Goal: Task Accomplishment & Management: Manage account settings

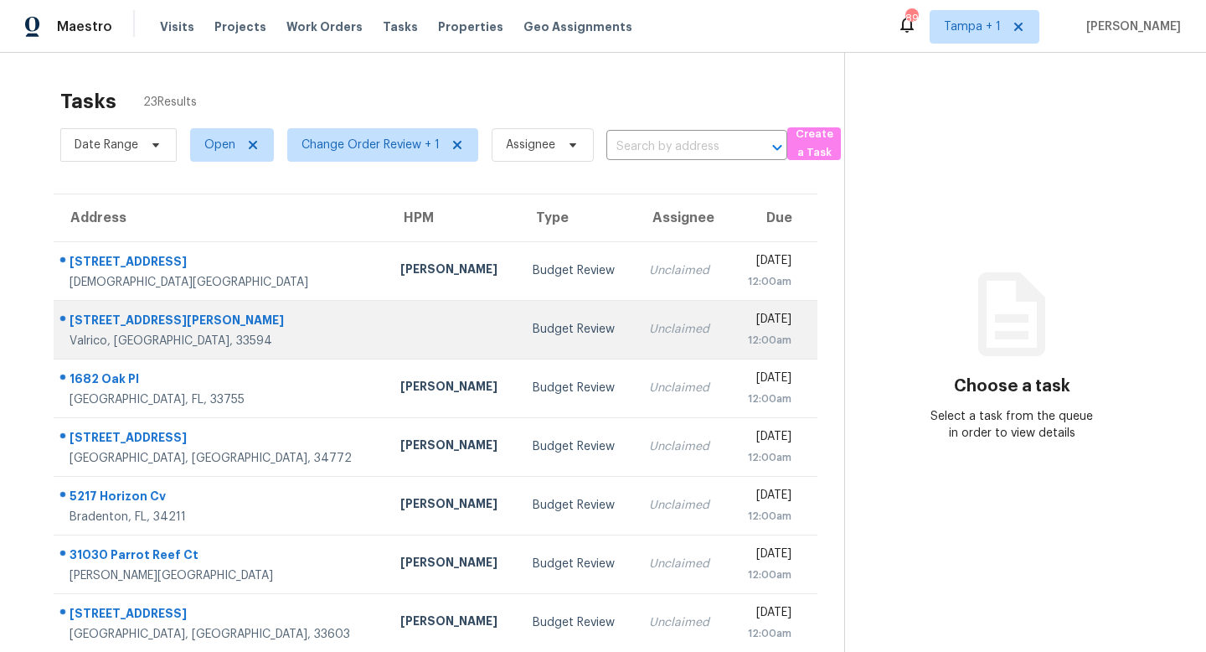
click at [533, 333] on div "Budget Review" at bounding box center [578, 329] width 90 height 17
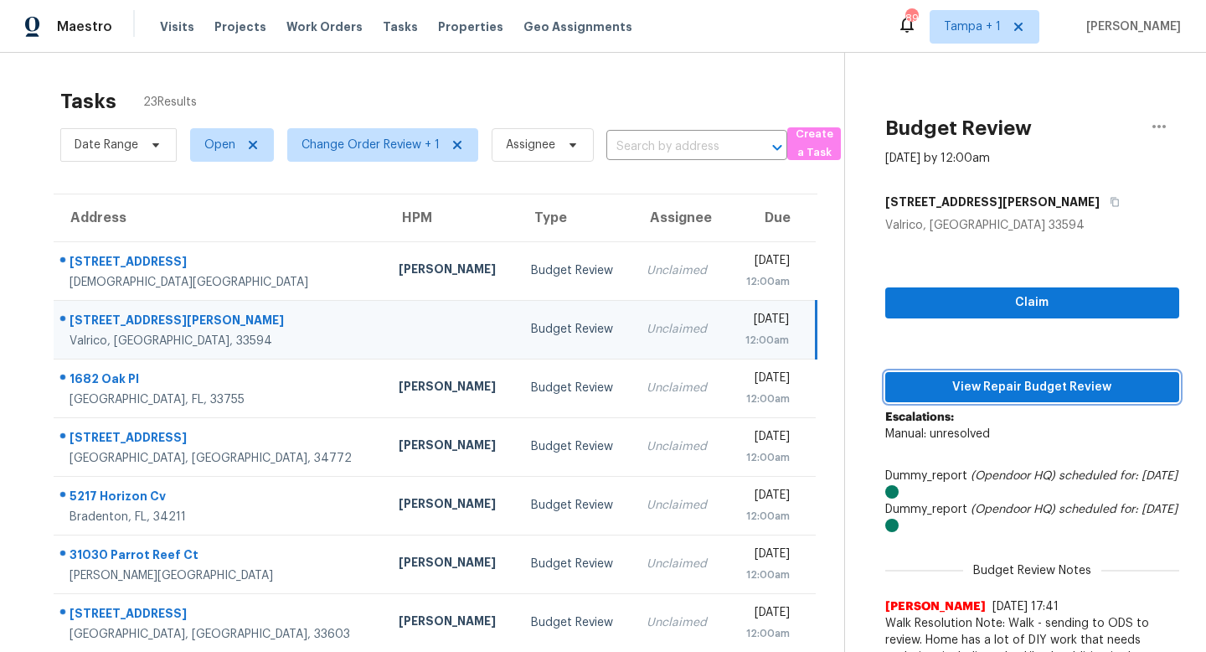
click at [1000, 379] on span "View Repair Budget Review" at bounding box center [1032, 387] width 267 height 21
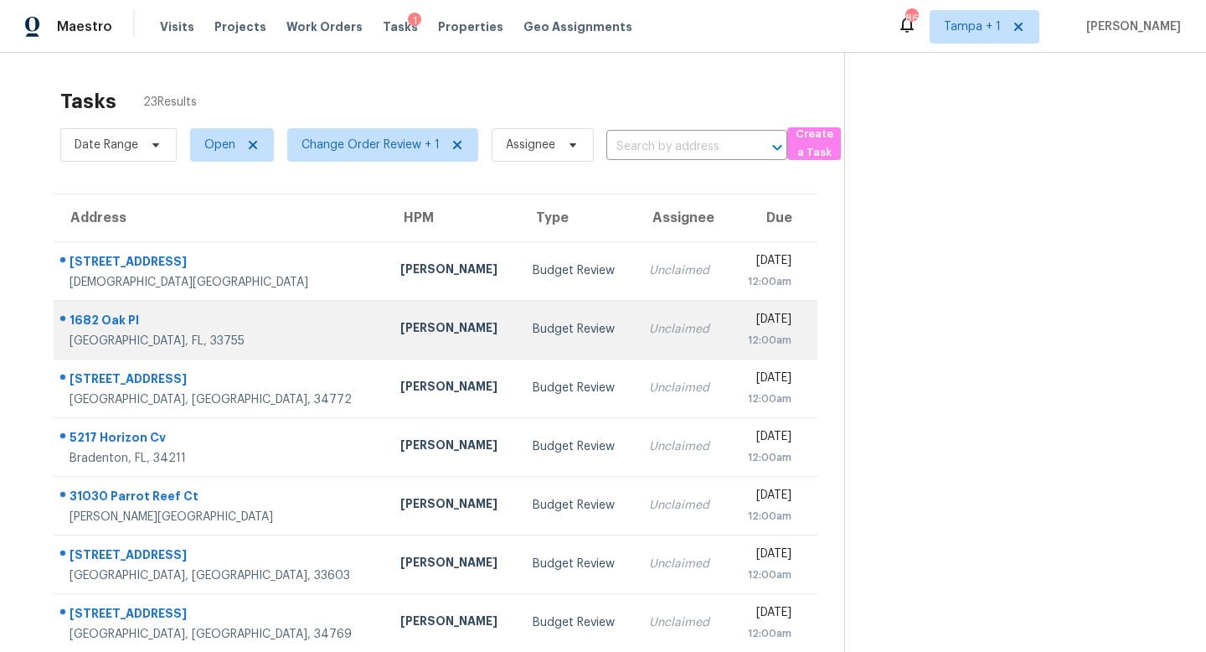
click at [533, 323] on div "Budget Review" at bounding box center [578, 329] width 90 height 17
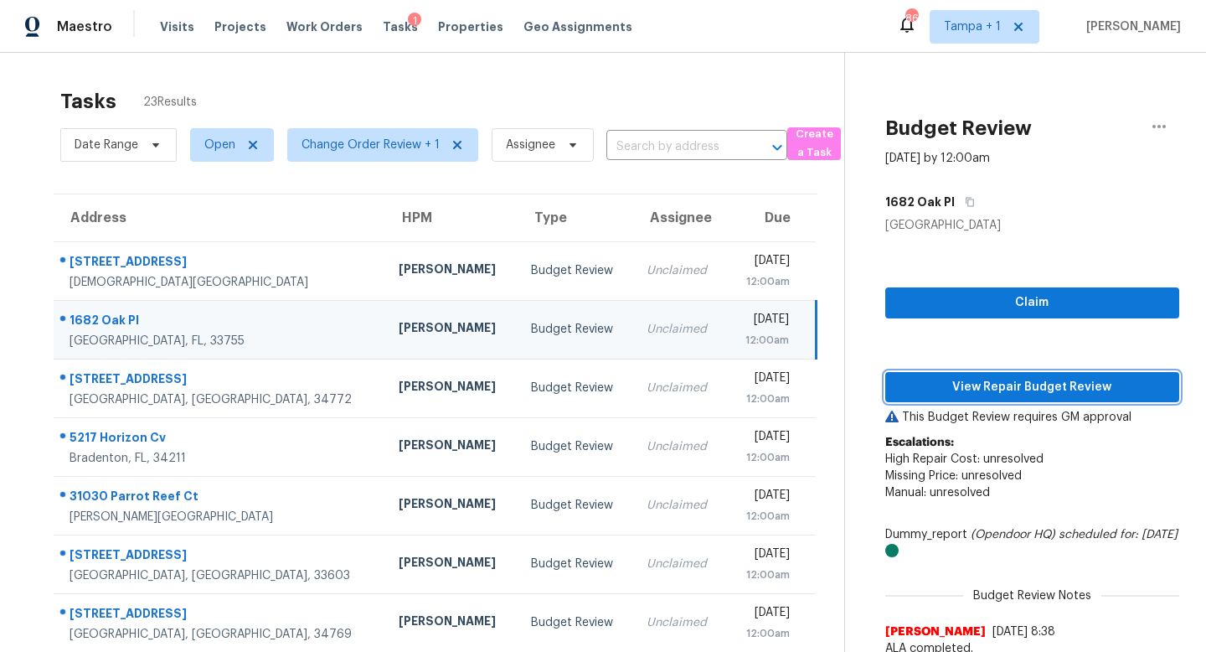
click at [1028, 382] on span "View Repair Budget Review" at bounding box center [1032, 387] width 267 height 21
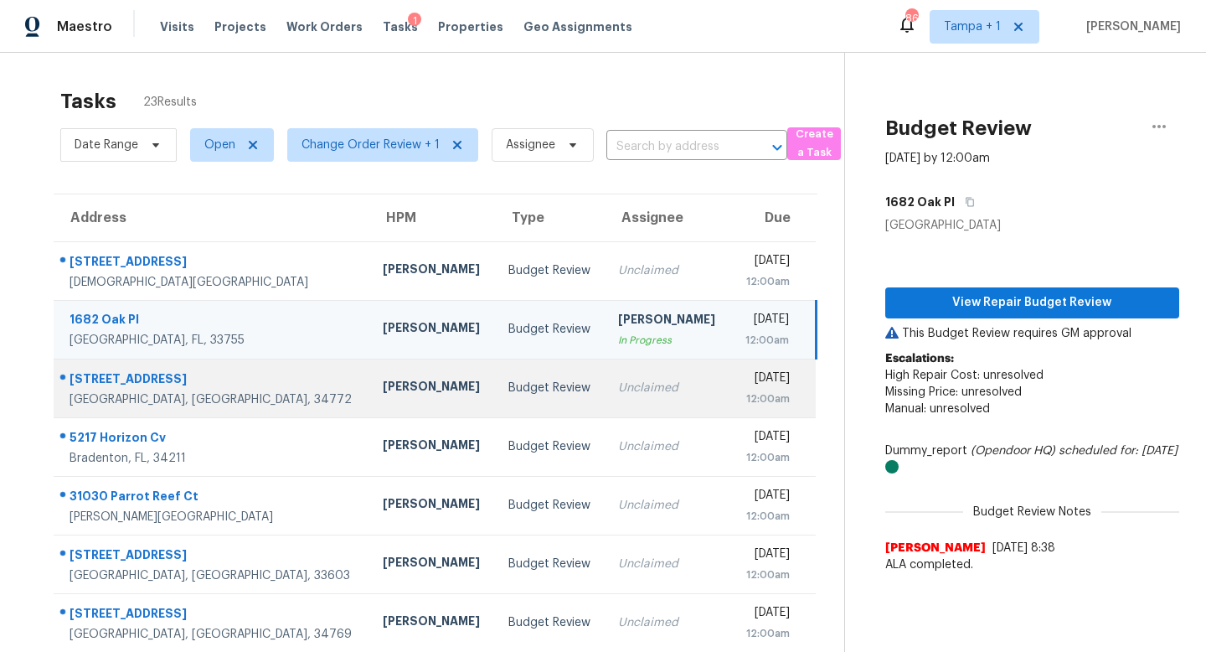
click at [508, 389] on div "Budget Review" at bounding box center [550, 387] width 84 height 17
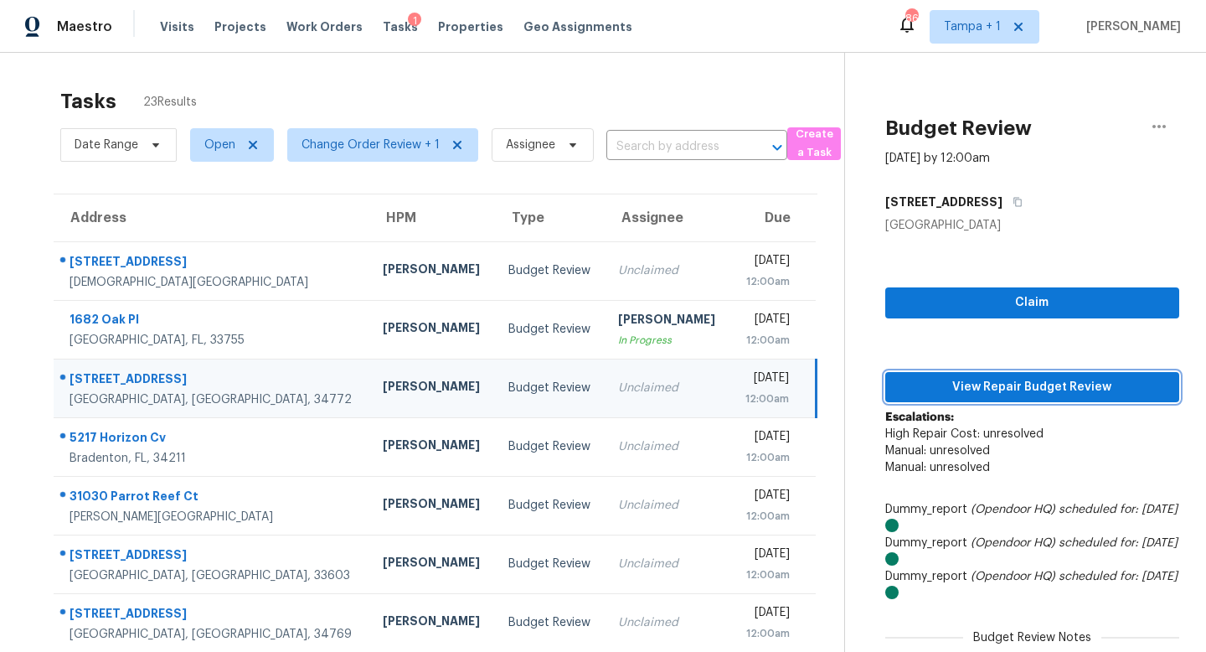
click at [1037, 384] on span "View Repair Budget Review" at bounding box center [1032, 387] width 267 height 21
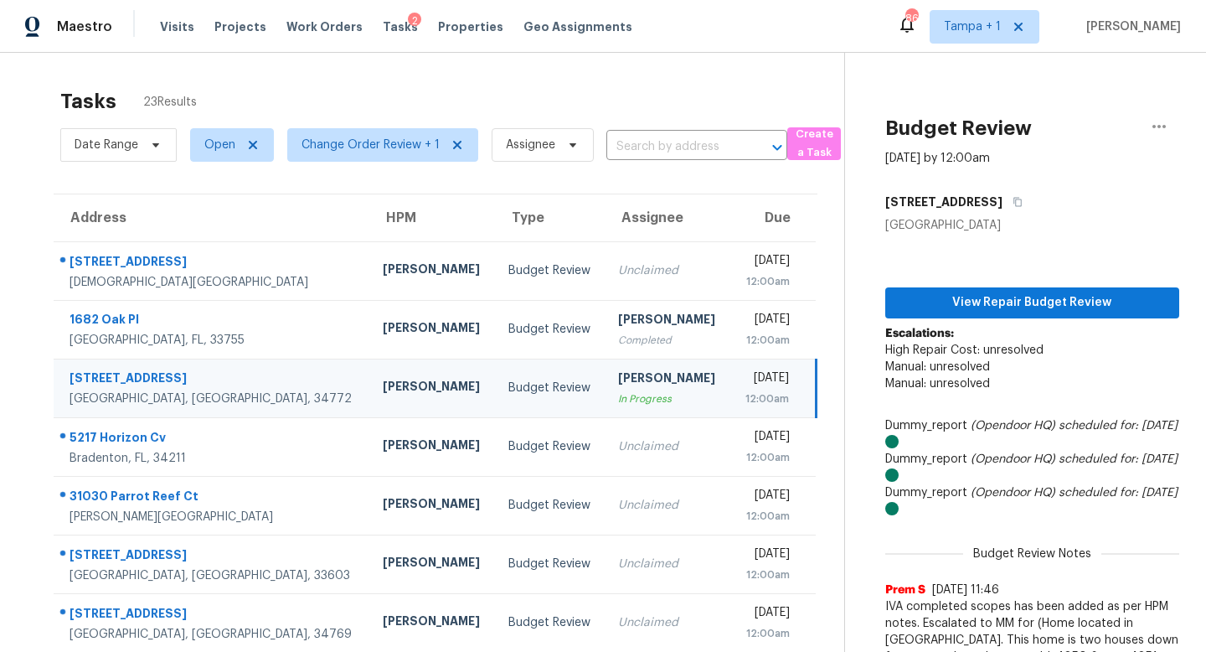
click at [744, 395] on div "12:00am" at bounding box center [766, 398] width 44 height 17
click at [1165, 120] on icon "button" at bounding box center [1159, 126] width 20 height 20
click at [1069, 129] on div "Unclaim this task" at bounding box center [1063, 129] width 131 height 17
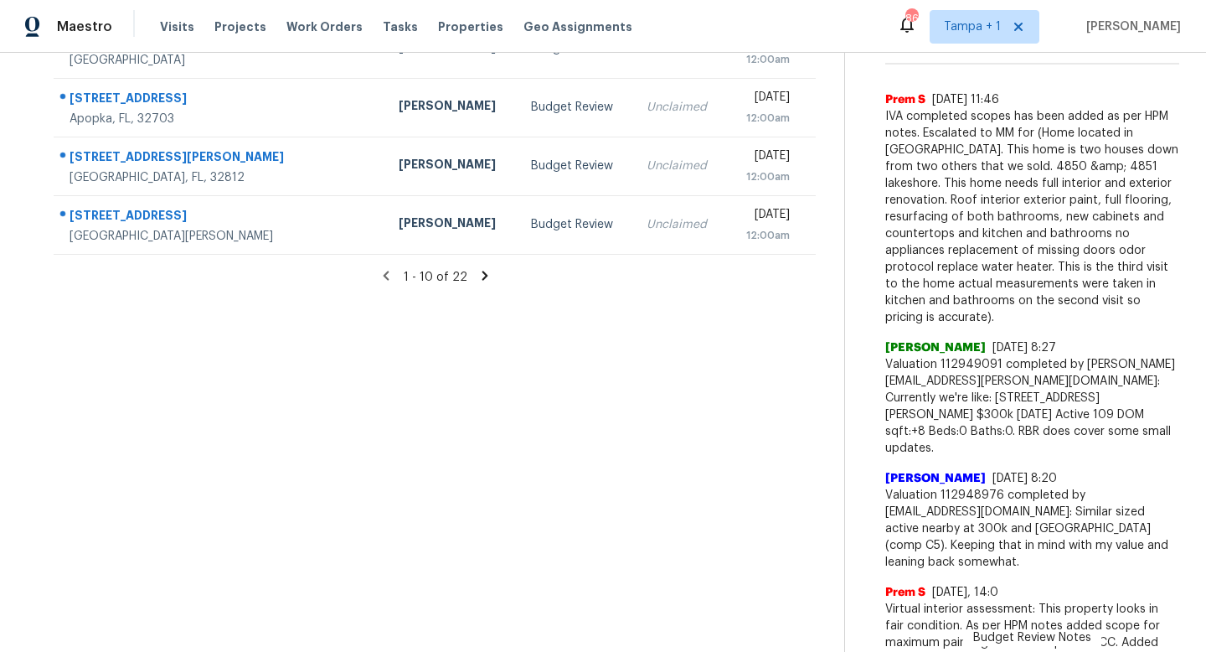
scroll to position [480, 0]
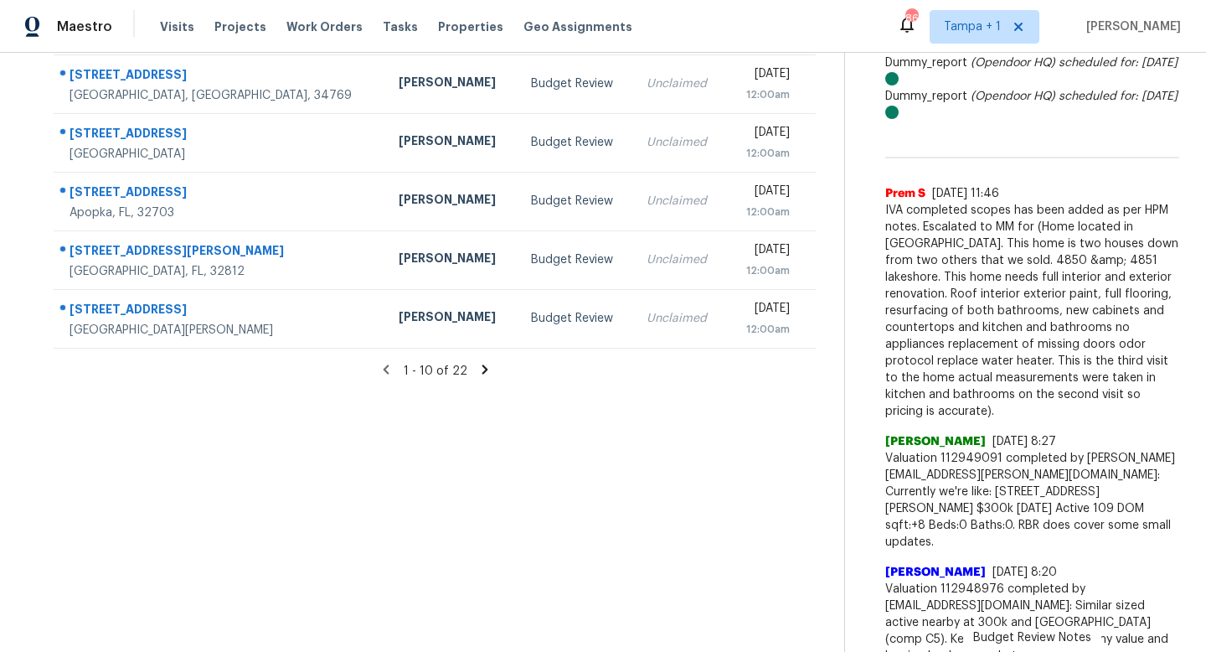
click at [486, 372] on icon at bounding box center [484, 369] width 15 height 15
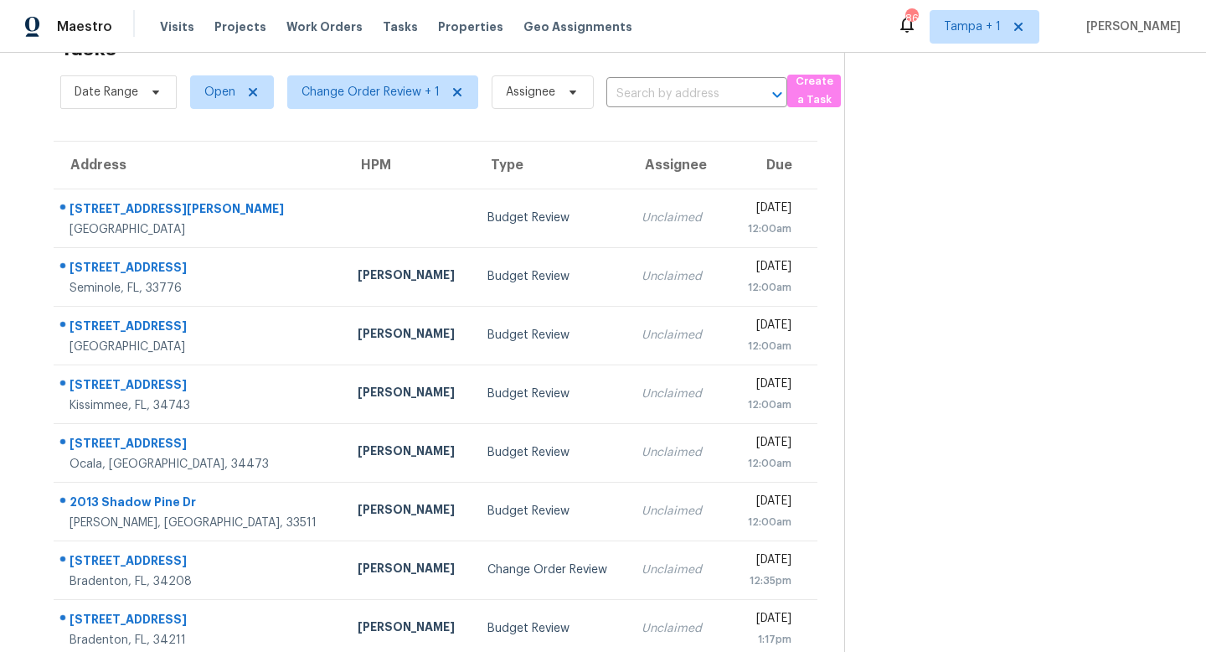
scroll to position [220, 0]
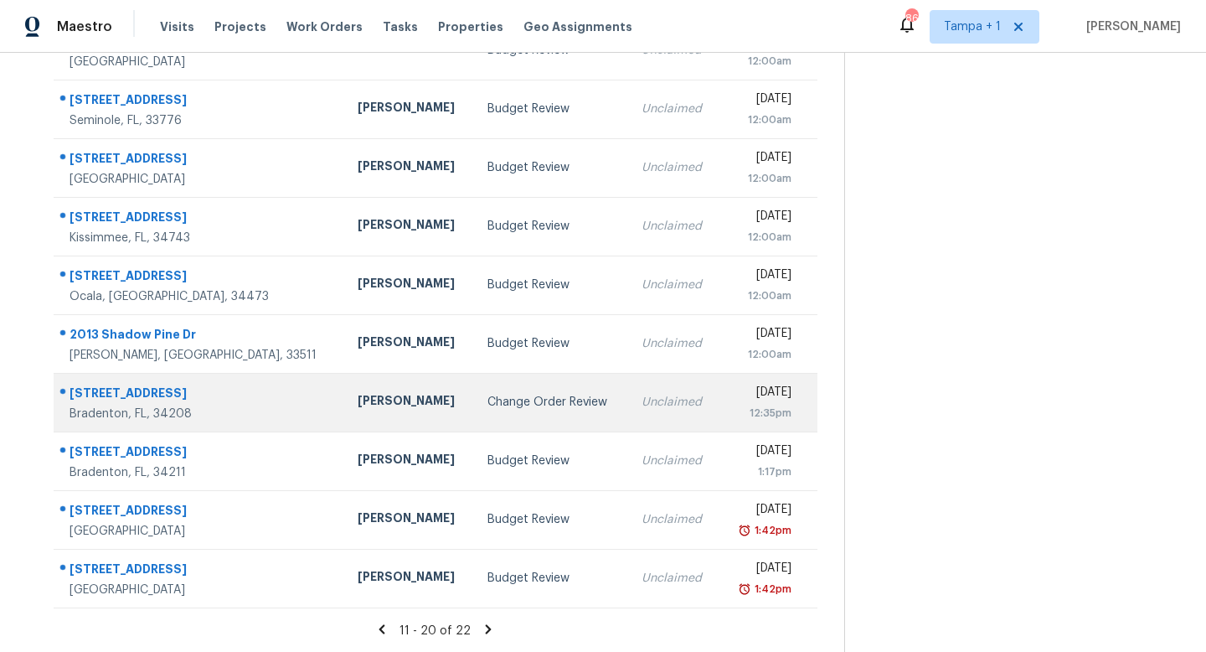
click at [540, 405] on div "Change Order Review" at bounding box center [550, 402] width 127 height 17
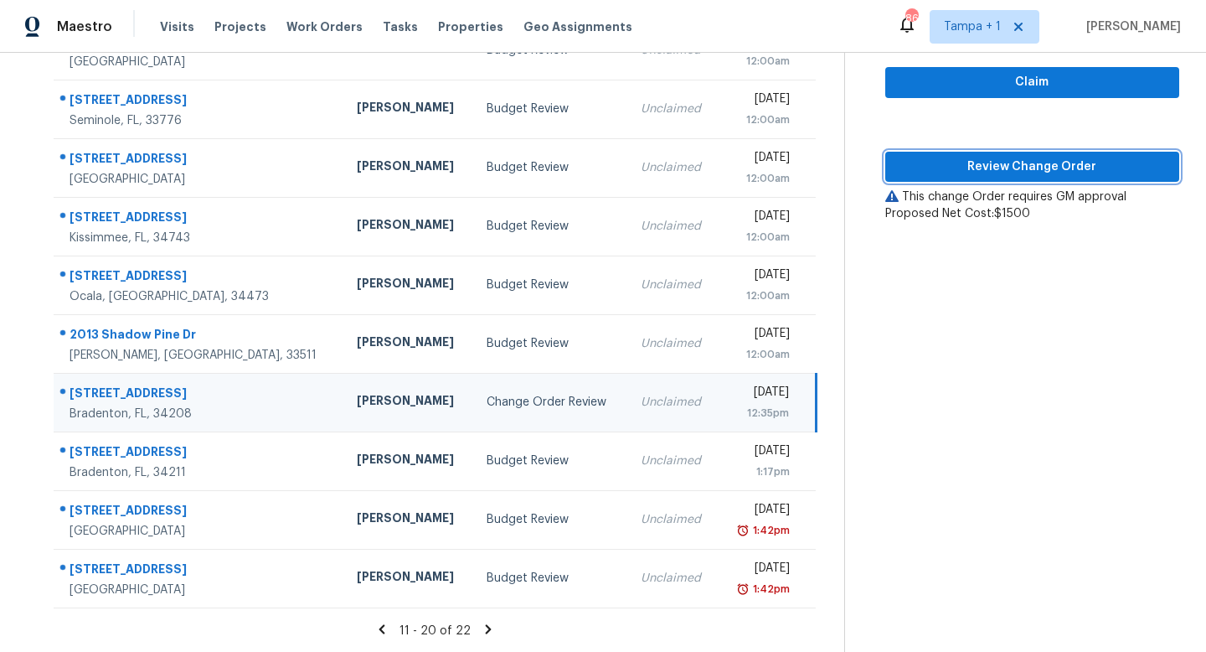
click at [1038, 167] on span "Review Change Order" at bounding box center [1032, 167] width 267 height 21
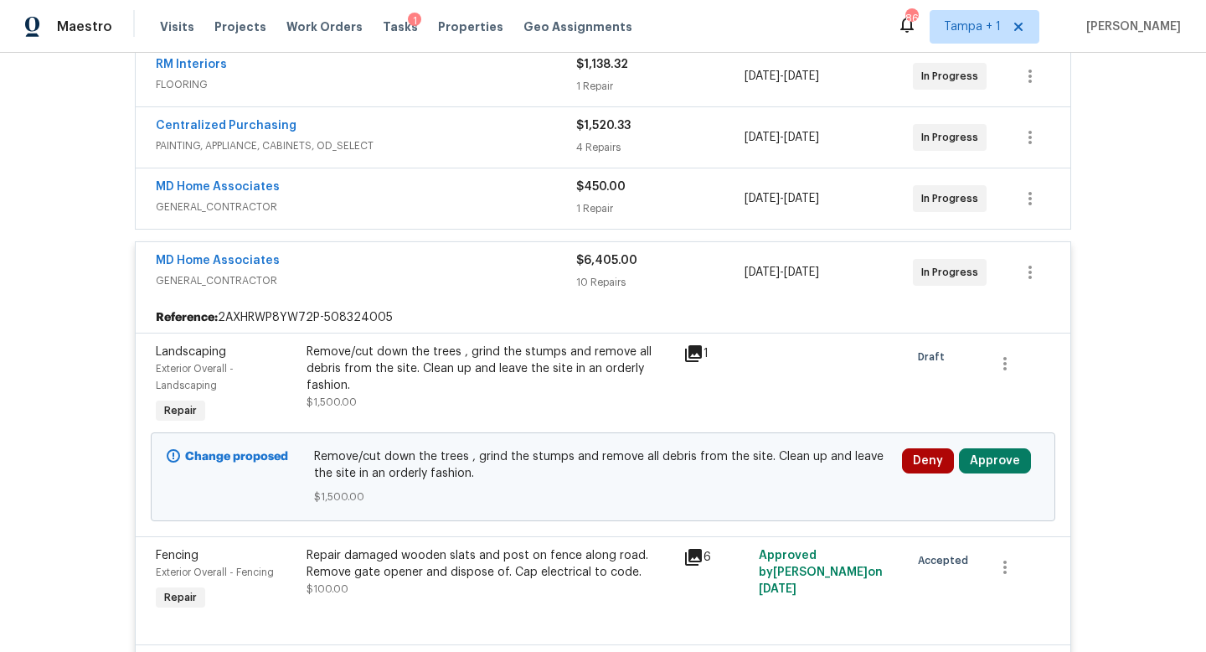
scroll to position [420, 0]
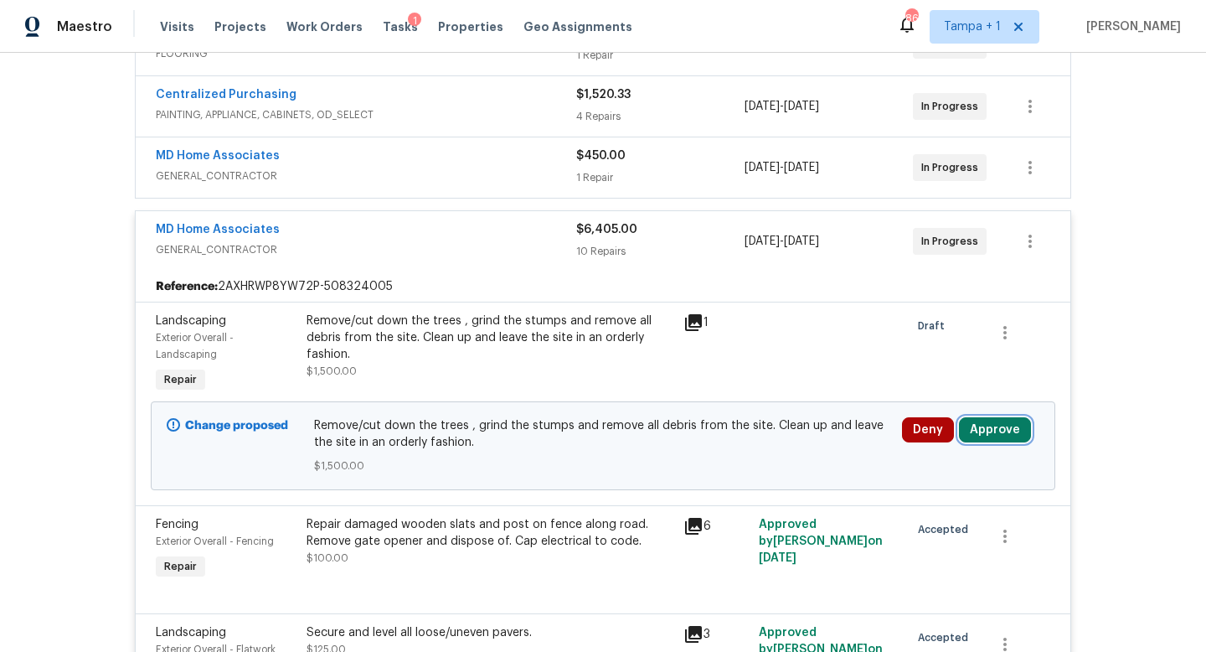
click at [982, 422] on button "Approve" at bounding box center [995, 429] width 72 height 25
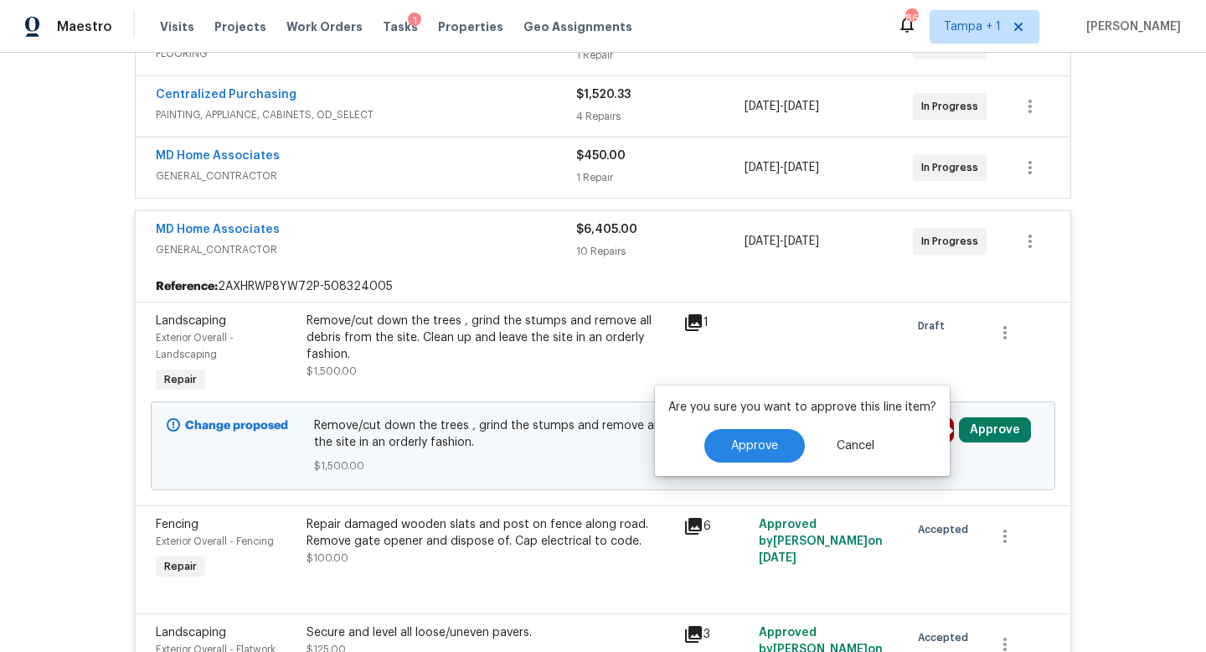
click at [782, 351] on div at bounding box center [829, 354] width 151 height 94
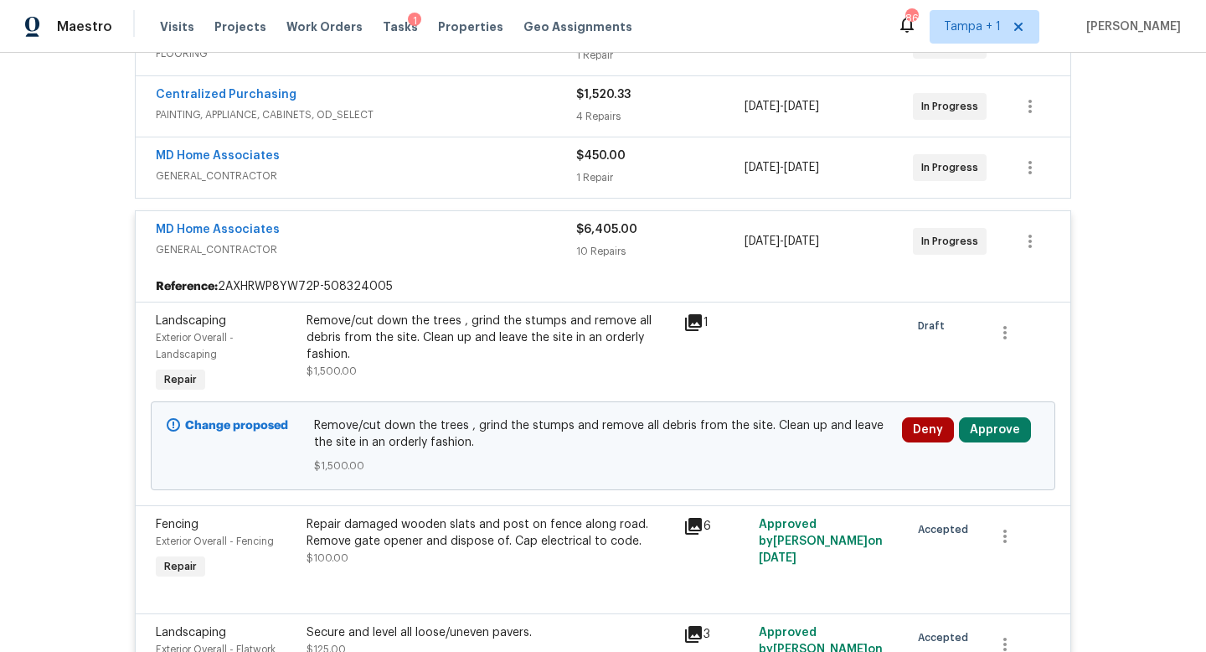
click at [695, 326] on icon at bounding box center [693, 322] width 17 height 17
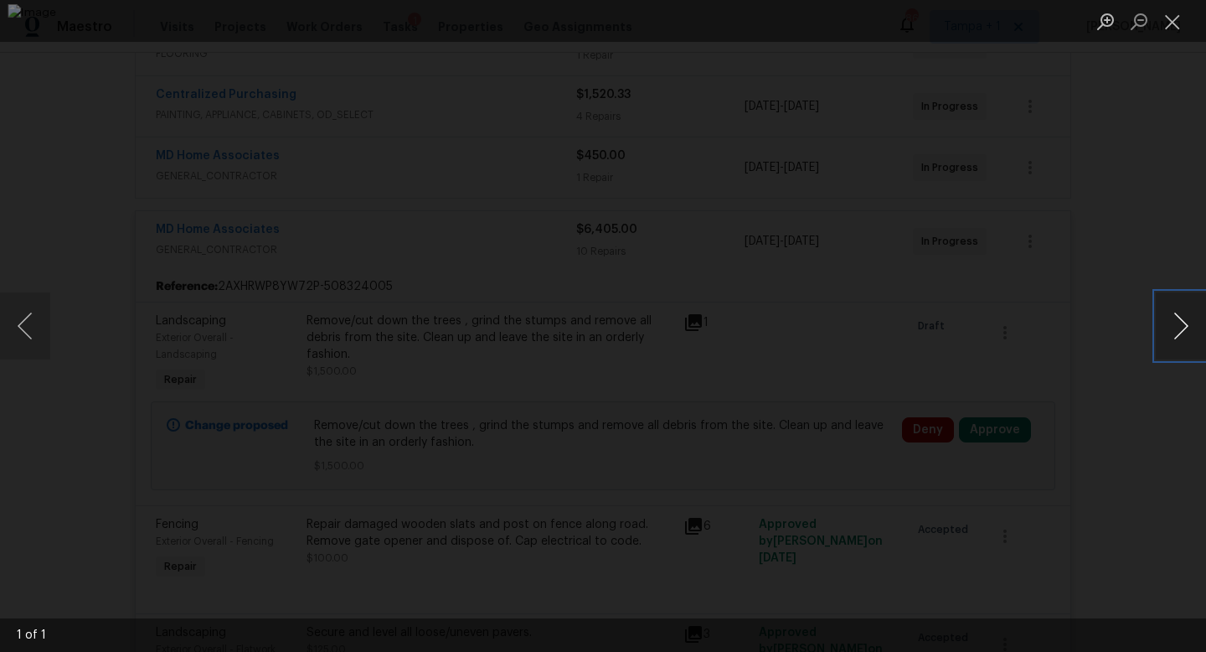
click at [1176, 322] on button "Next image" at bounding box center [1181, 325] width 50 height 67
click at [1124, 221] on div "Lightbox" at bounding box center [603, 326] width 1206 height 652
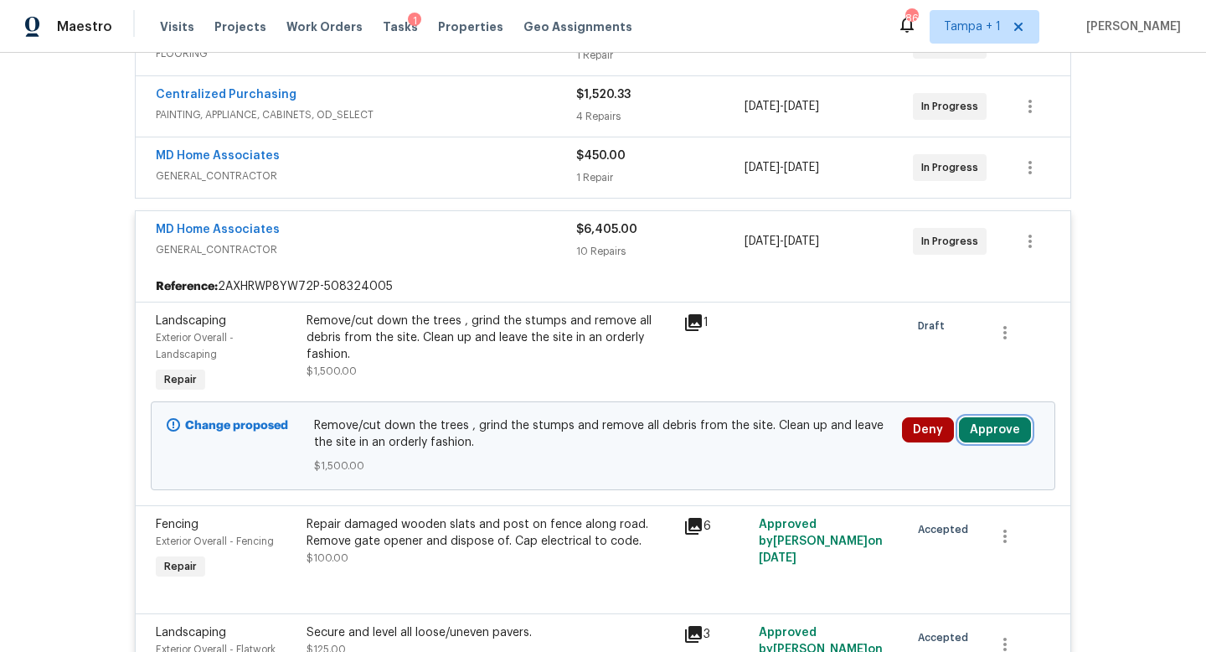
click at [992, 428] on button "Approve" at bounding box center [995, 429] width 72 height 25
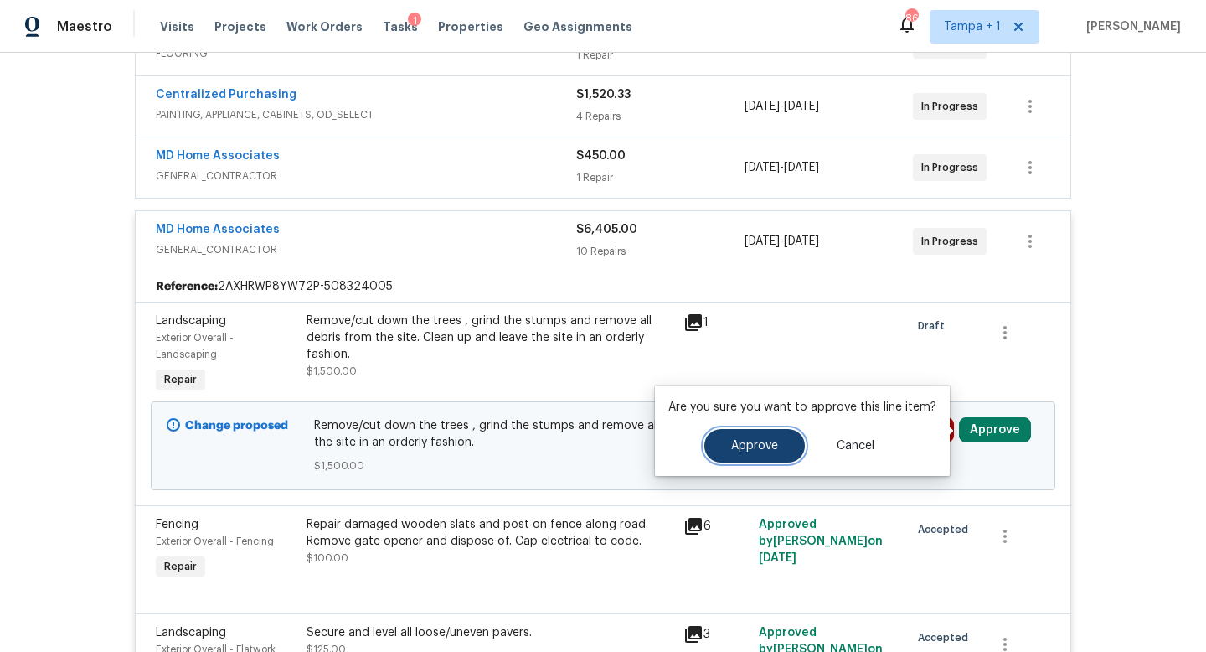
click at [744, 448] on span "Approve" at bounding box center [754, 446] width 47 height 13
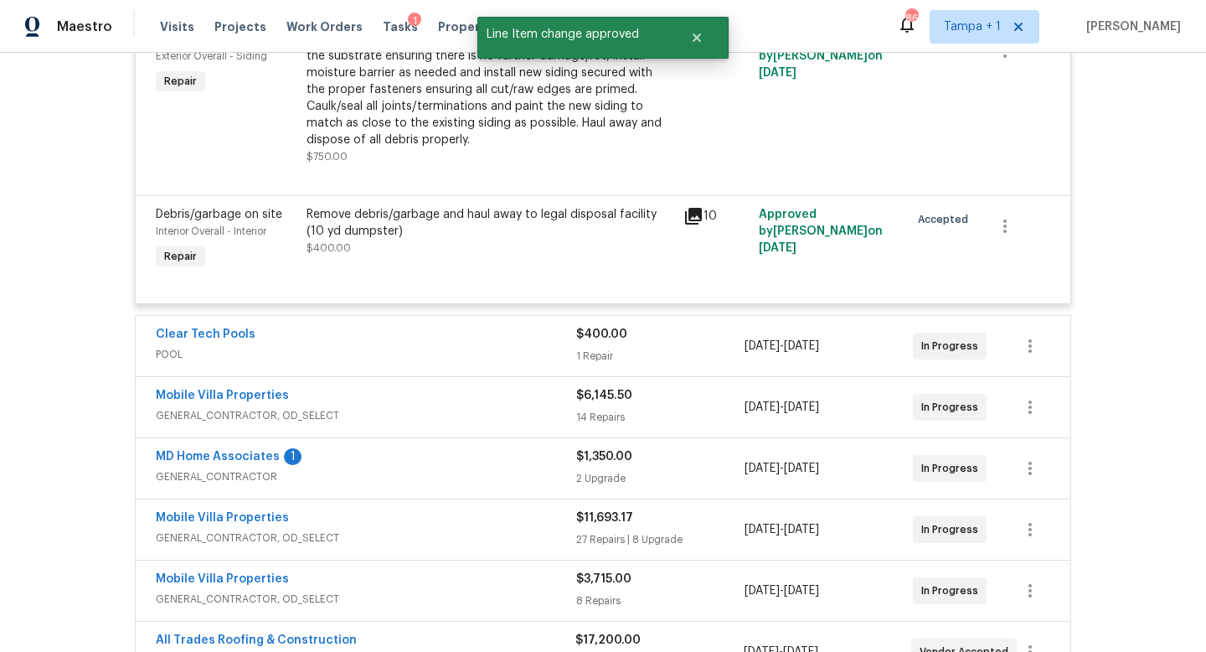
scroll to position [2014, 0]
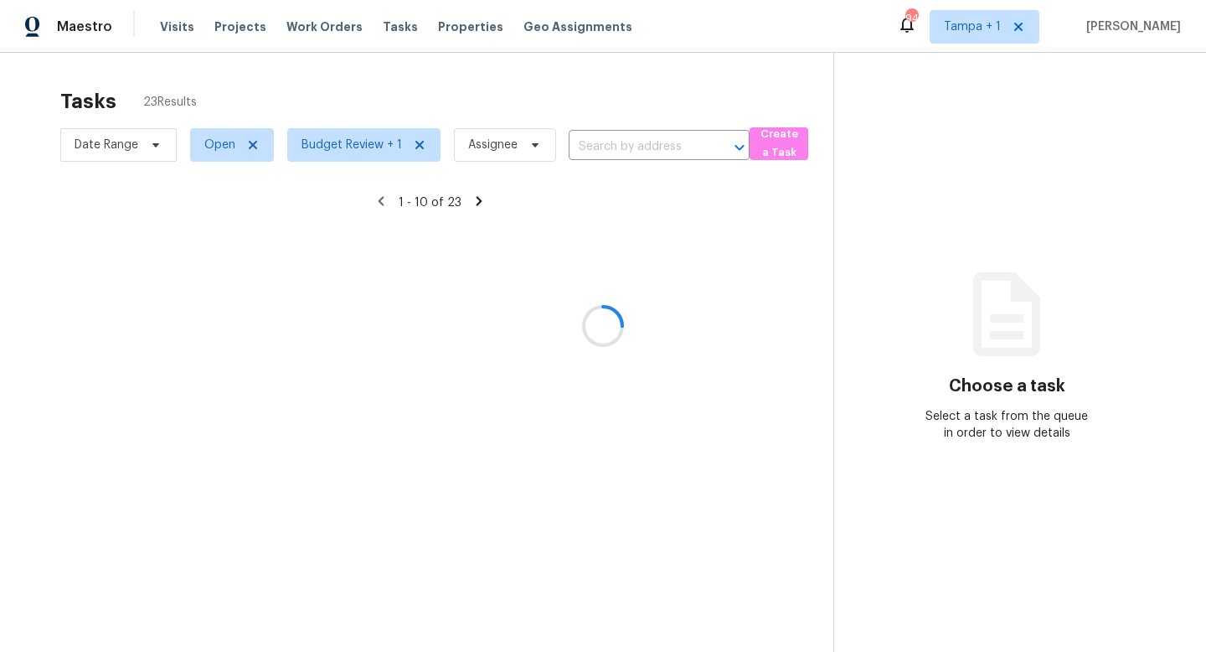
click at [173, 25] on div at bounding box center [603, 326] width 1206 height 652
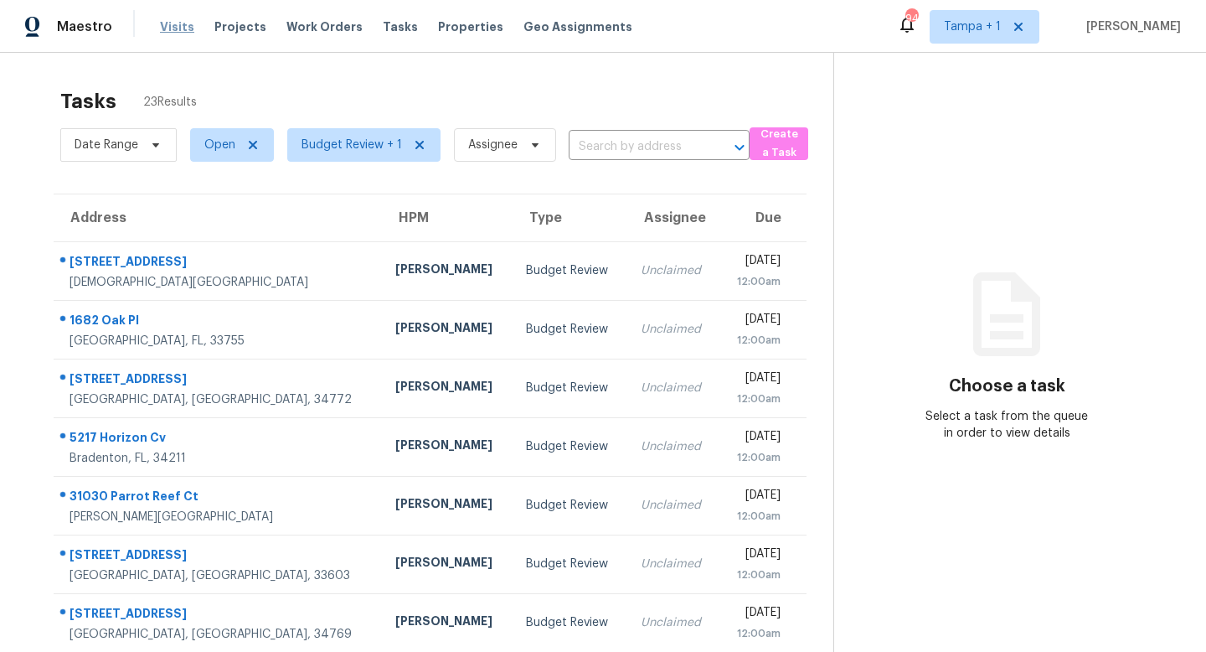
click at [173, 25] on span "Visits" at bounding box center [177, 26] width 34 height 17
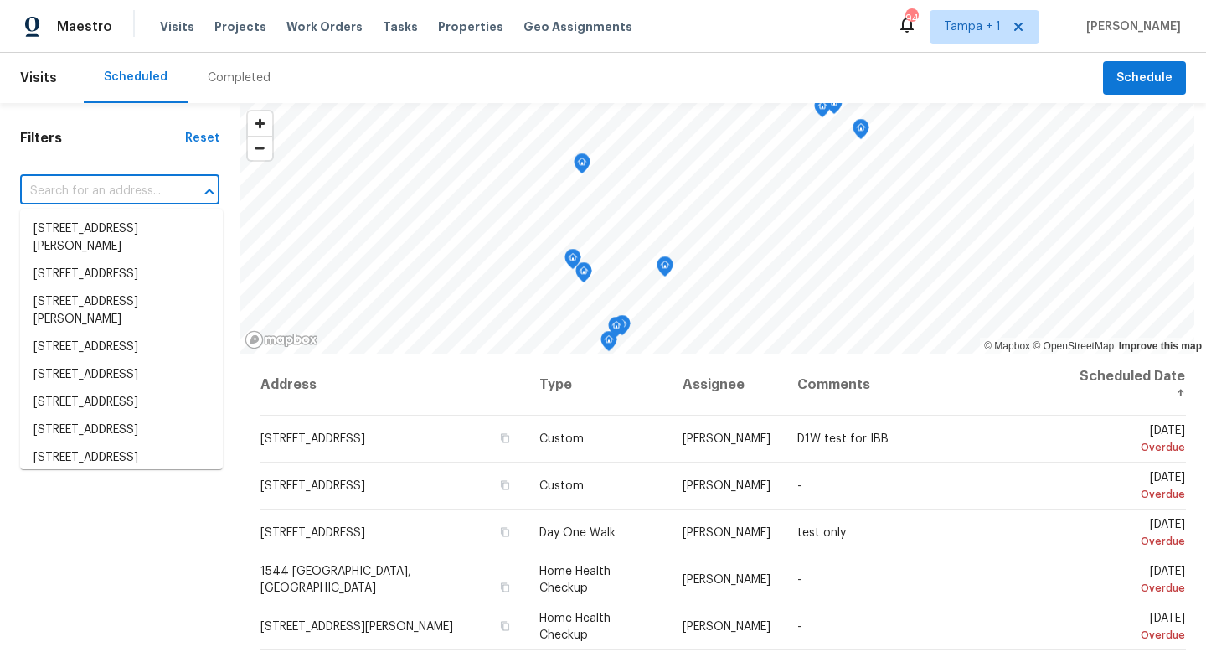
click at [109, 188] on input "text" at bounding box center [96, 191] width 152 height 26
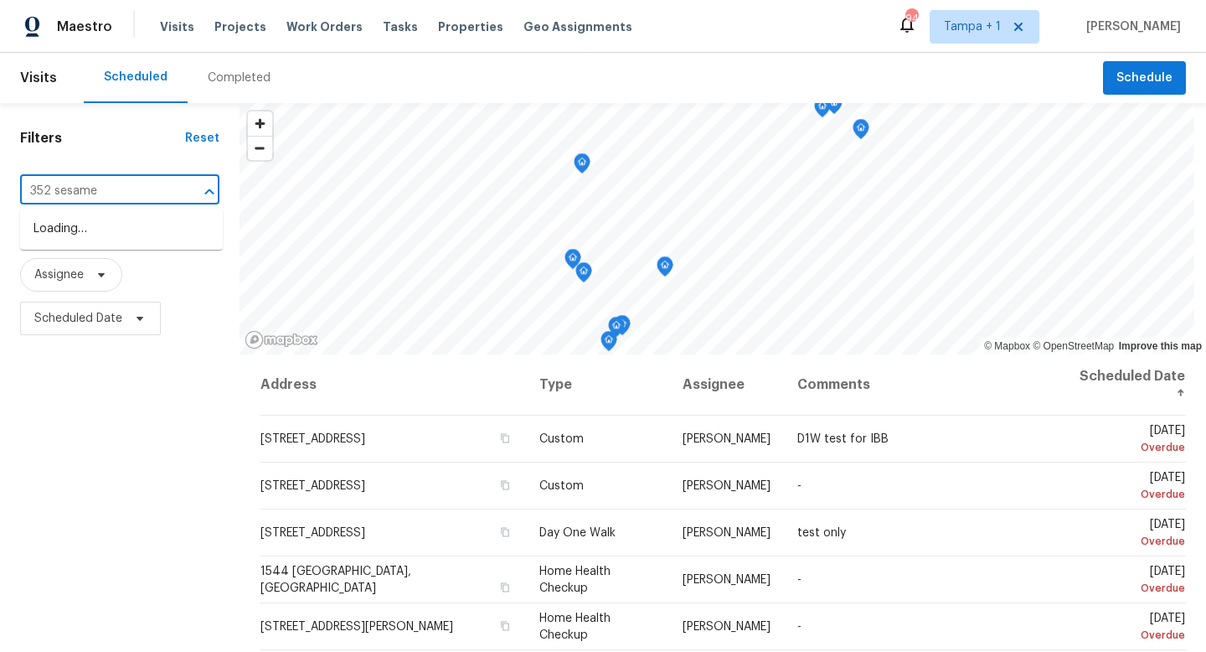
type input "352 sesame"
click at [124, 219] on li "[STREET_ADDRESS]" at bounding box center [121, 229] width 203 height 28
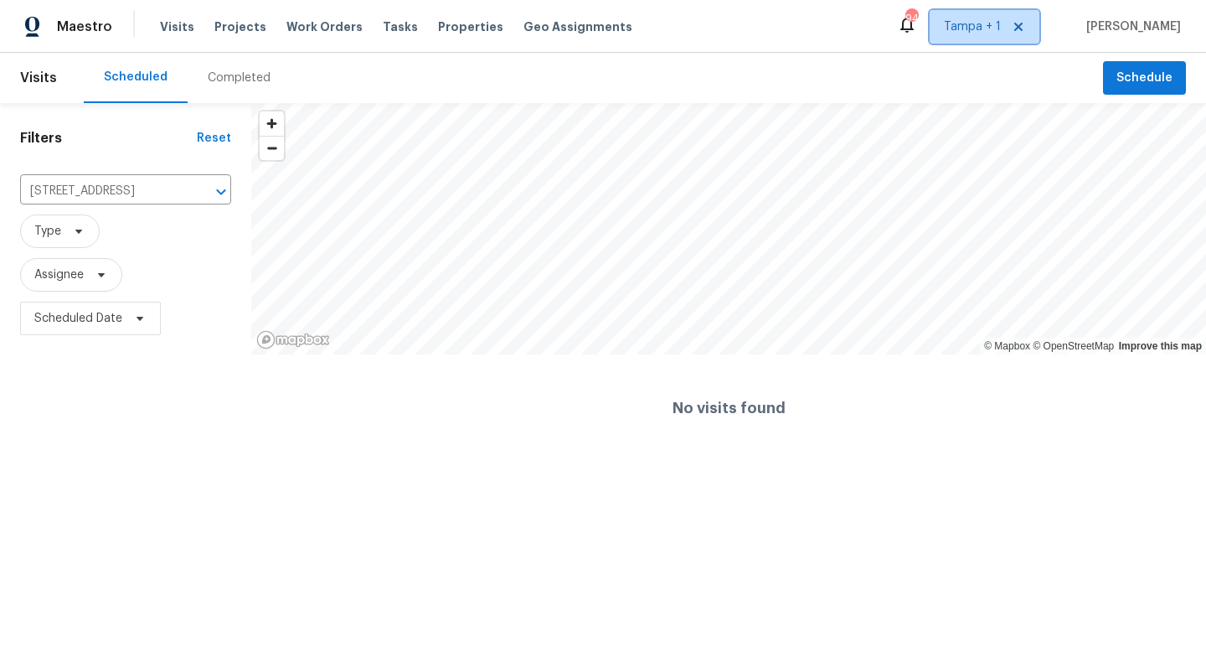
click at [993, 35] on span "Tampa + 1" at bounding box center [985, 27] width 110 height 34
click at [148, 457] on div "Filters Reset 352 Sesame Ave, Apopka, FL 32703 ​ Type Assignee Scheduled Date" at bounding box center [125, 282] width 251 height 358
click at [235, 27] on span "Projects" at bounding box center [240, 26] width 52 height 17
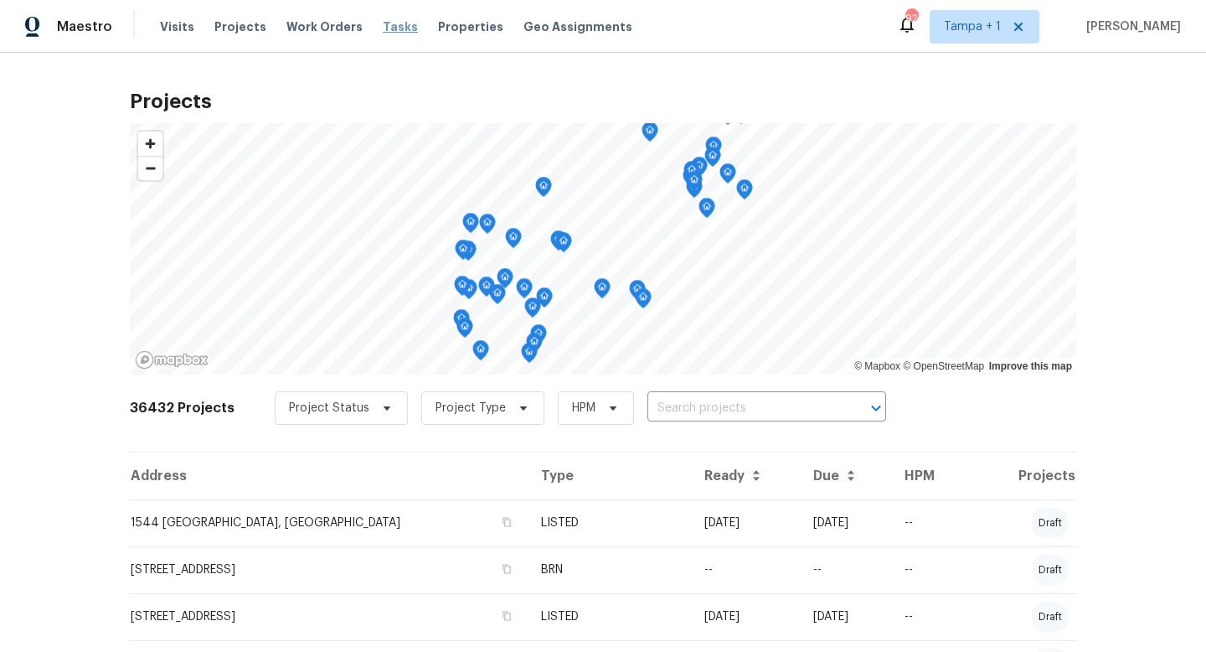
click at [391, 23] on span "Tasks" at bounding box center [400, 27] width 35 height 12
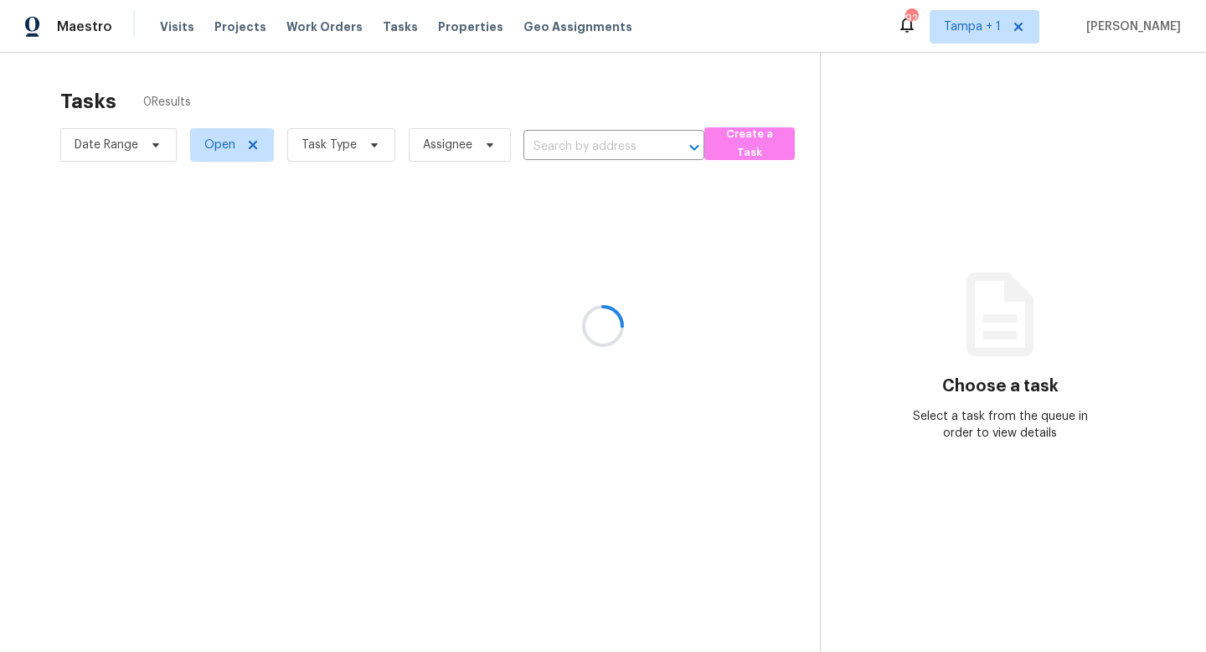
click at [360, 146] on div at bounding box center [603, 326] width 1206 height 652
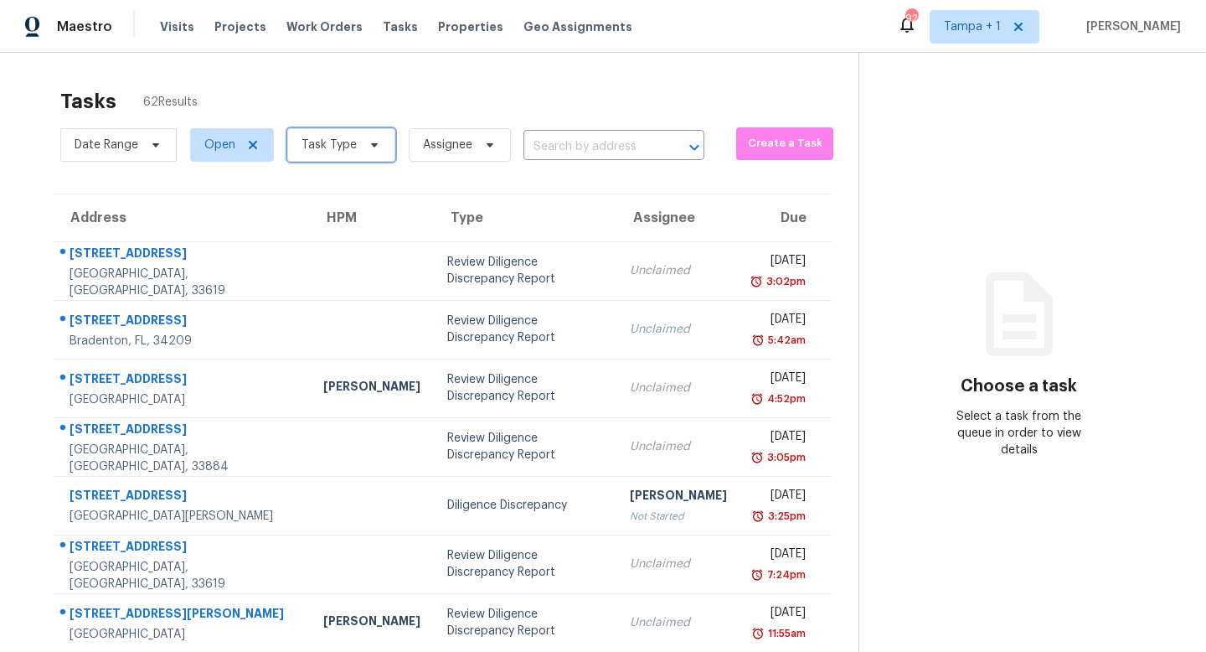
click at [363, 146] on span at bounding box center [372, 144] width 18 height 13
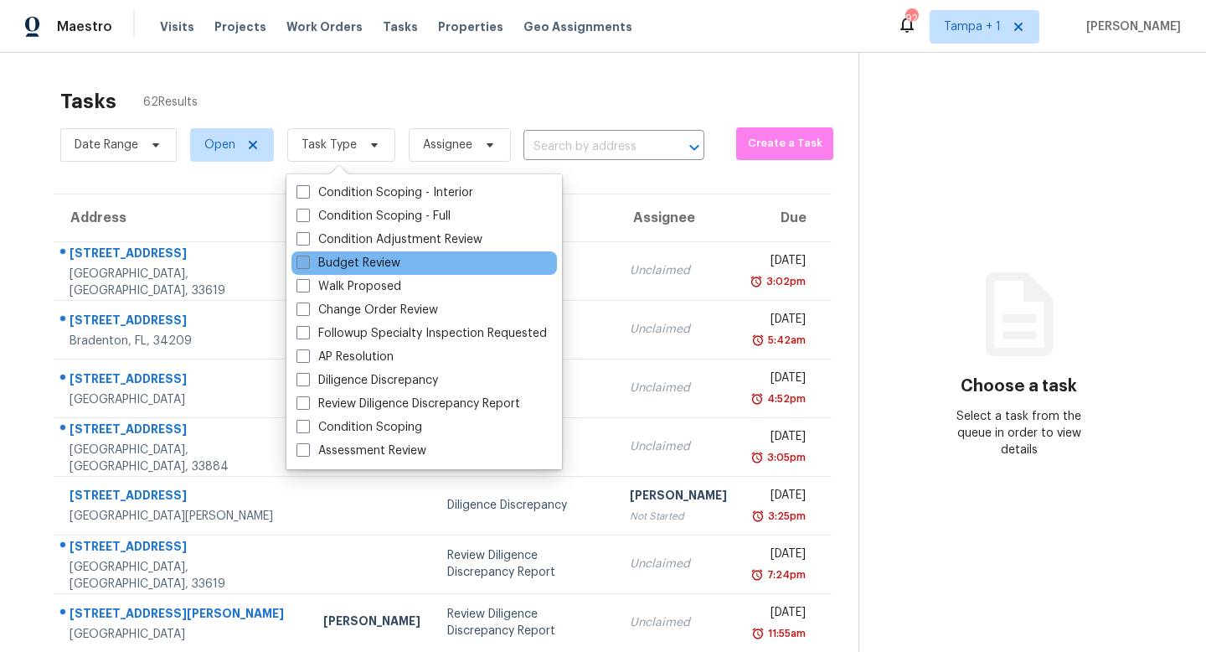
click at [306, 263] on span at bounding box center [302, 261] width 13 height 13
click at [306, 263] on input "Budget Review" at bounding box center [301, 260] width 11 height 11
checkbox input "true"
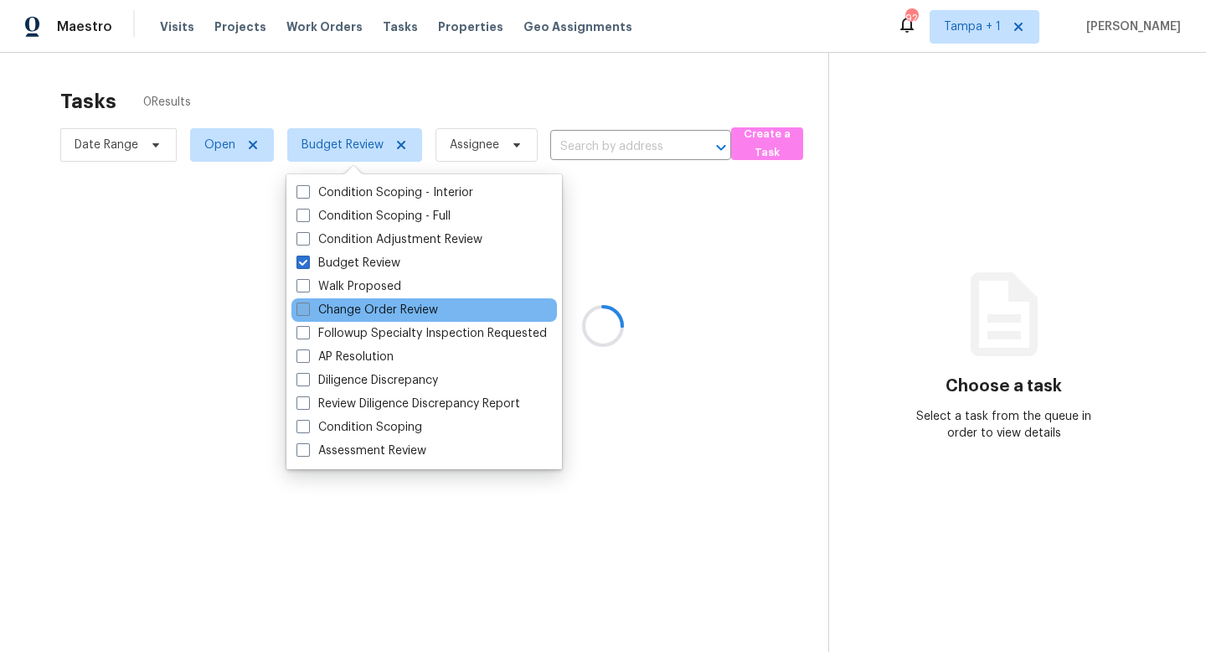
click at [306, 307] on span at bounding box center [302, 308] width 13 height 13
click at [306, 307] on input "Change Order Review" at bounding box center [301, 307] width 11 height 11
checkbox input "true"
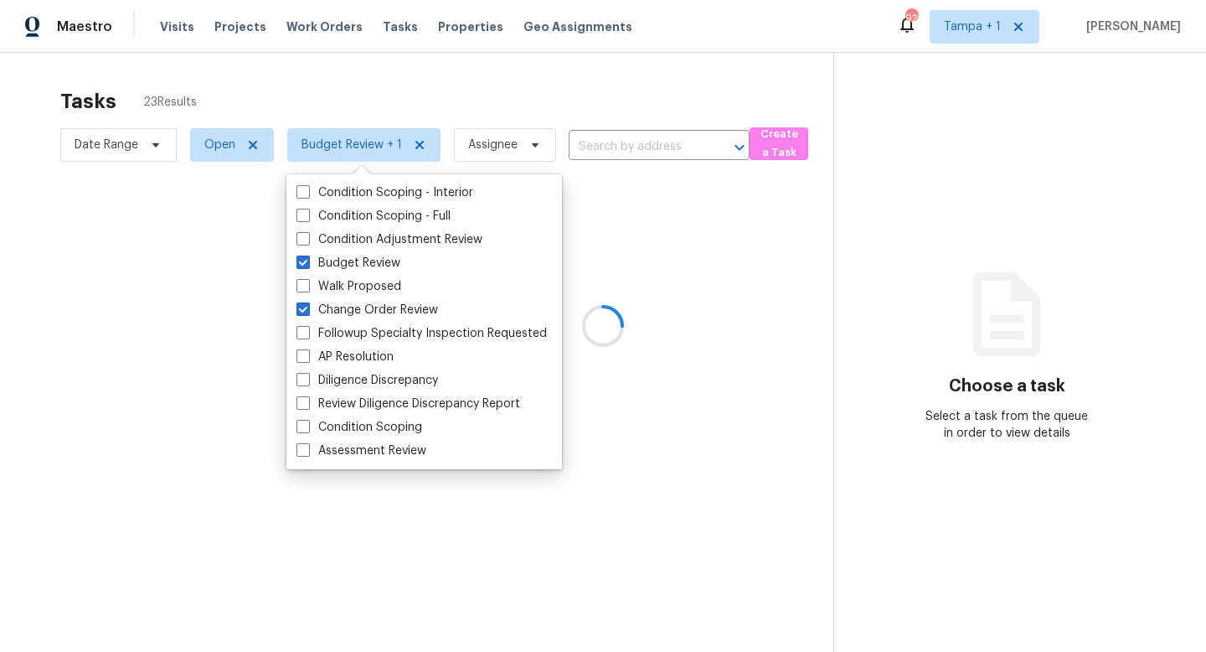
click at [631, 99] on div at bounding box center [603, 326] width 1206 height 652
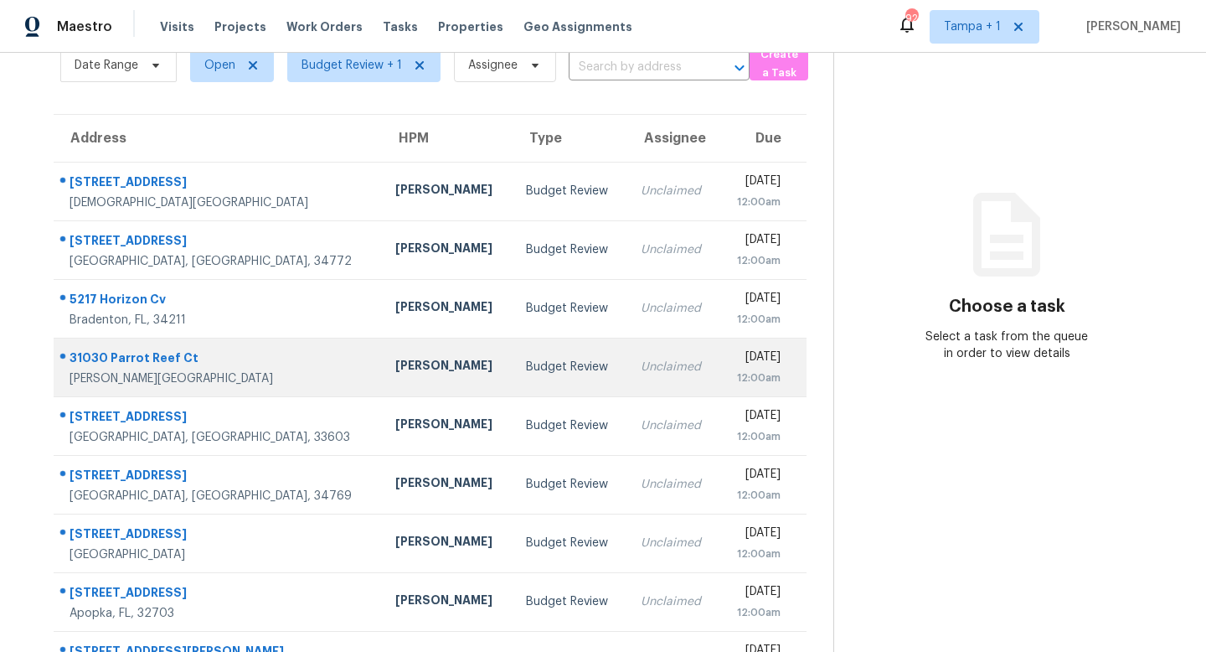
scroll to position [220, 0]
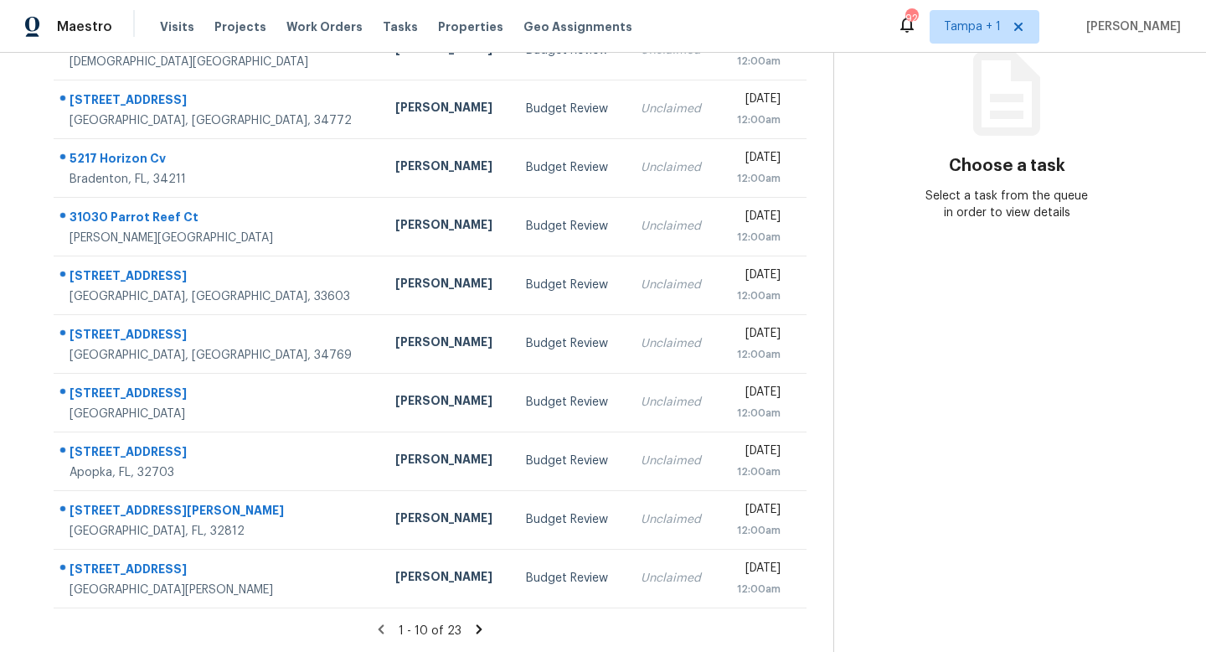
click at [479, 631] on icon at bounding box center [479, 628] width 15 height 15
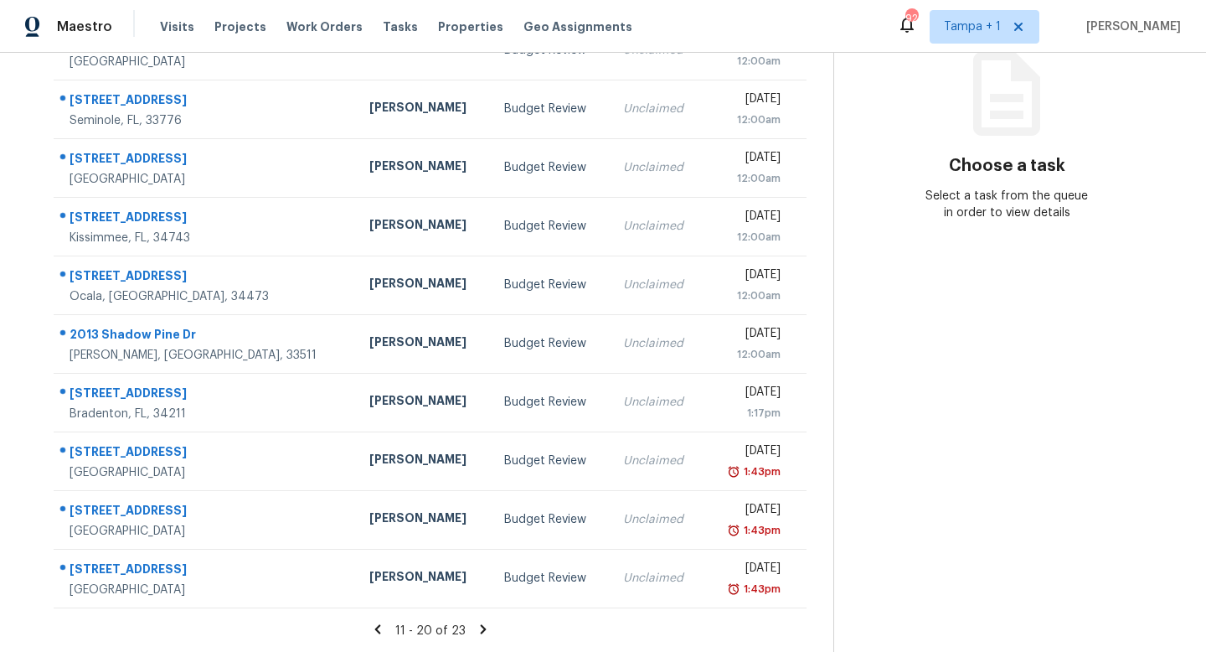
click at [481, 621] on icon at bounding box center [483, 628] width 15 height 15
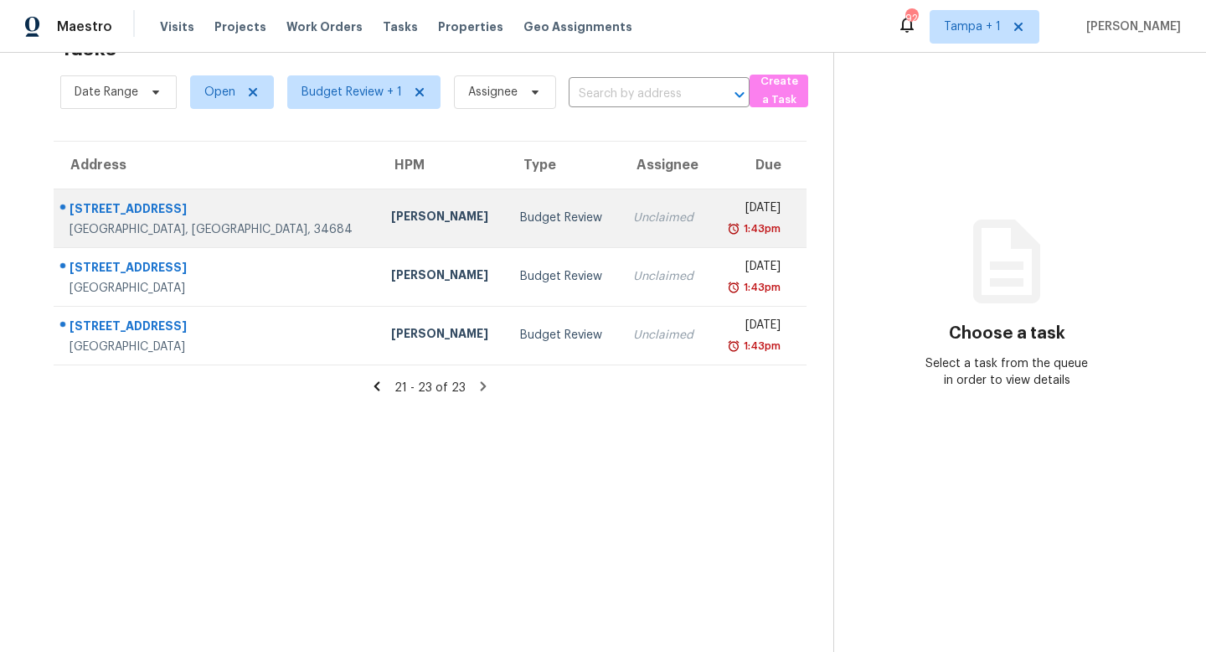
click at [520, 218] on div "Budget Review" at bounding box center [563, 217] width 86 height 17
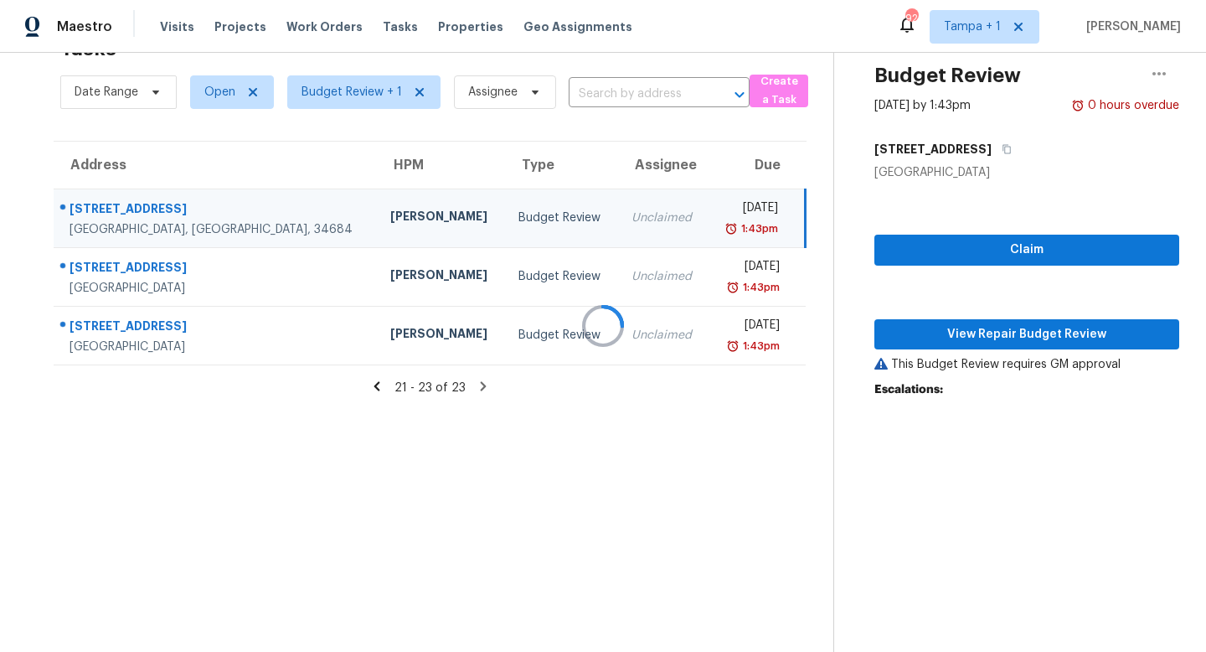
scroll to position [214, 0]
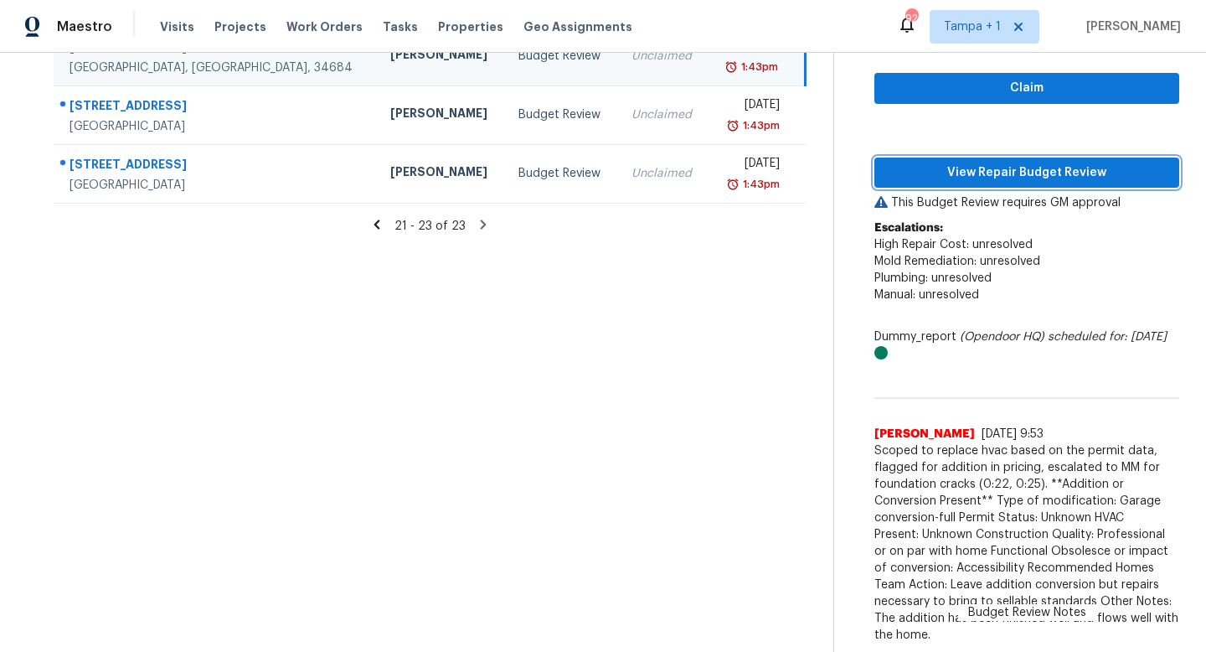
click at [980, 167] on span "View Repair Budget Review" at bounding box center [1027, 172] width 278 height 21
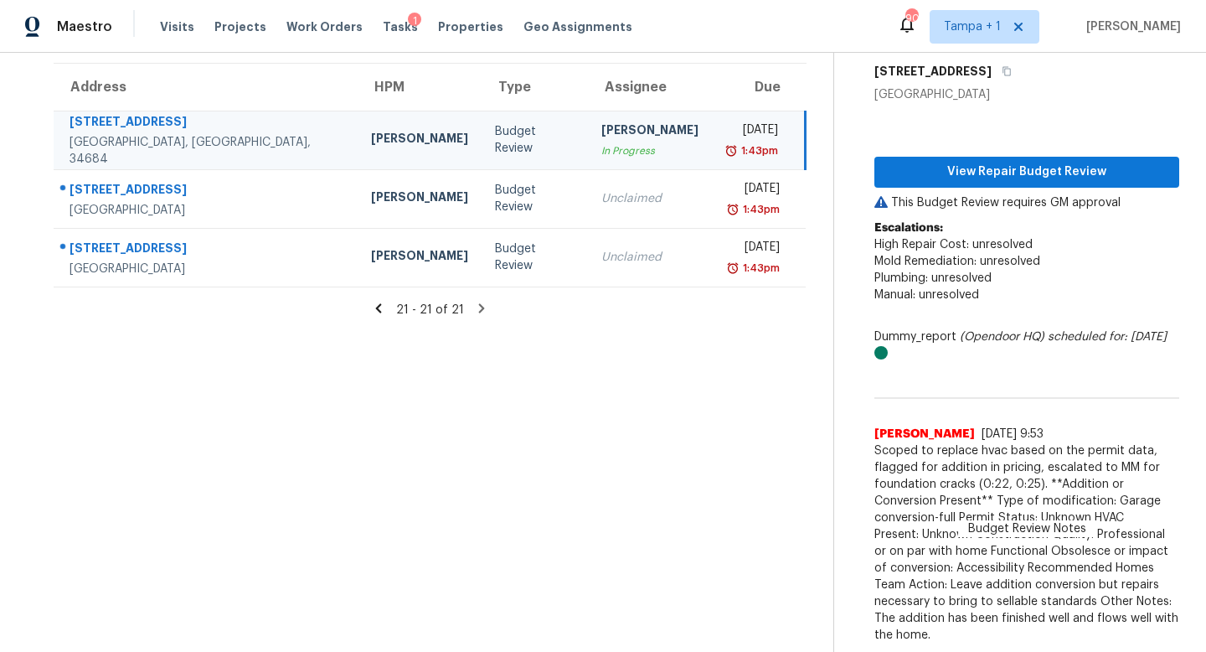
scroll to position [131, 0]
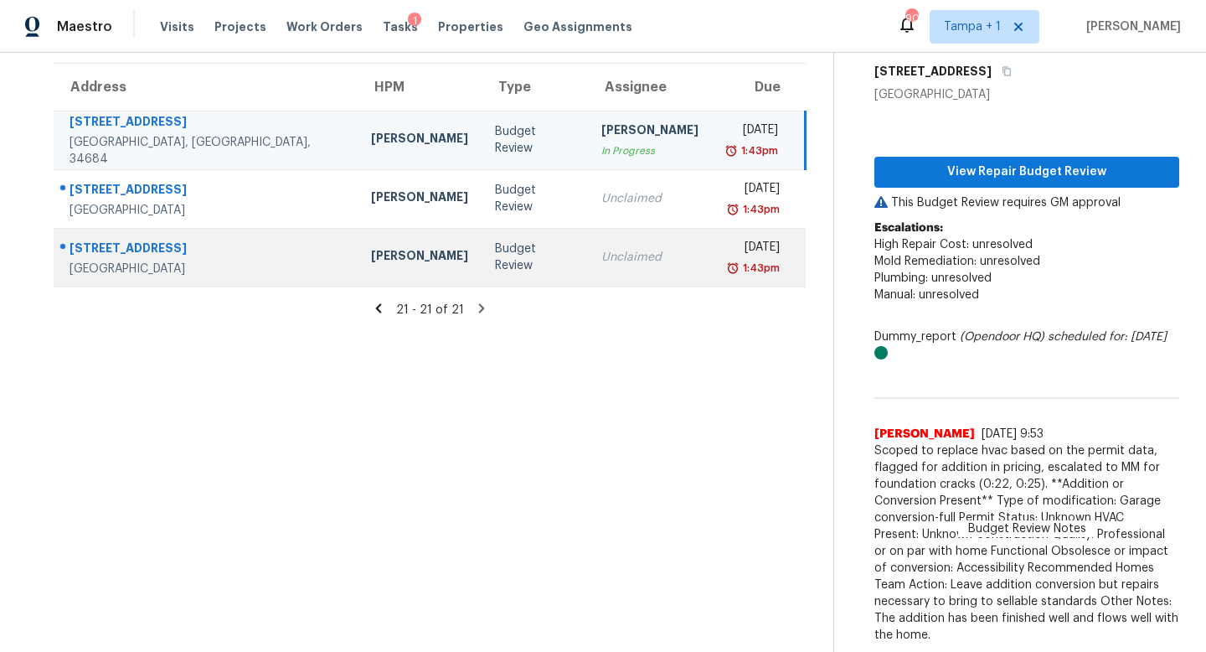
click at [495, 254] on div "Budget Review" at bounding box center [535, 257] width 80 height 34
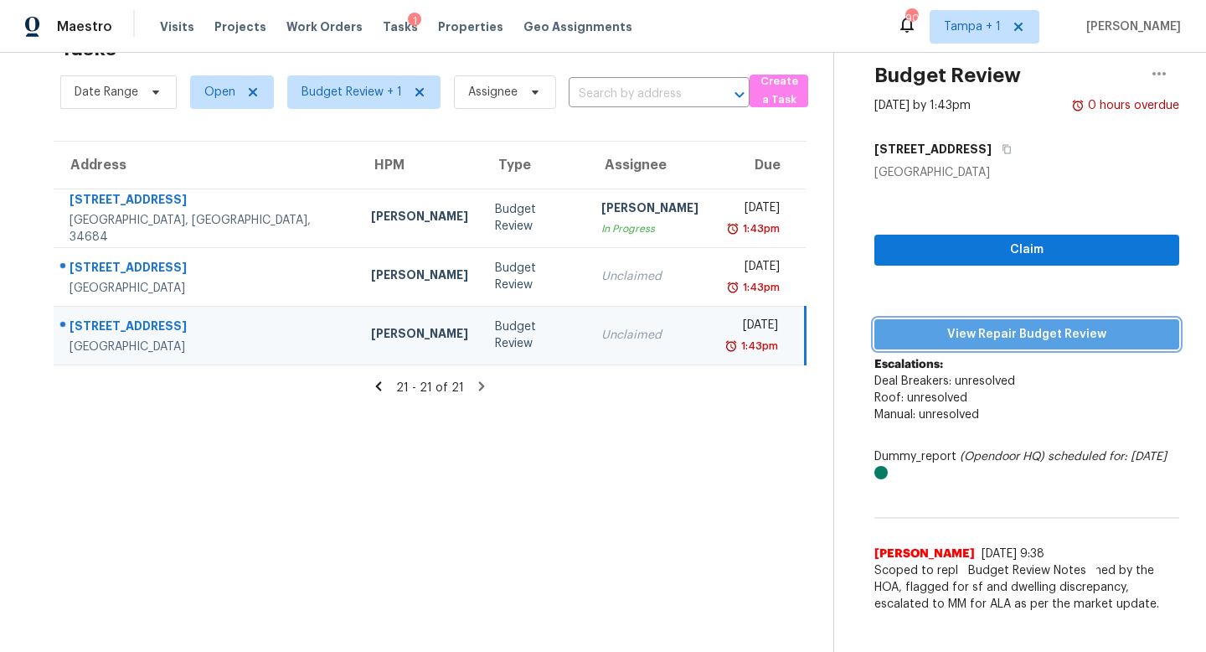
click at [998, 327] on span "View Repair Budget Review" at bounding box center [1027, 334] width 278 height 21
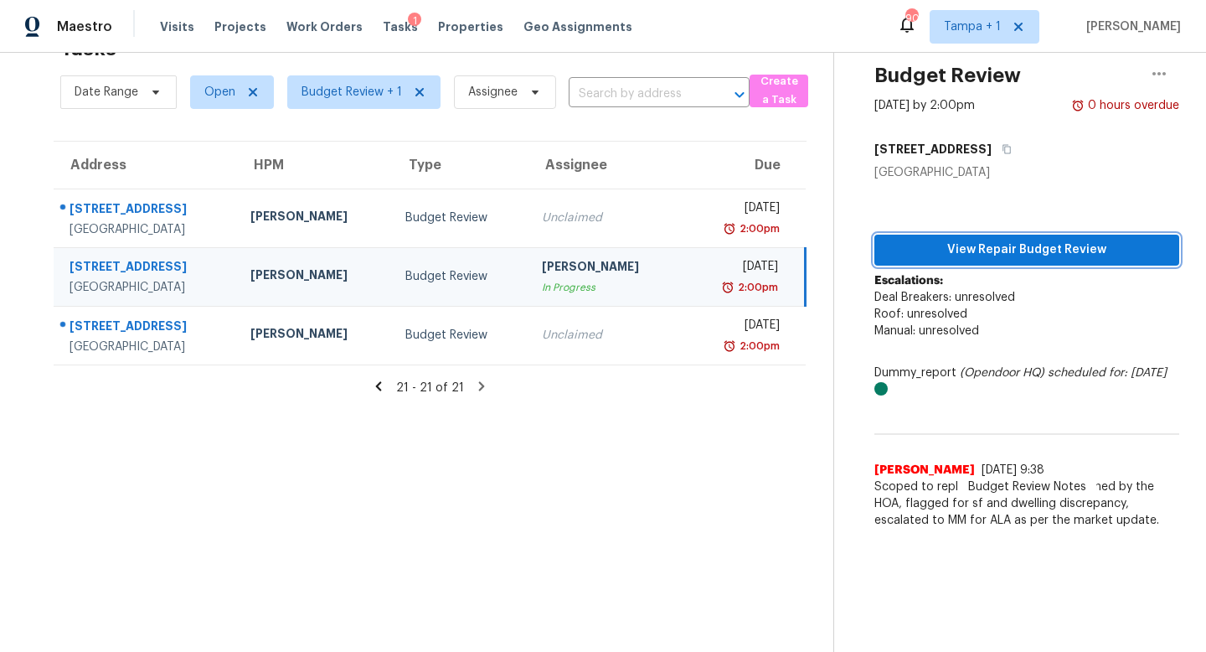
click at [996, 252] on span "View Repair Budget Review" at bounding box center [1027, 250] width 278 height 21
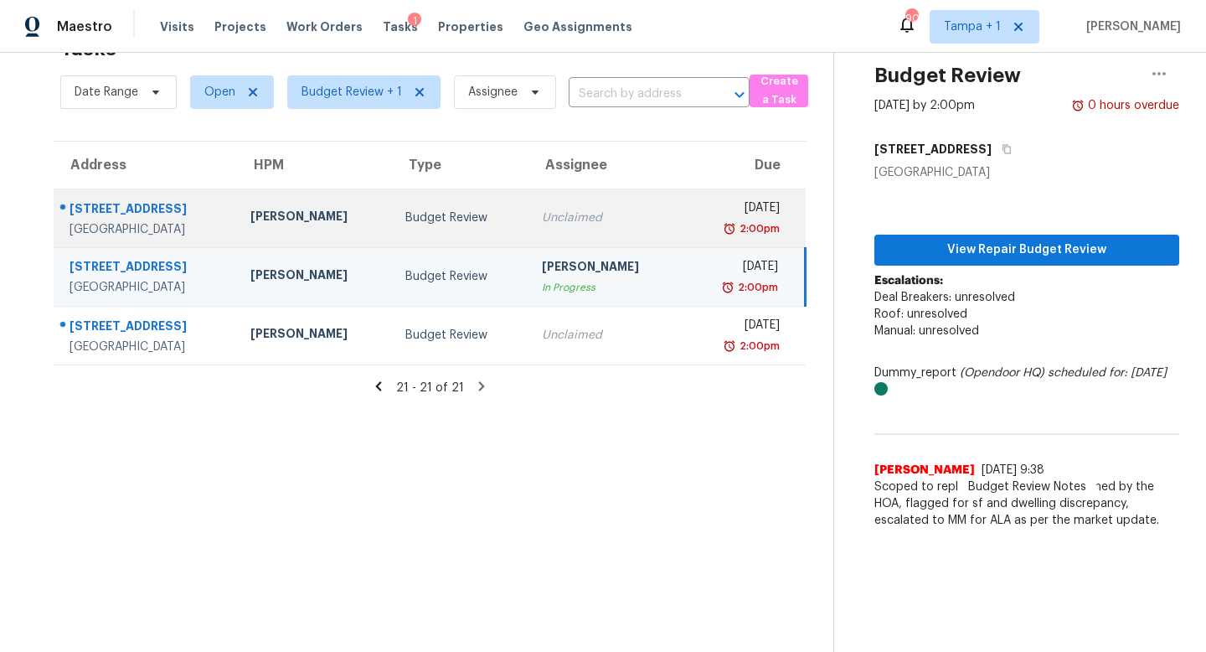
click at [472, 219] on div "Budget Review" at bounding box center [460, 217] width 110 height 17
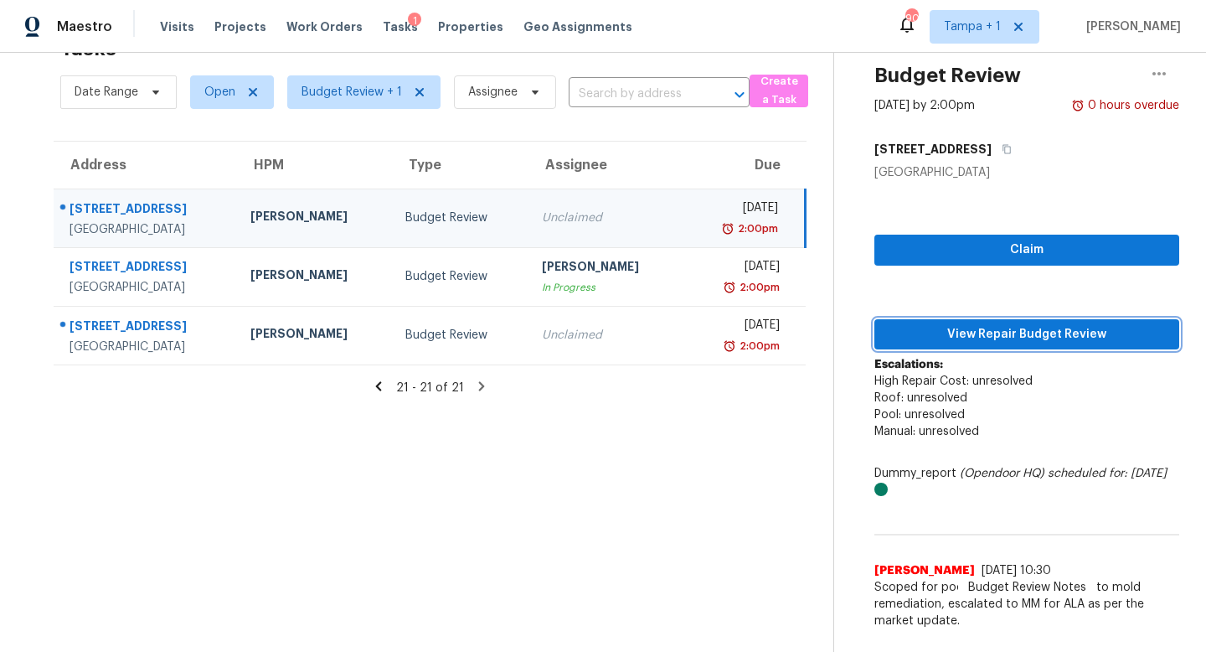
click at [1020, 331] on span "View Repair Budget Review" at bounding box center [1027, 334] width 278 height 21
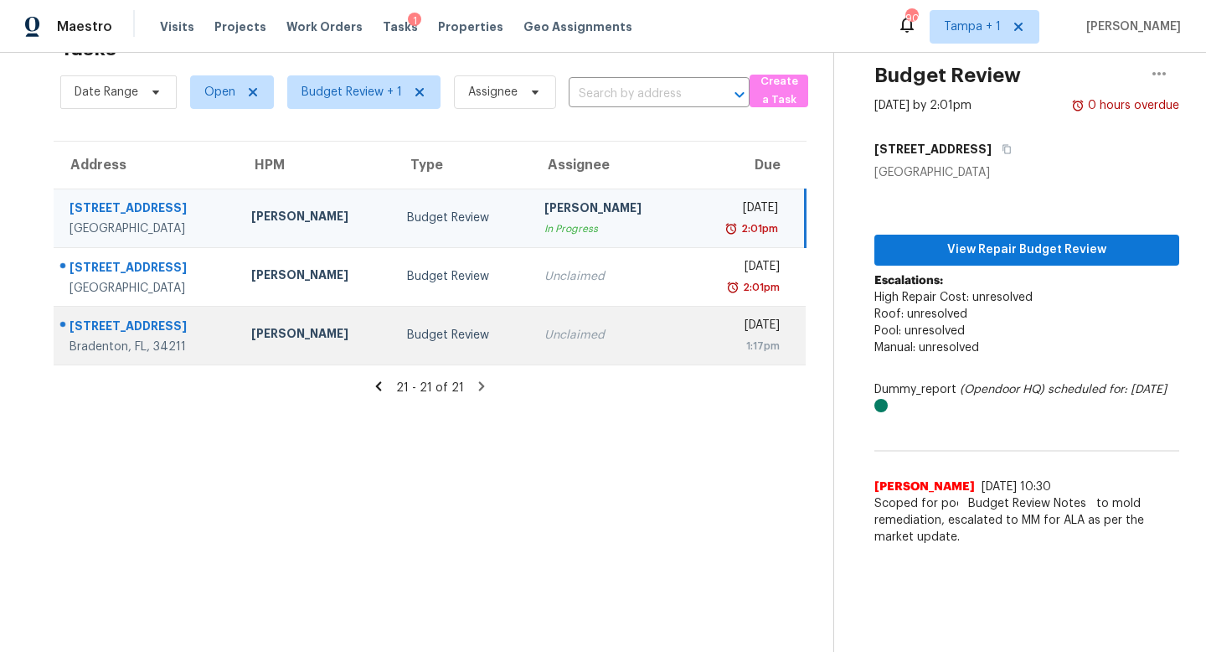
click at [531, 328] on td "Unclaimed" at bounding box center [609, 335] width 156 height 59
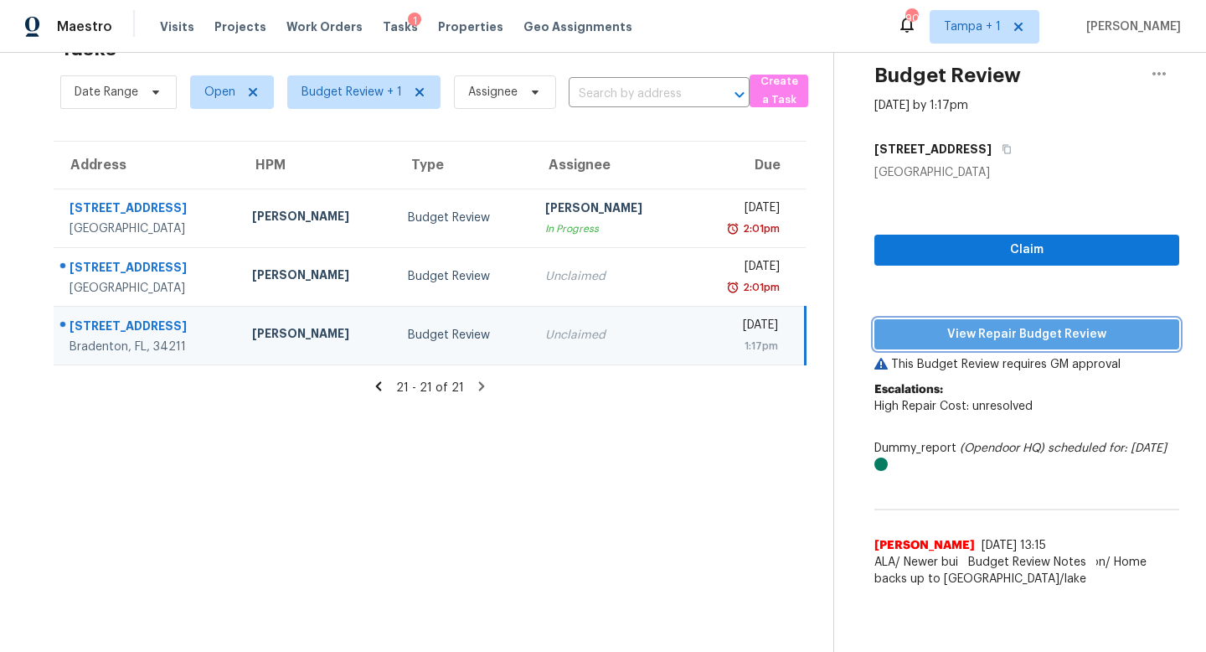
click at [996, 327] on span "View Repair Budget Review" at bounding box center [1027, 334] width 278 height 21
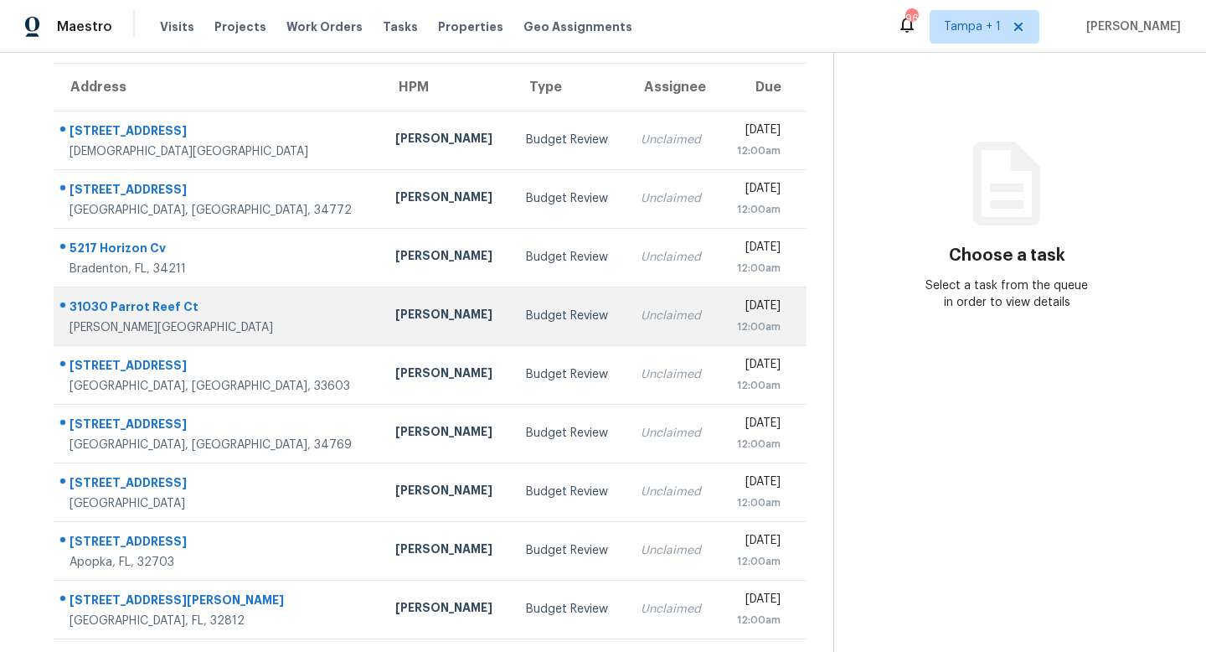
scroll to position [220, 0]
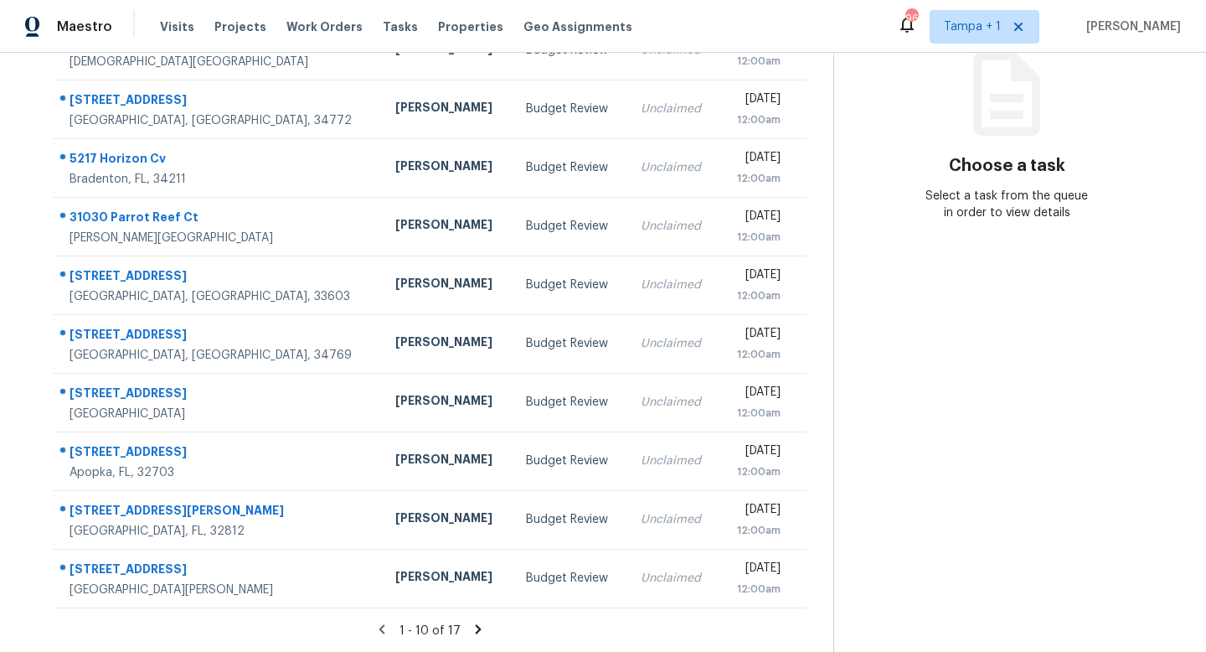
click at [477, 628] on icon at bounding box center [479, 628] width 6 height 9
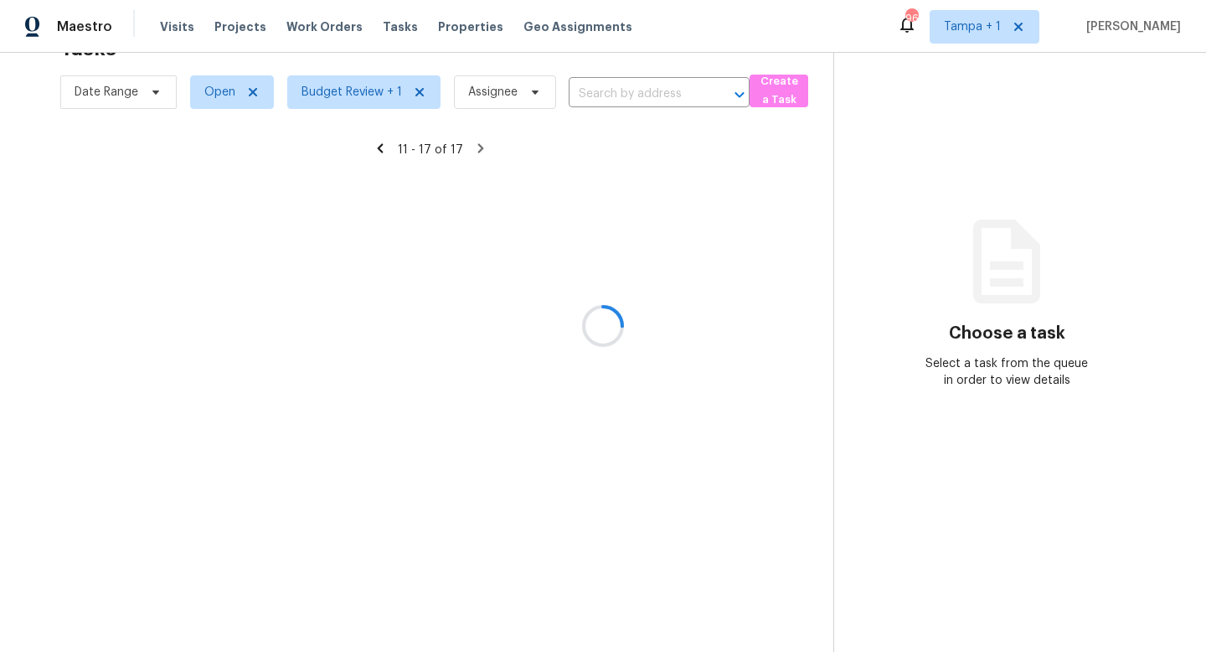
scroll to position [53, 0]
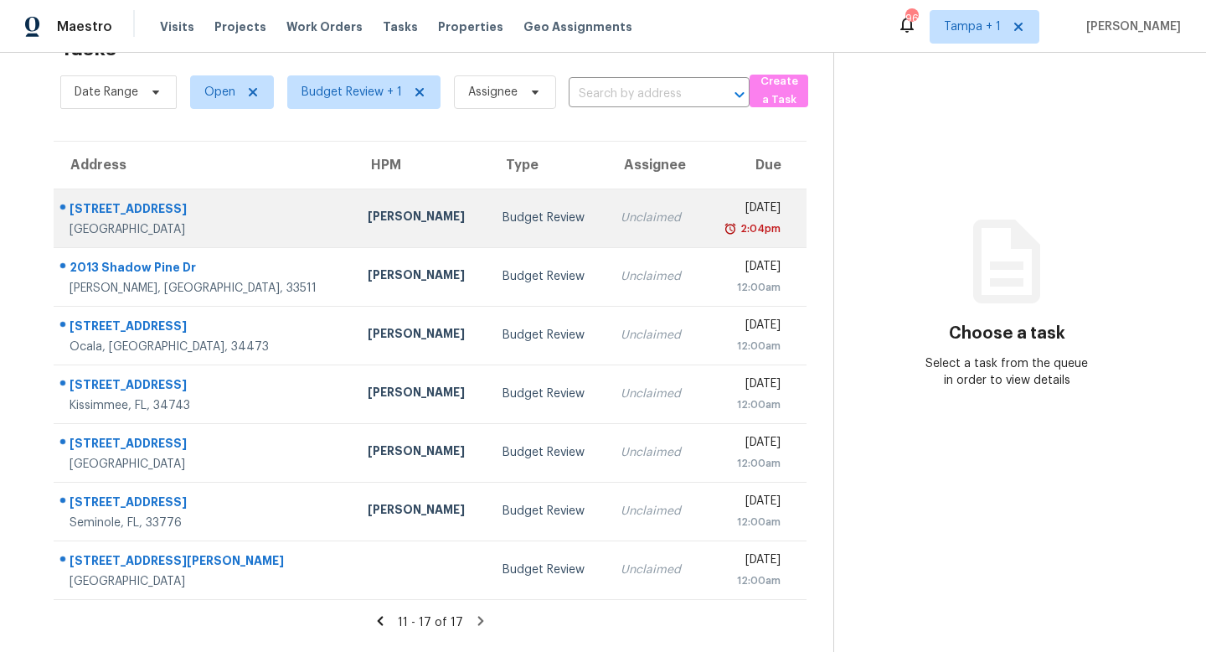
click at [621, 222] on div "Unclaimed" at bounding box center [655, 217] width 68 height 17
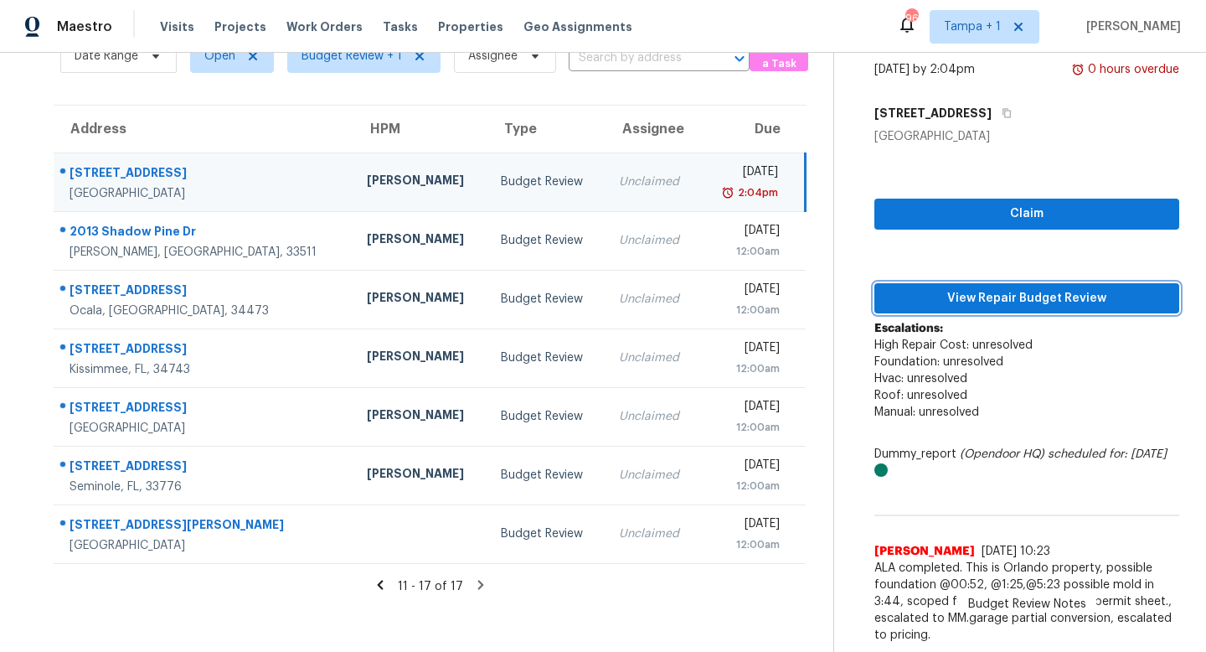
click at [1033, 299] on span "View Repair Budget Review" at bounding box center [1027, 298] width 278 height 21
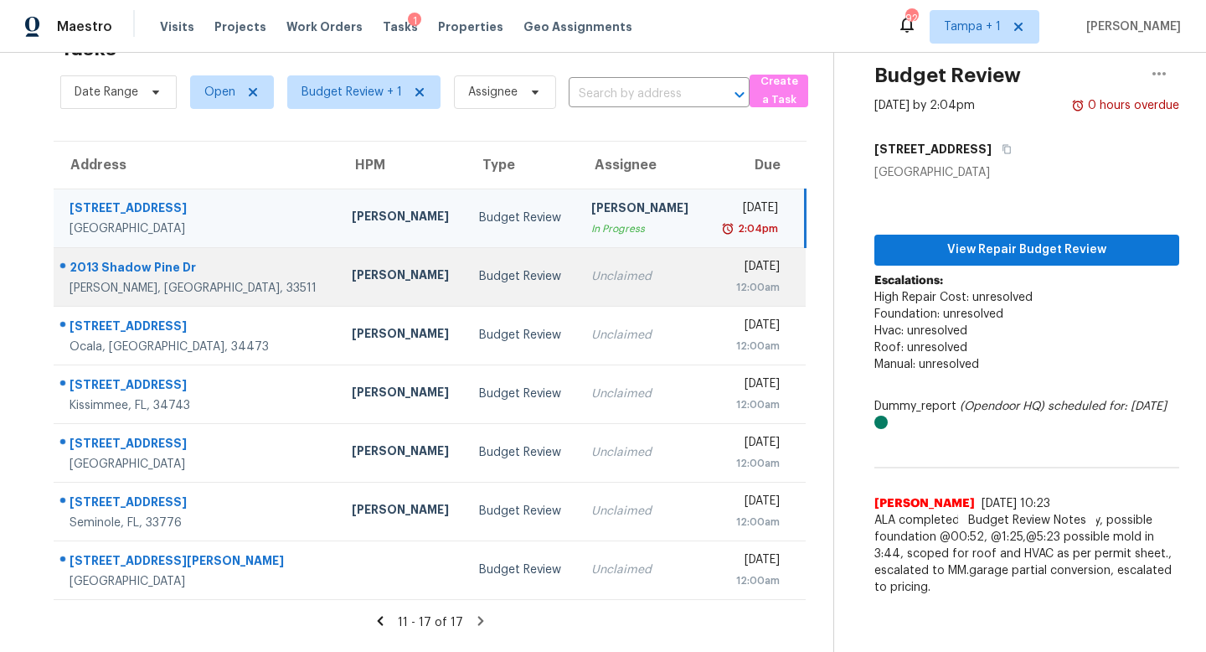
click at [506, 279] on td "Budget Review" at bounding box center [522, 276] width 112 height 59
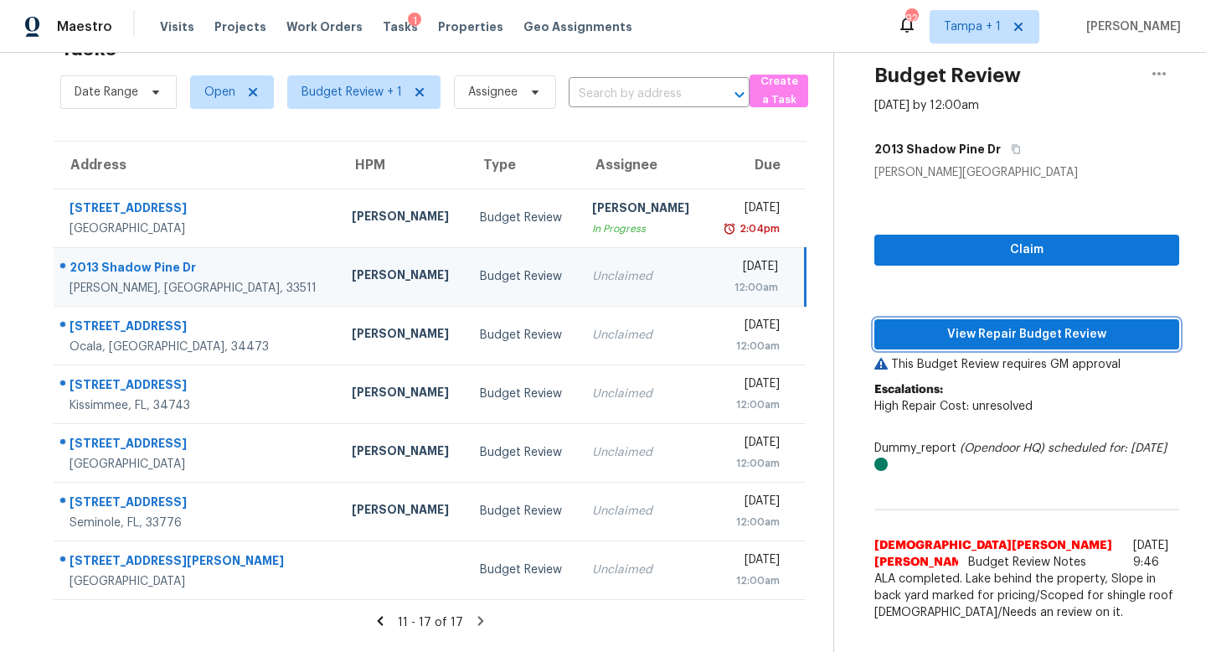
click at [1017, 337] on span "View Repair Budget Review" at bounding box center [1027, 334] width 278 height 21
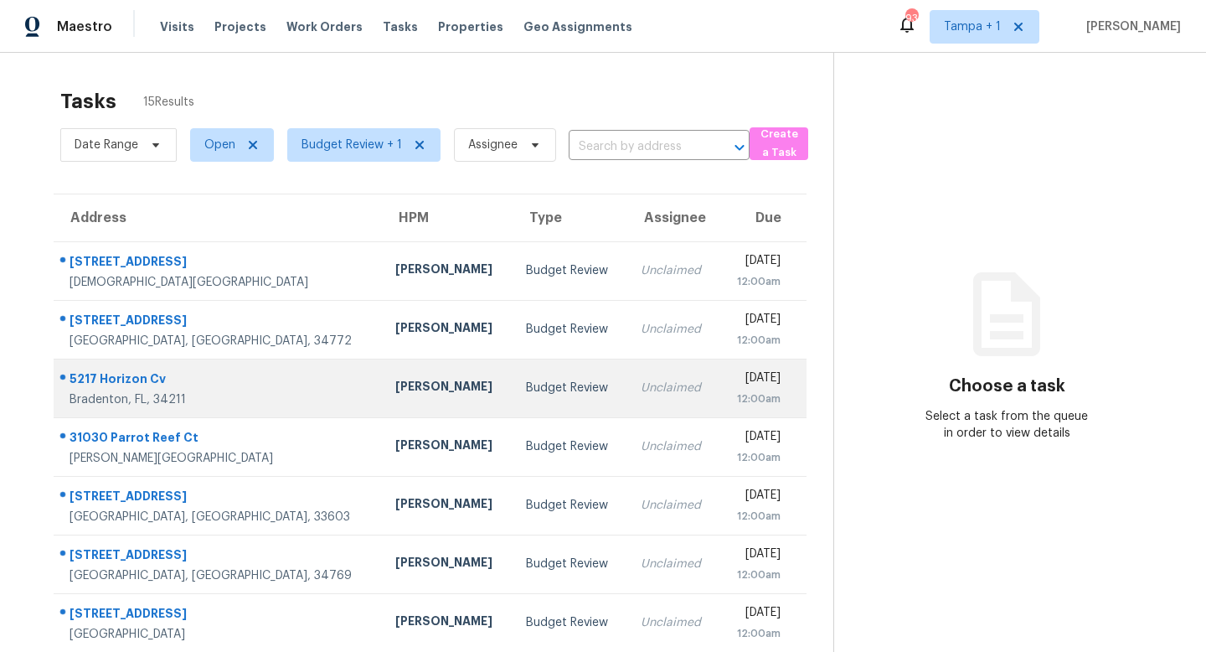
click at [513, 398] on td "Budget Review" at bounding box center [570, 387] width 115 height 59
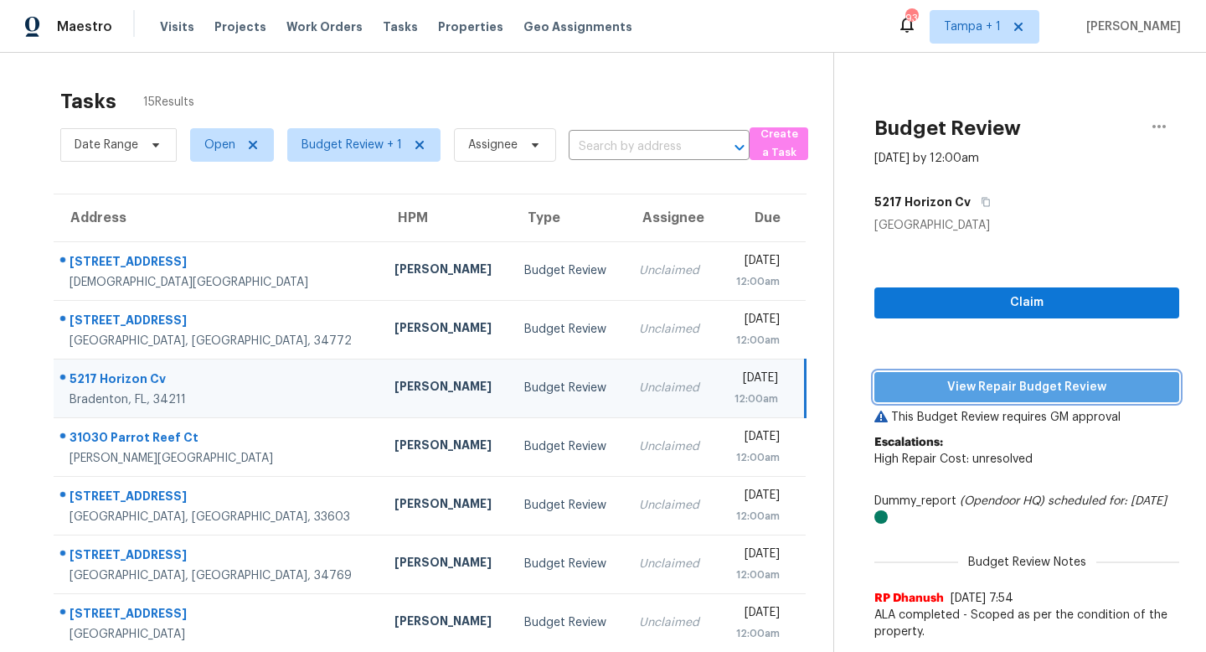
click at [1012, 379] on span "View Repair Budget Review" at bounding box center [1027, 387] width 278 height 21
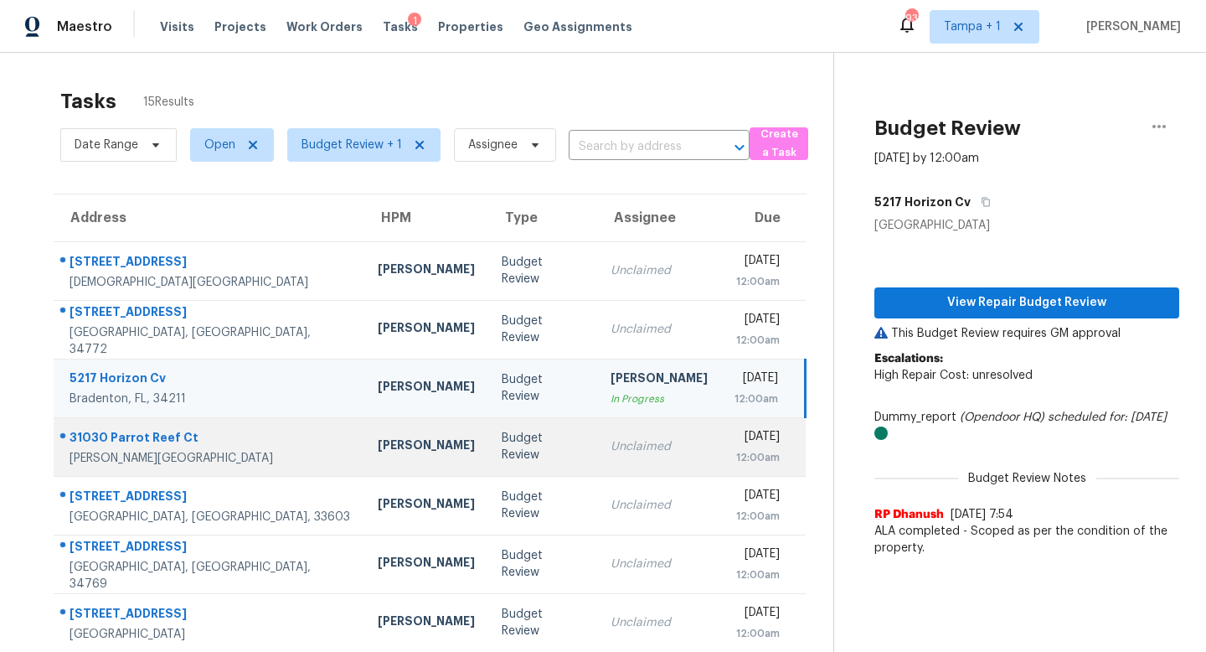
click at [502, 452] on div "Budget Review" at bounding box center [543, 447] width 82 height 34
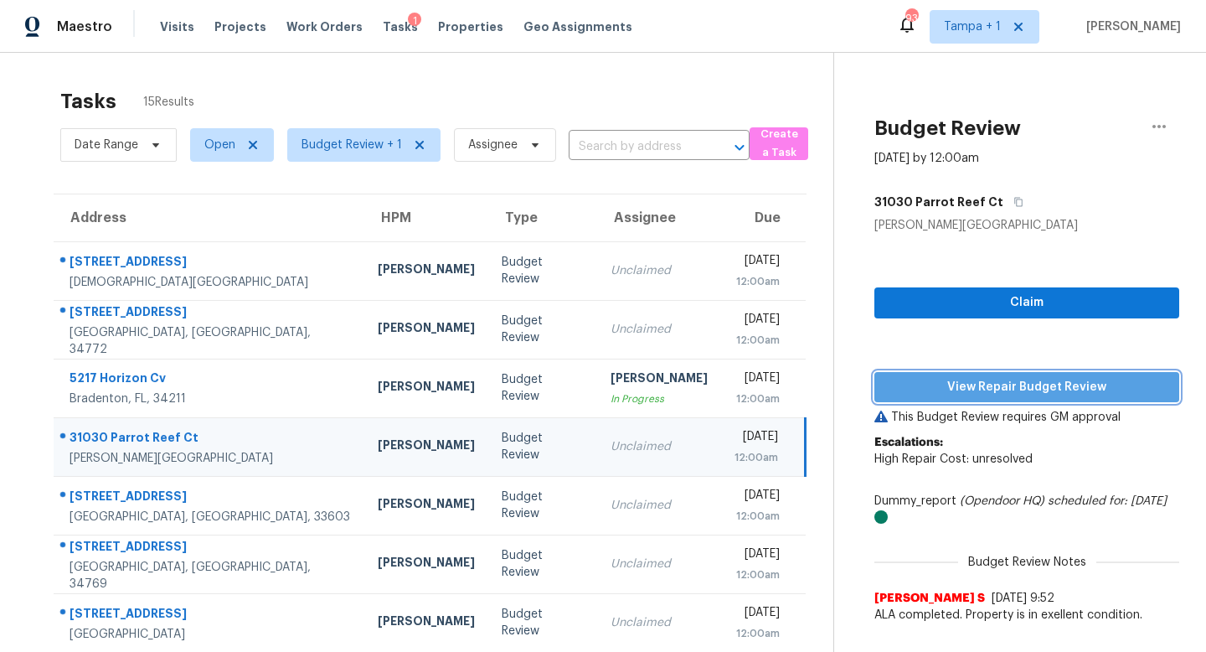
click at [1018, 387] on span "View Repair Budget Review" at bounding box center [1027, 387] width 278 height 21
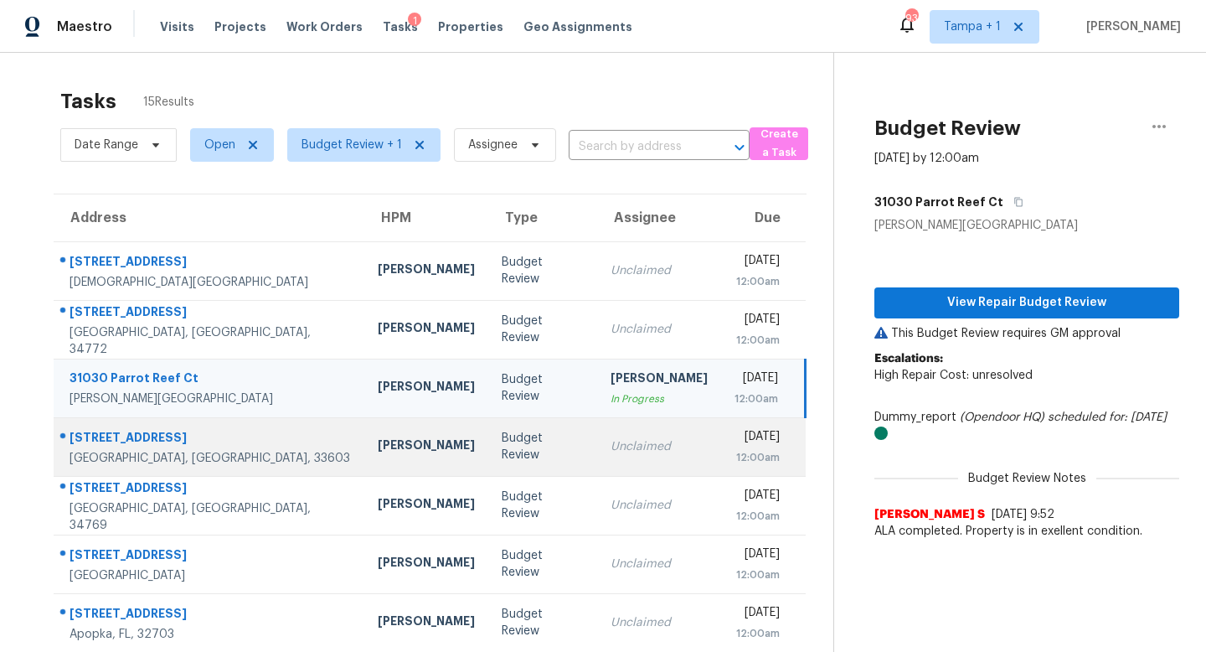
click at [597, 457] on td "Unclaimed" at bounding box center [659, 446] width 124 height 59
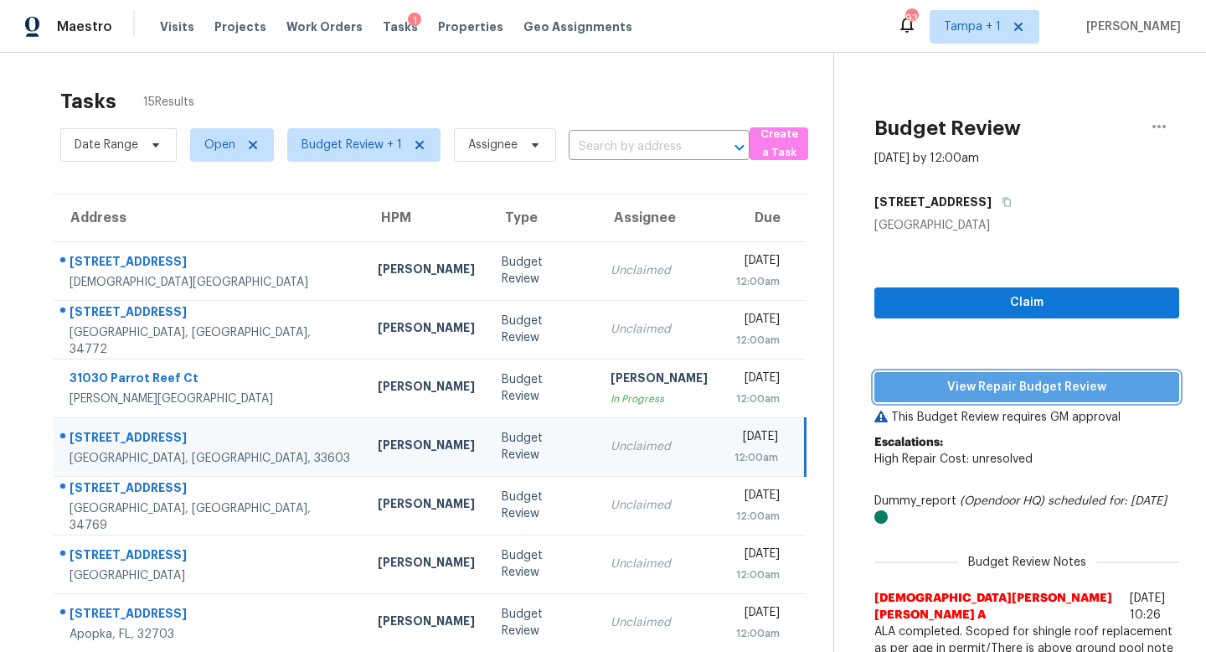
click at [1010, 384] on span "View Repair Budget Review" at bounding box center [1027, 387] width 278 height 21
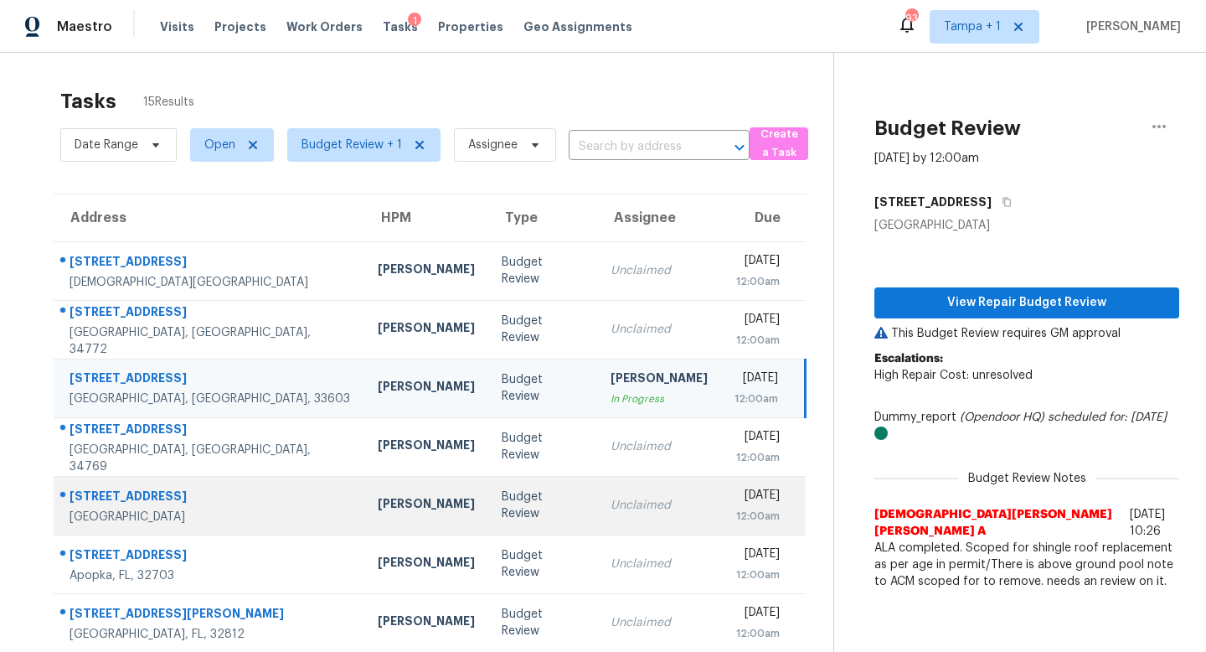
click at [611, 511] on div "Unclaimed" at bounding box center [659, 505] width 97 height 17
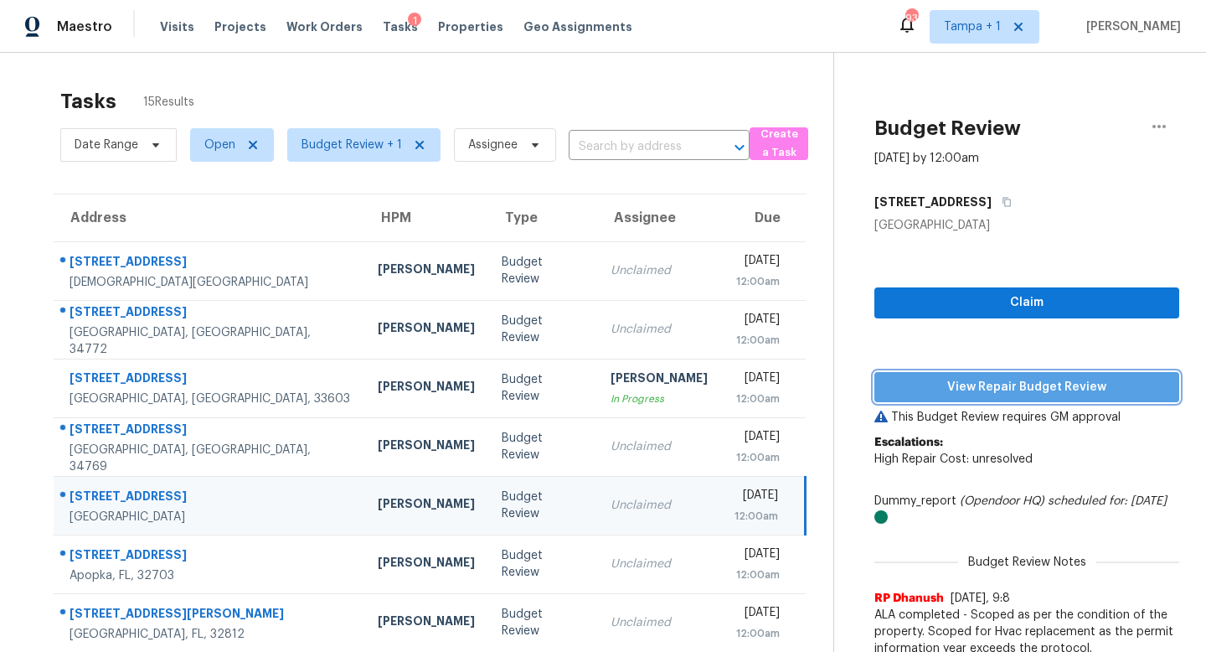
click at [992, 391] on span "View Repair Budget Review" at bounding box center [1027, 387] width 278 height 21
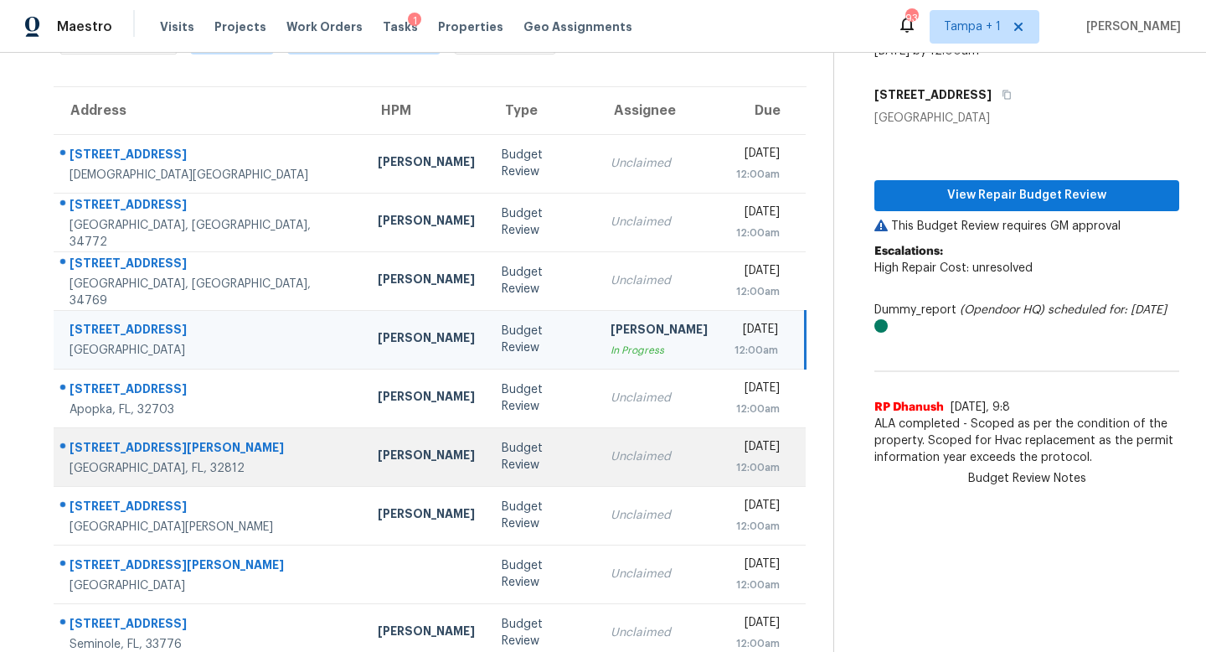
scroll to position [108, 0]
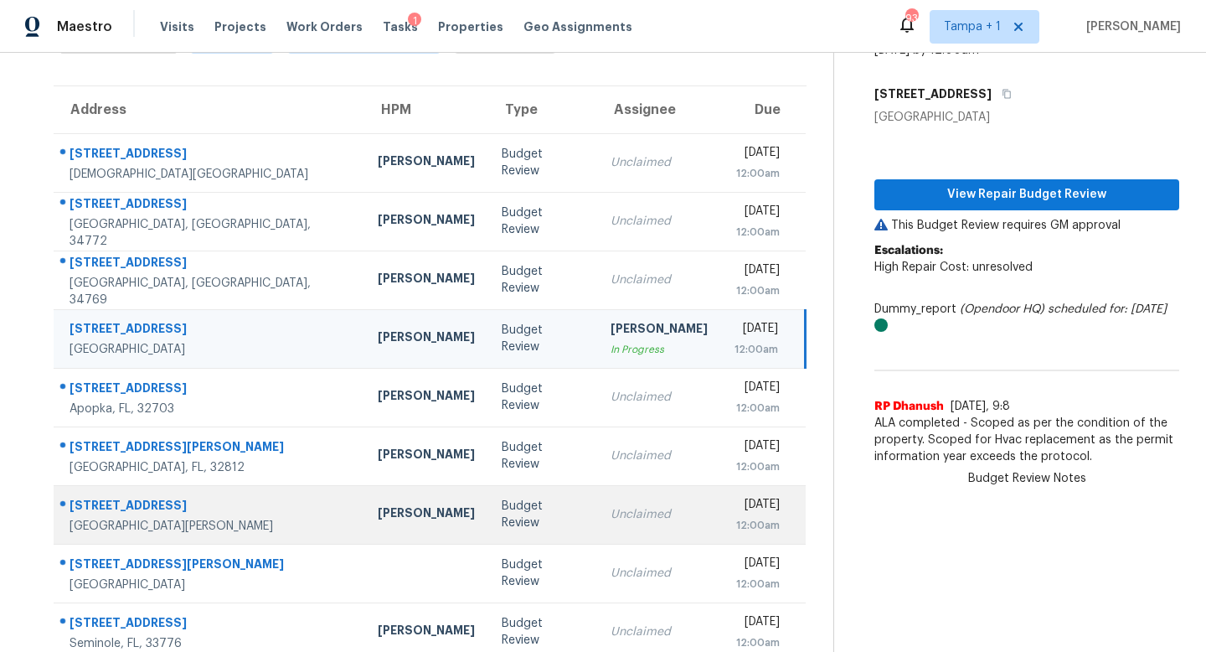
click at [611, 519] on div "Unclaimed" at bounding box center [659, 514] width 97 height 17
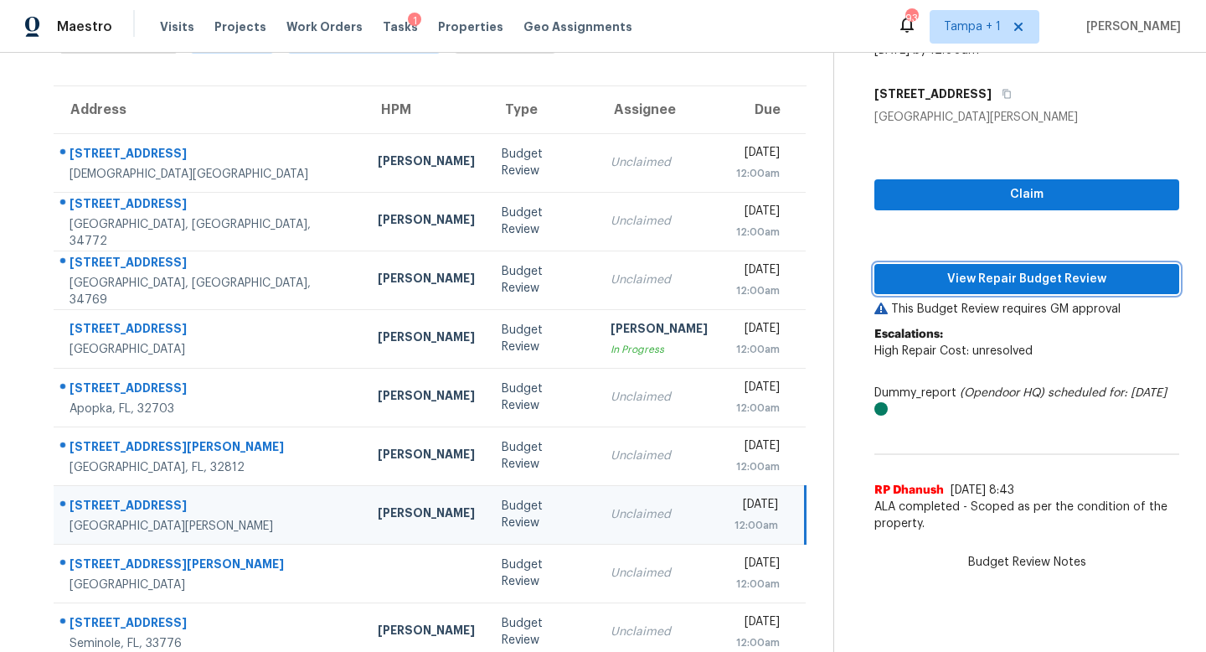
click at [1008, 282] on span "View Repair Budget Review" at bounding box center [1027, 279] width 278 height 21
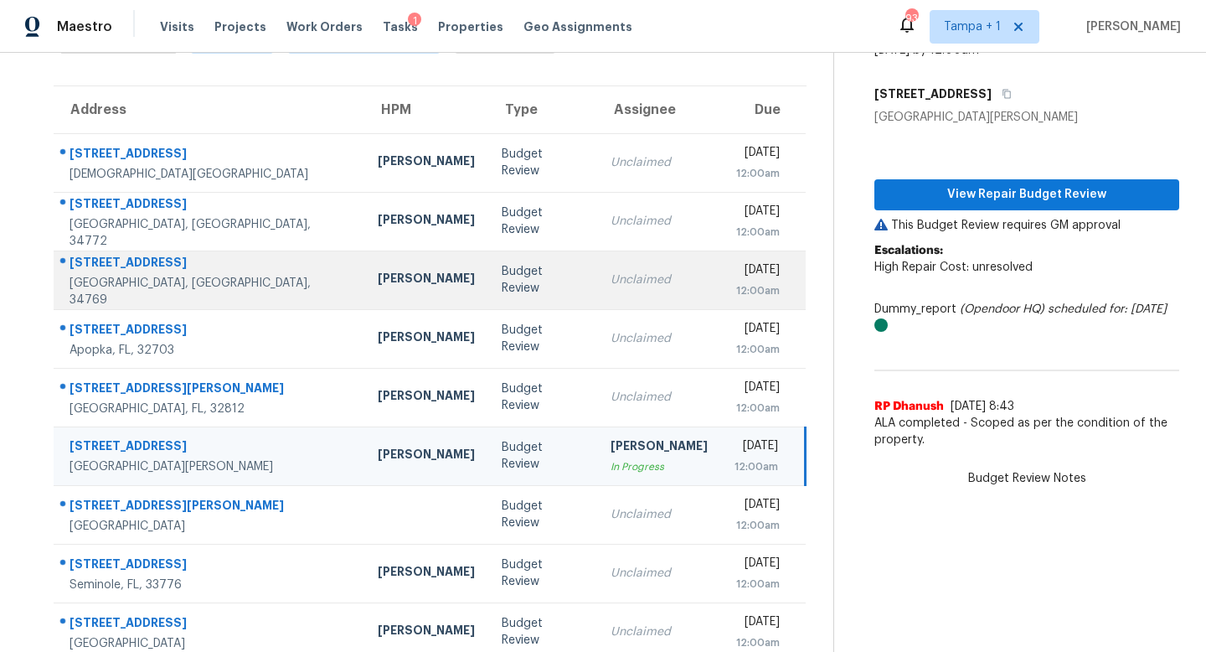
scroll to position [220, 0]
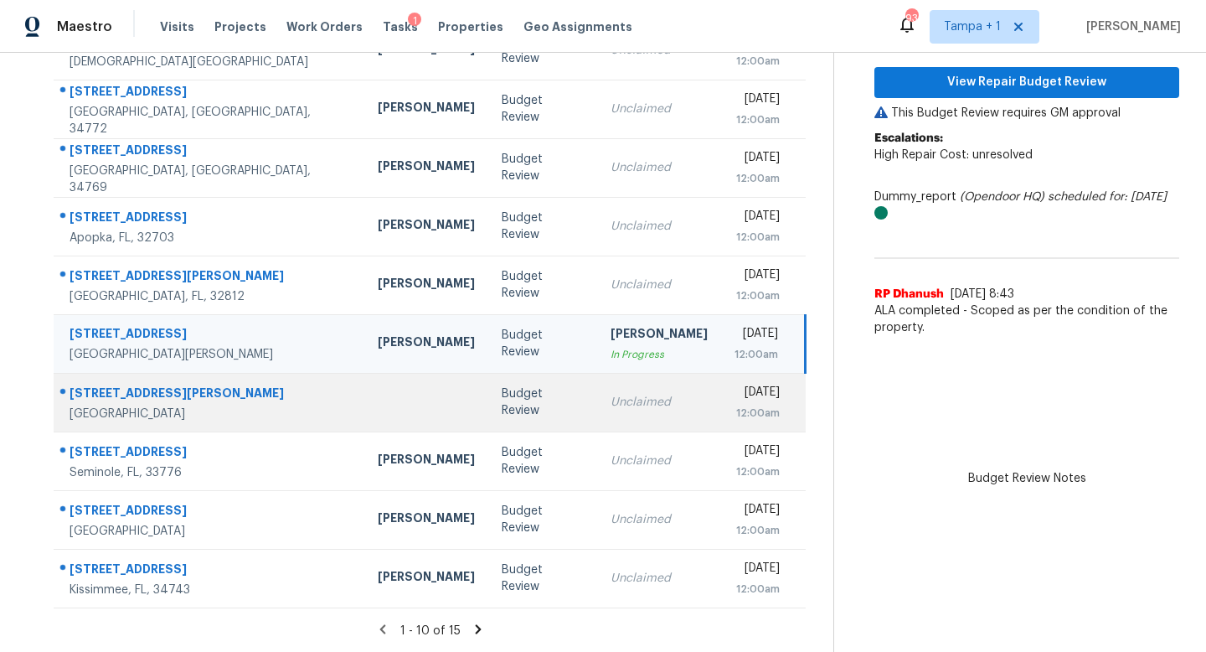
click at [502, 397] on div "Budget Review" at bounding box center [543, 402] width 82 height 34
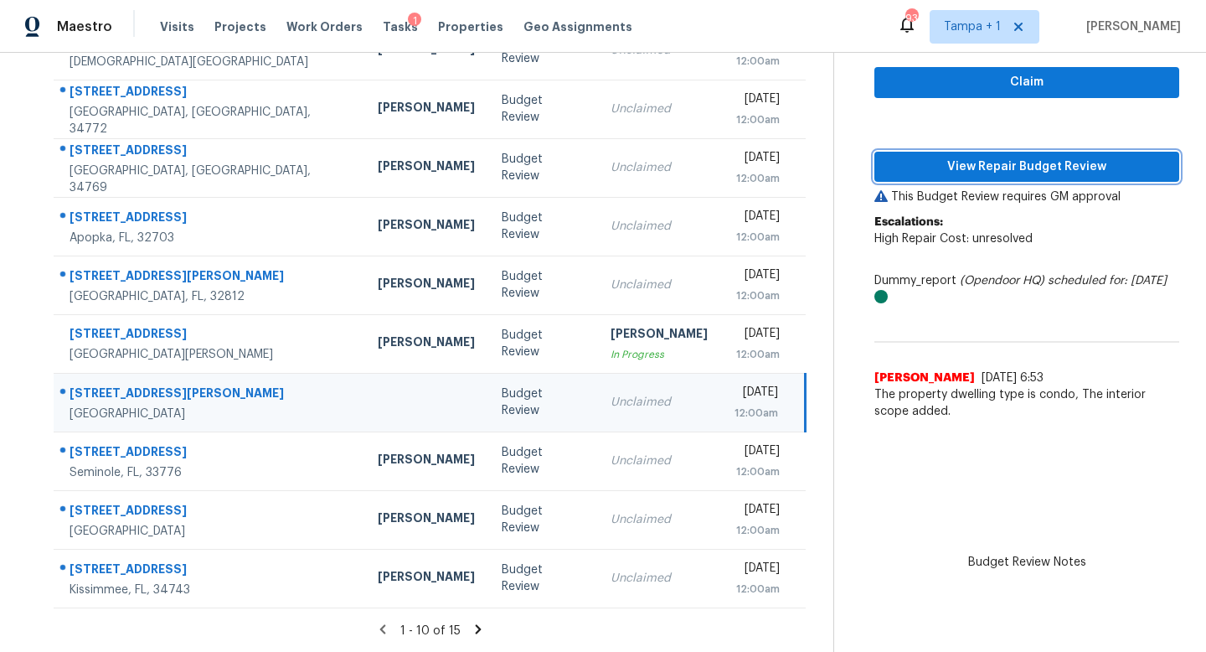
click at [1041, 171] on span "View Repair Budget Review" at bounding box center [1027, 167] width 278 height 21
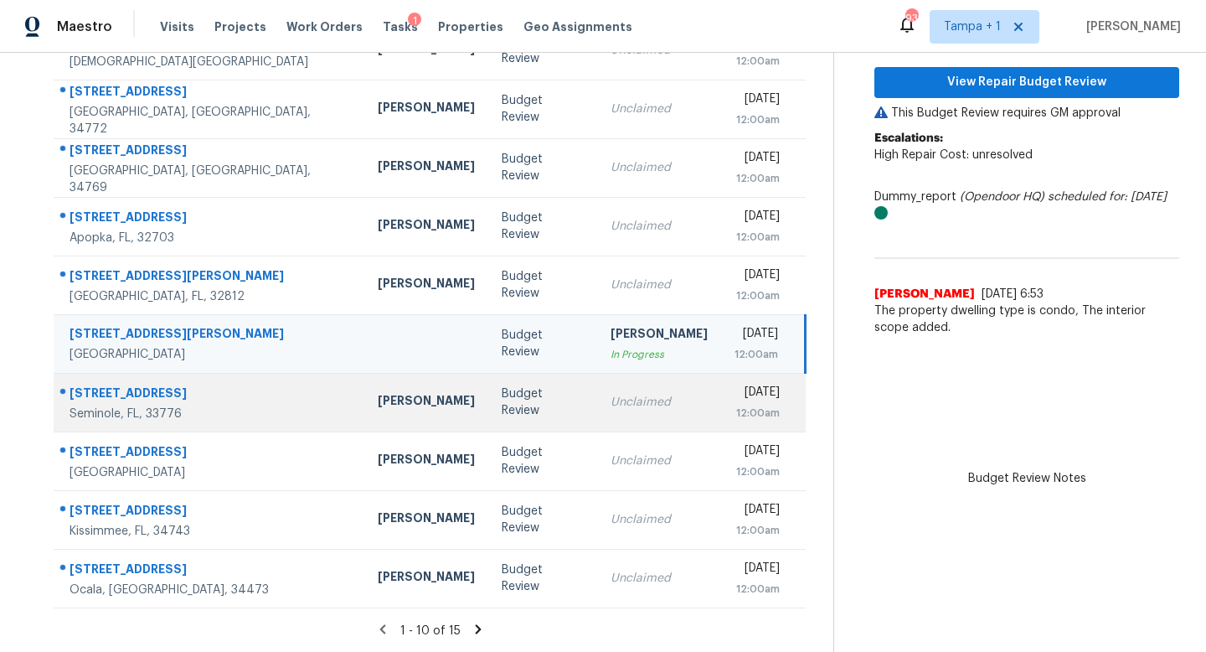
click at [611, 396] on div "Unclaimed" at bounding box center [659, 402] width 97 height 17
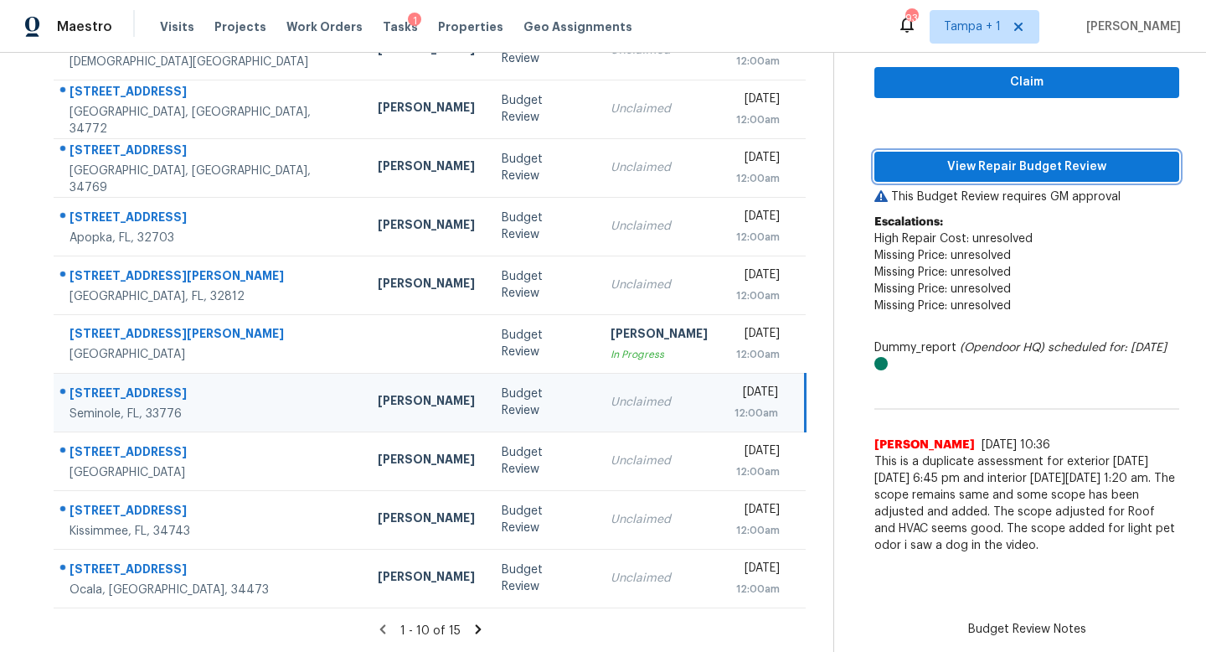
click at [1005, 162] on span "View Repair Budget Review" at bounding box center [1027, 167] width 278 height 21
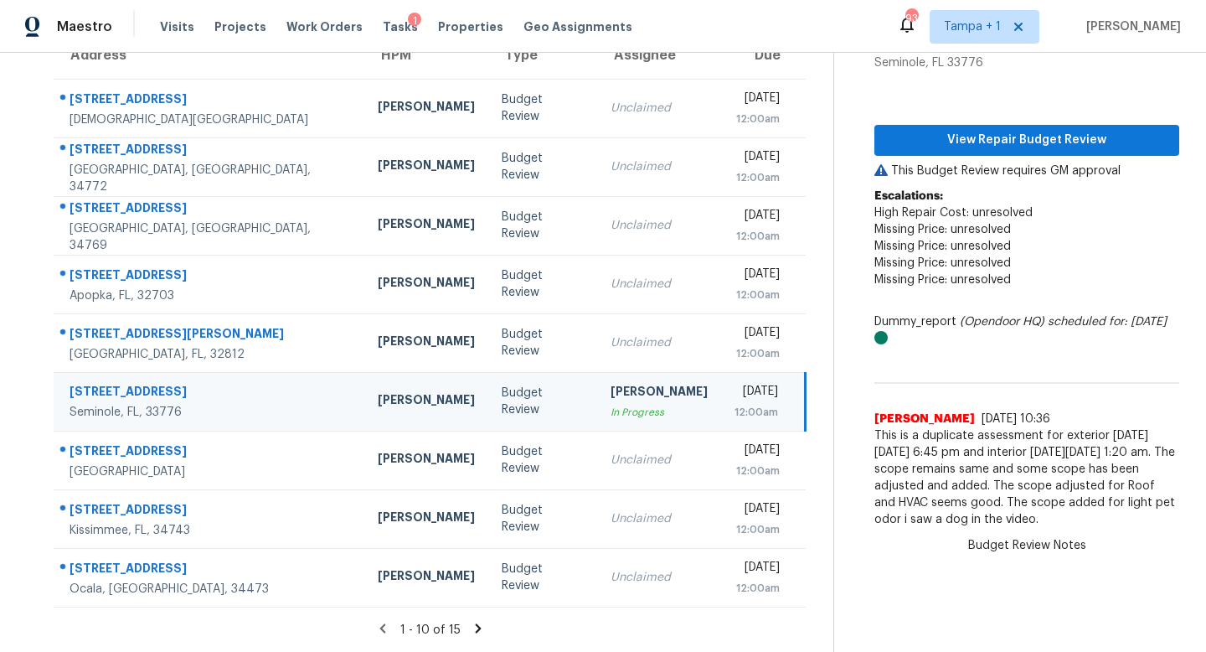
scroll to position [162, 0]
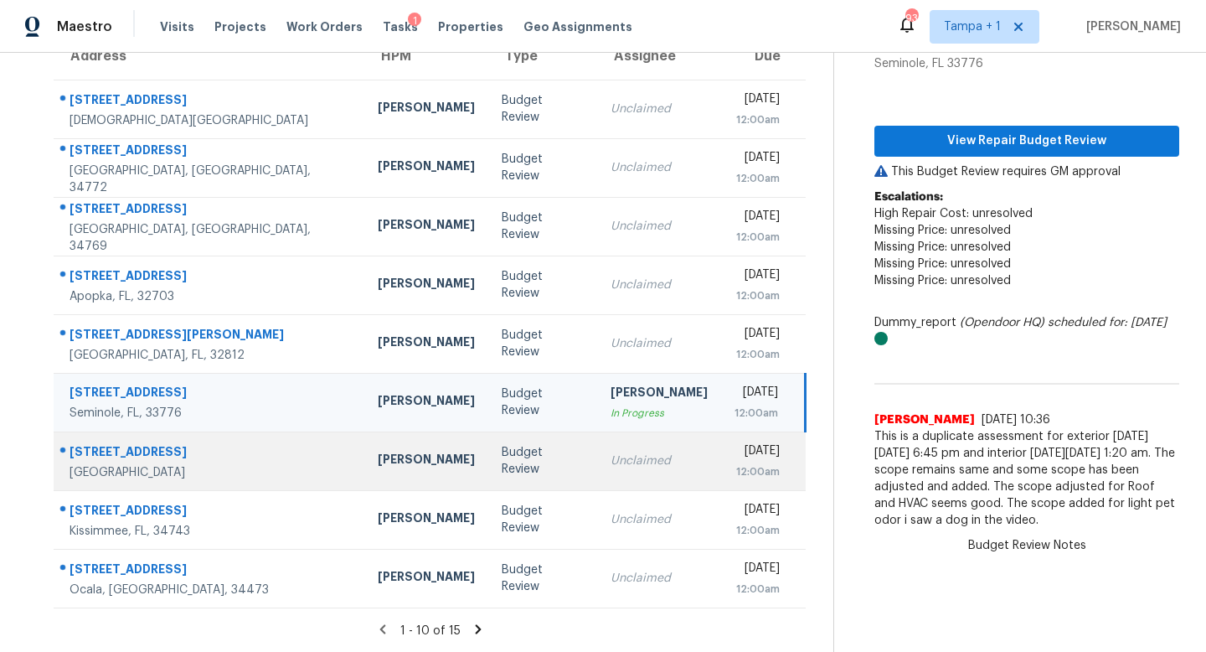
click at [611, 464] on div "Unclaimed" at bounding box center [659, 460] width 97 height 17
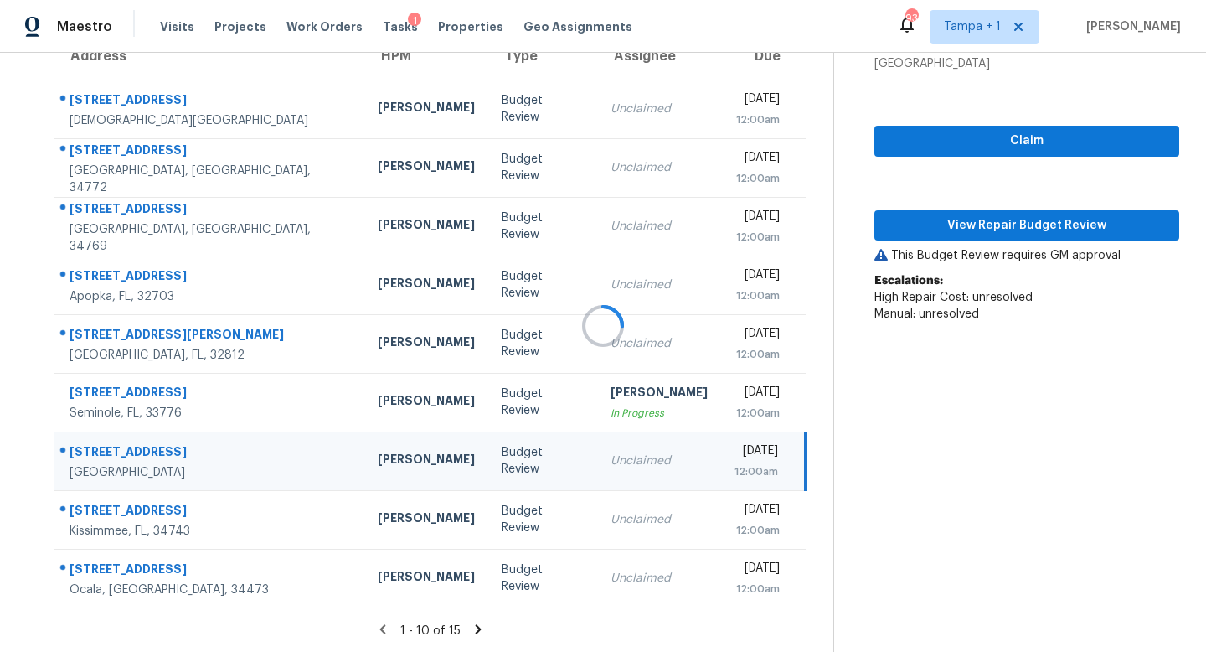
scroll to position [220, 0]
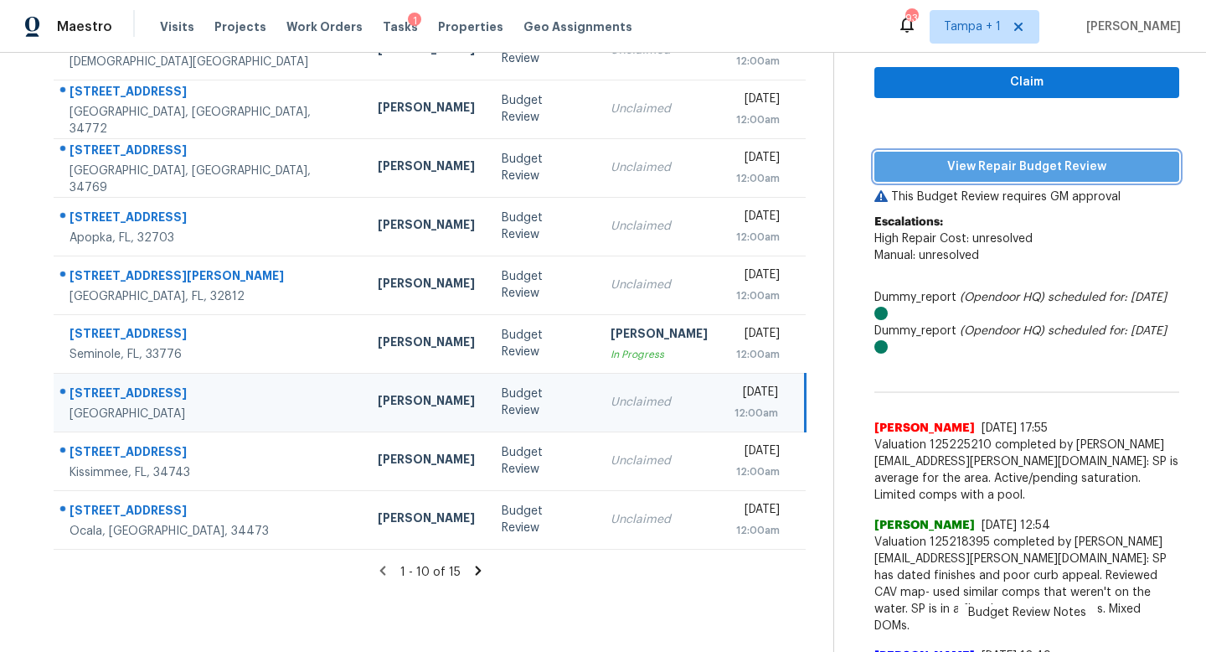
click at [1030, 163] on span "View Repair Budget Review" at bounding box center [1027, 167] width 278 height 21
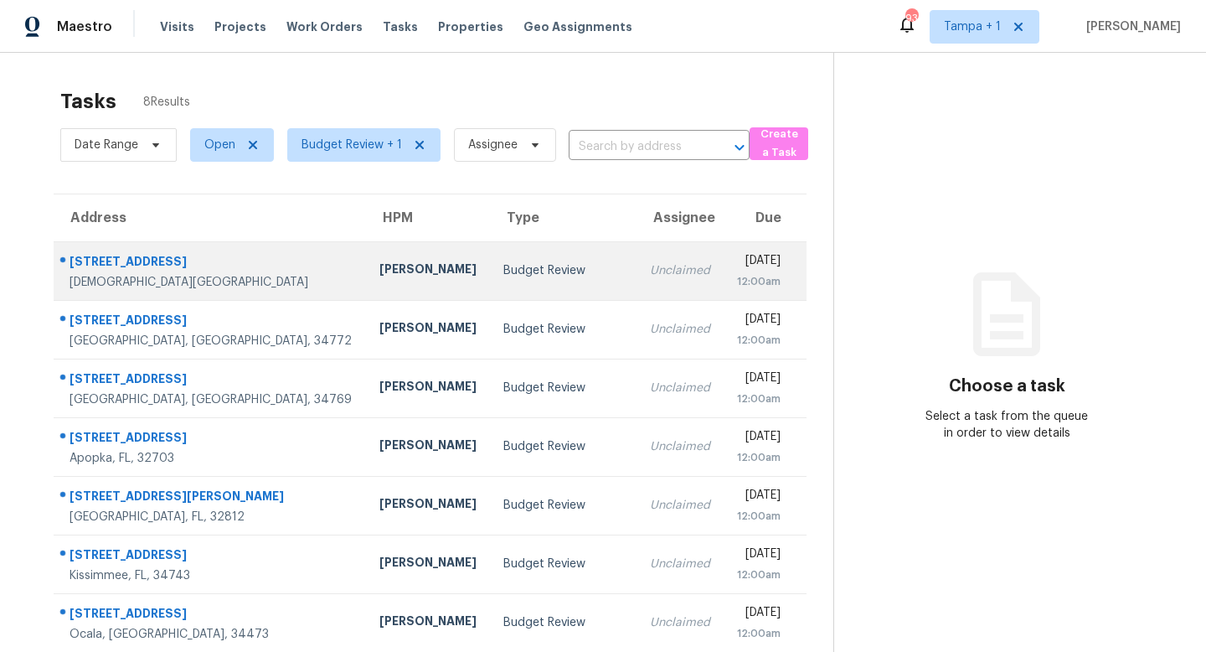
click at [514, 274] on div "Budget Review" at bounding box center [563, 270] width 120 height 17
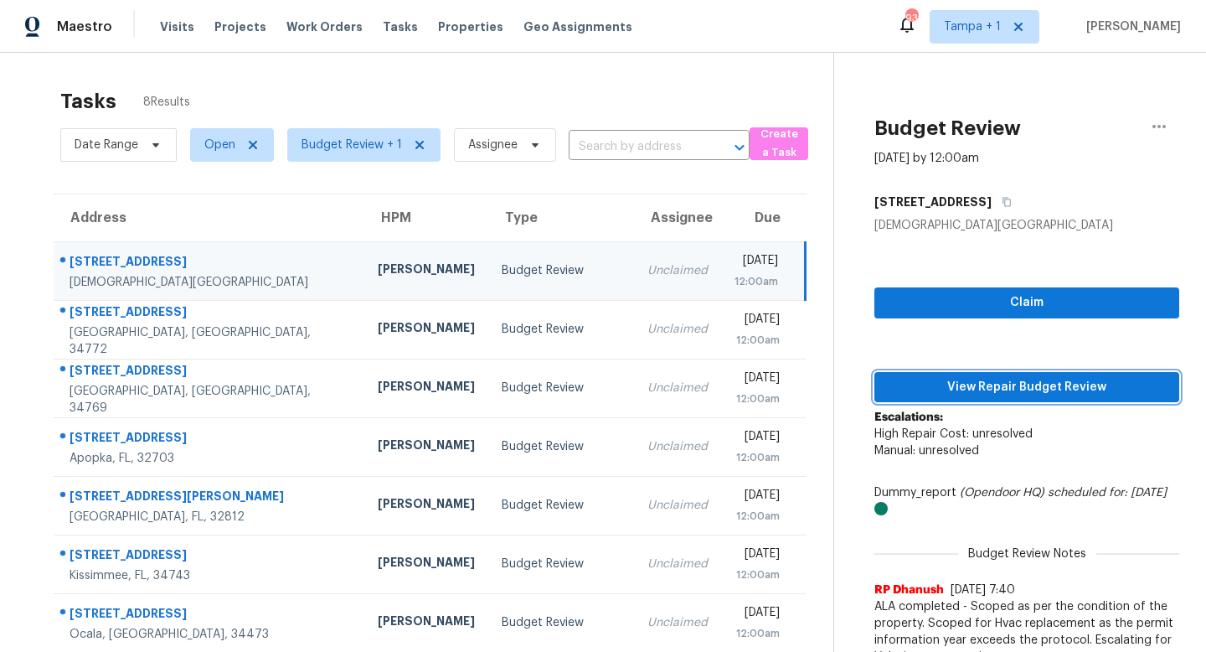
click at [1023, 385] on span "View Repair Budget Review" at bounding box center [1027, 387] width 278 height 21
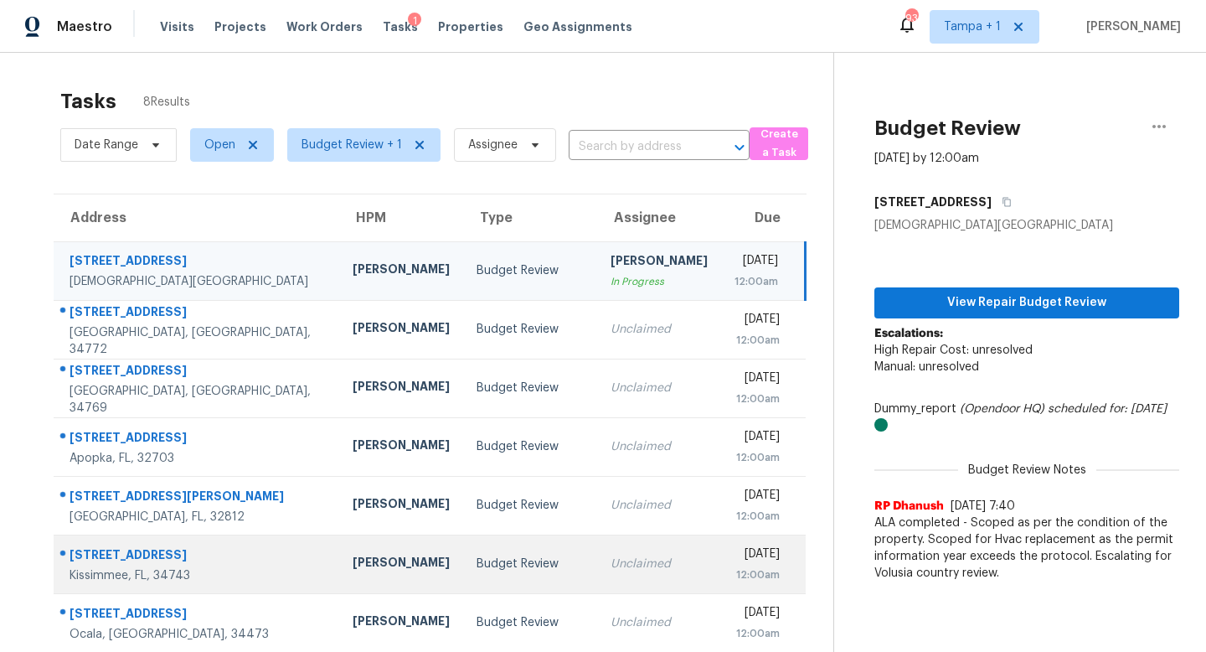
scroll to position [72, 0]
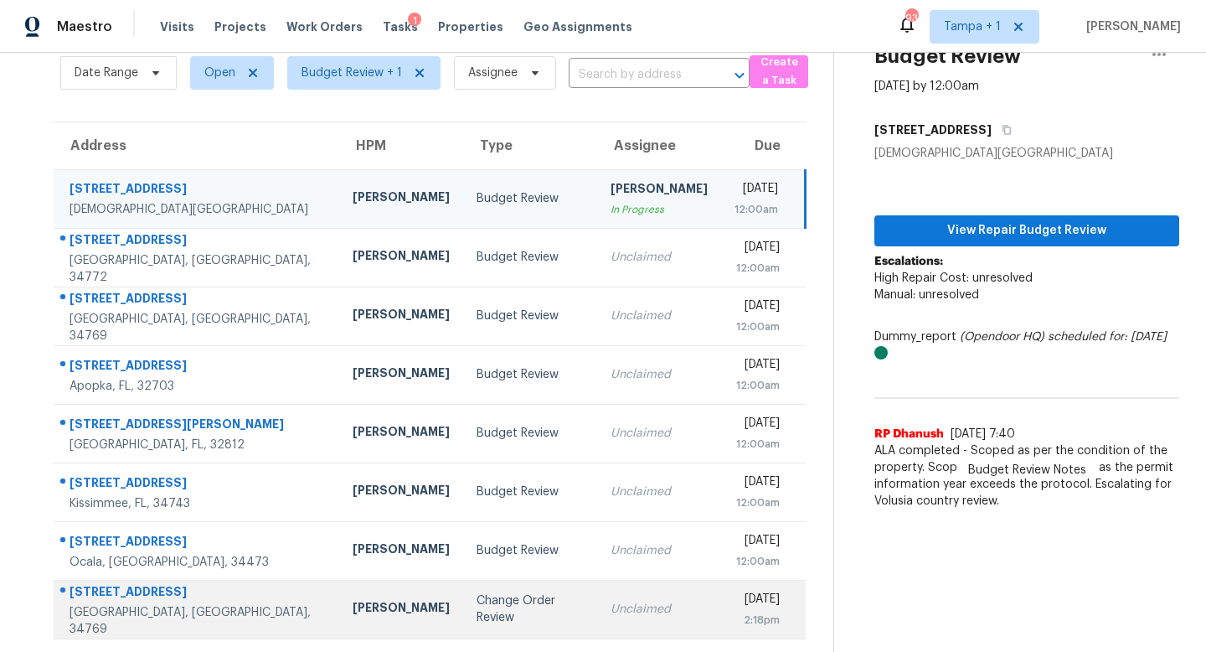
click at [496, 606] on div "Change Order Review" at bounding box center [530, 609] width 107 height 34
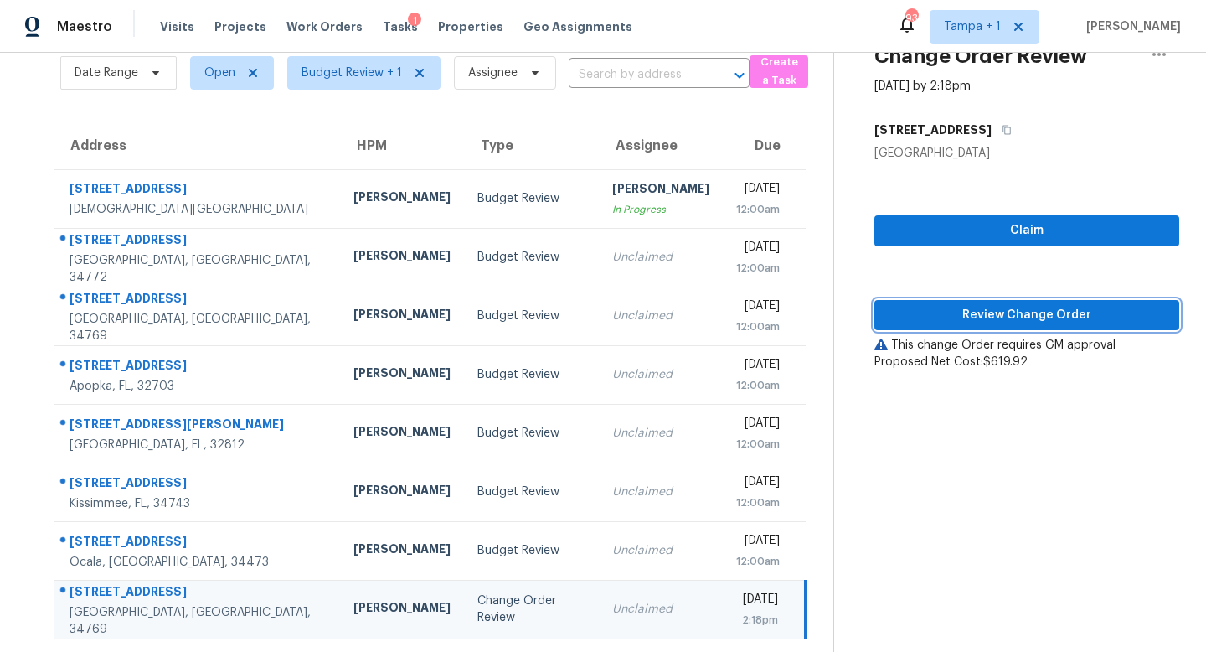
click at [1024, 302] on button "Review Change Order" at bounding box center [1026, 315] width 305 height 31
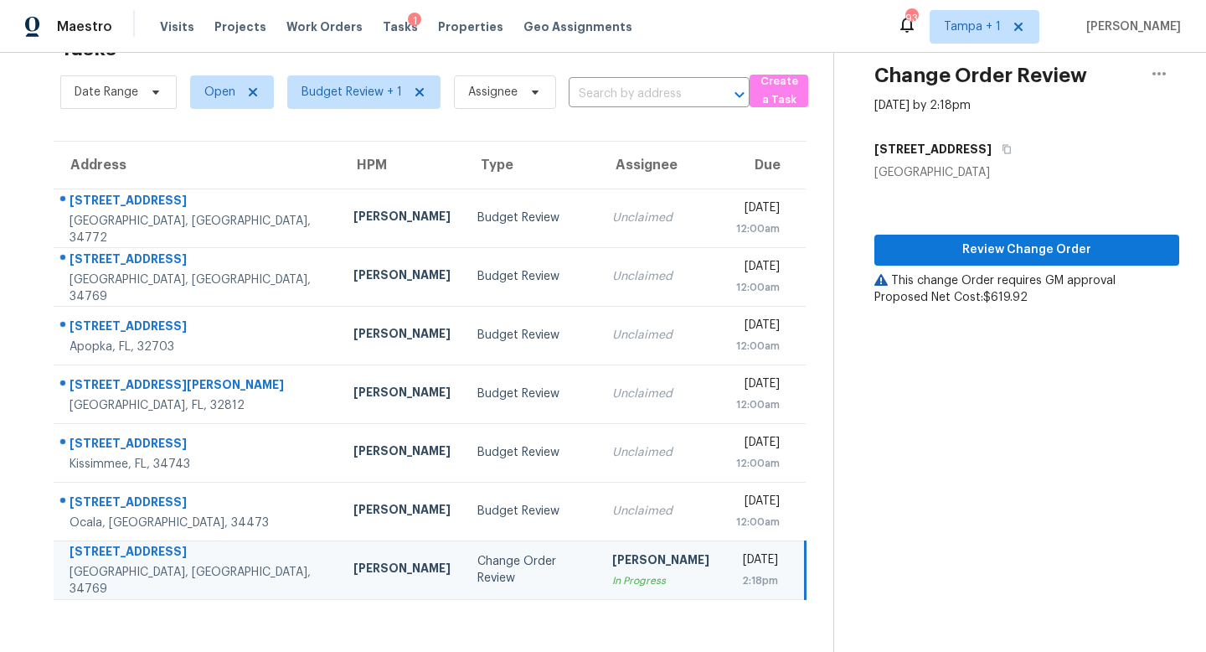
scroll to position [53, 0]
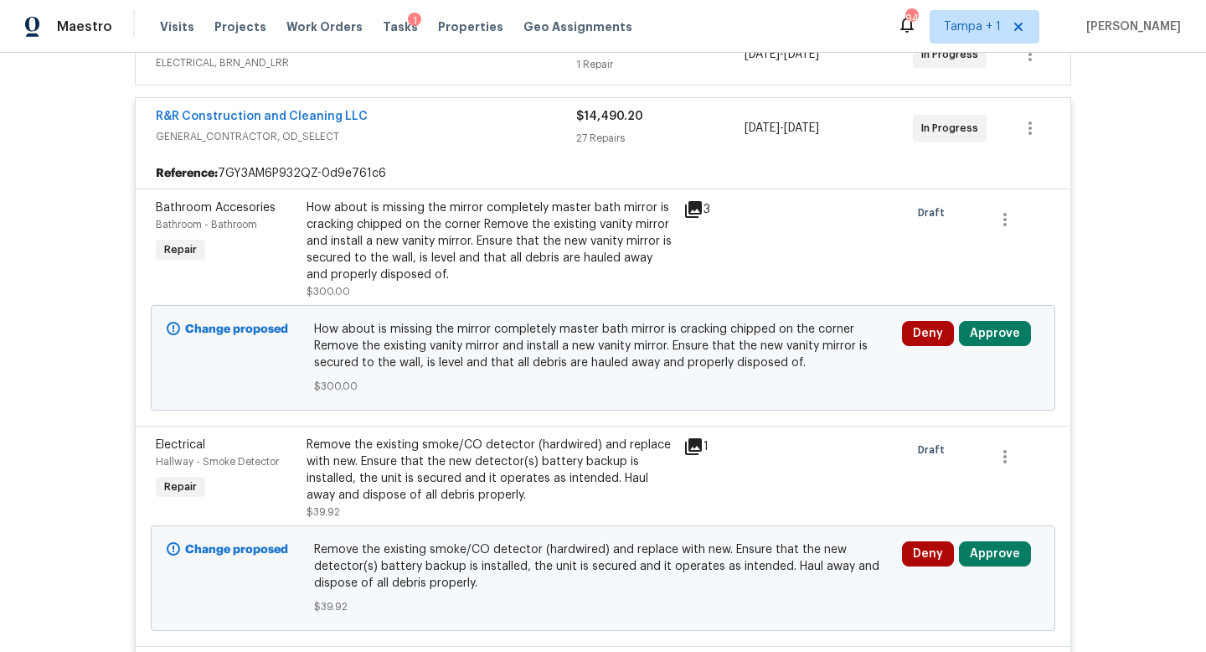
scroll to position [386, 0]
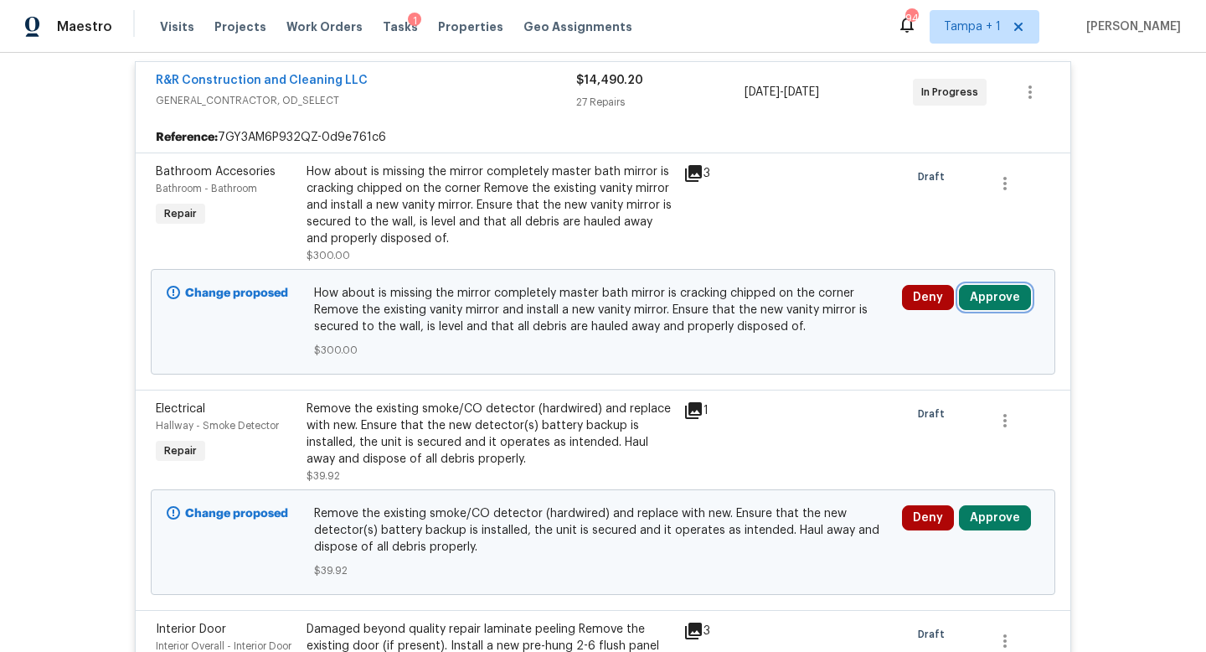
click at [1008, 299] on button "Approve" at bounding box center [995, 297] width 72 height 25
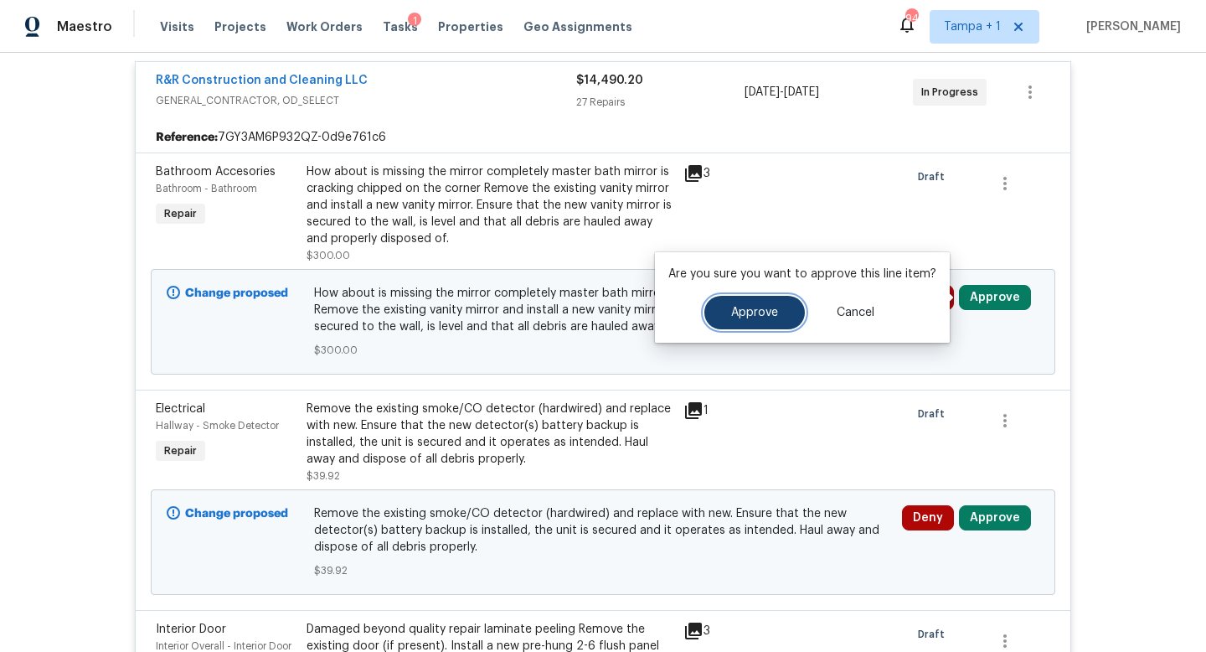
click at [765, 300] on button "Approve" at bounding box center [754, 313] width 101 height 34
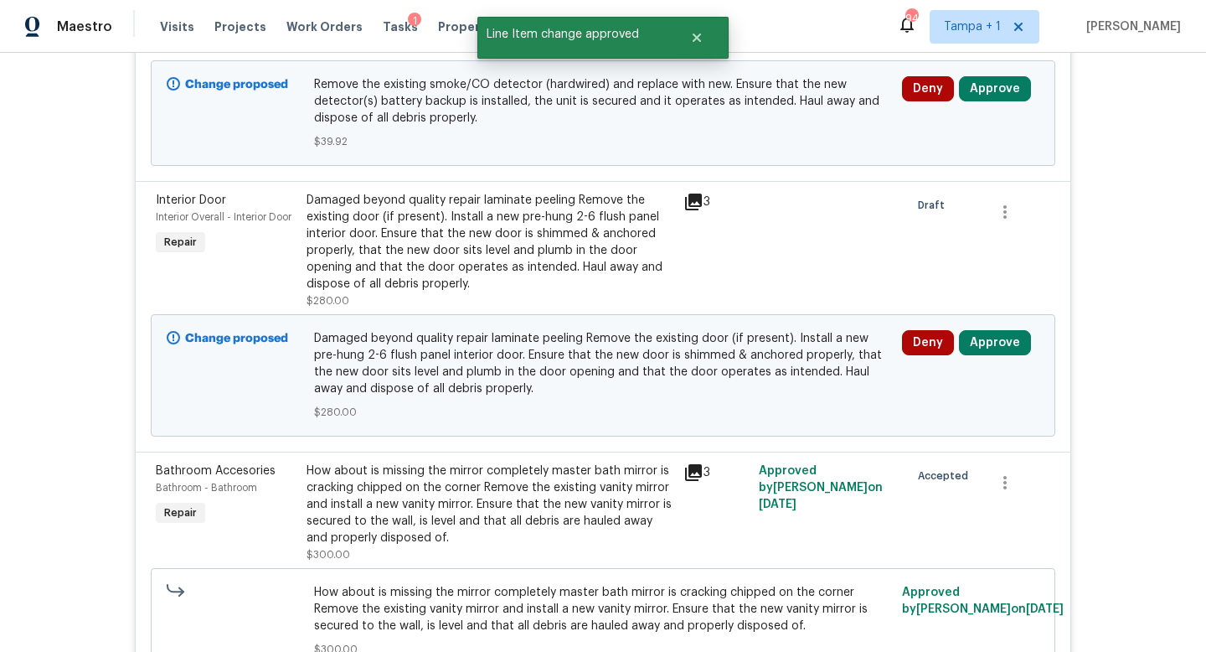
scroll to position [448, 0]
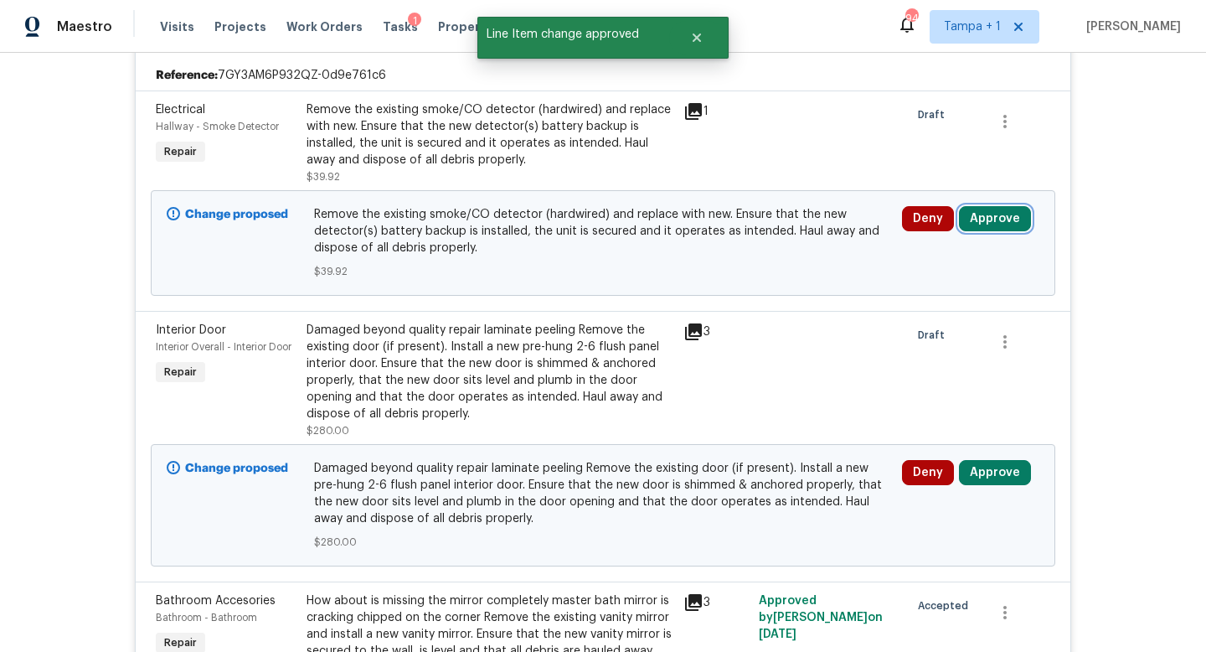
click at [998, 227] on button "Approve" at bounding box center [995, 218] width 72 height 25
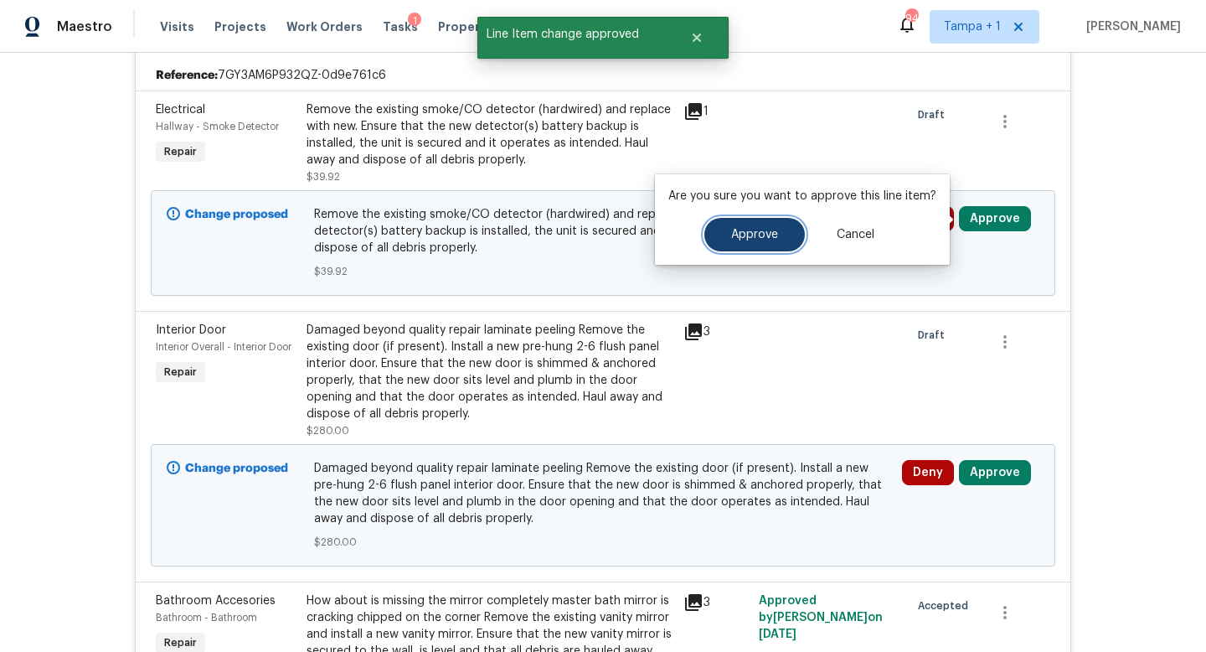
click at [761, 239] on span "Approve" at bounding box center [754, 235] width 47 height 13
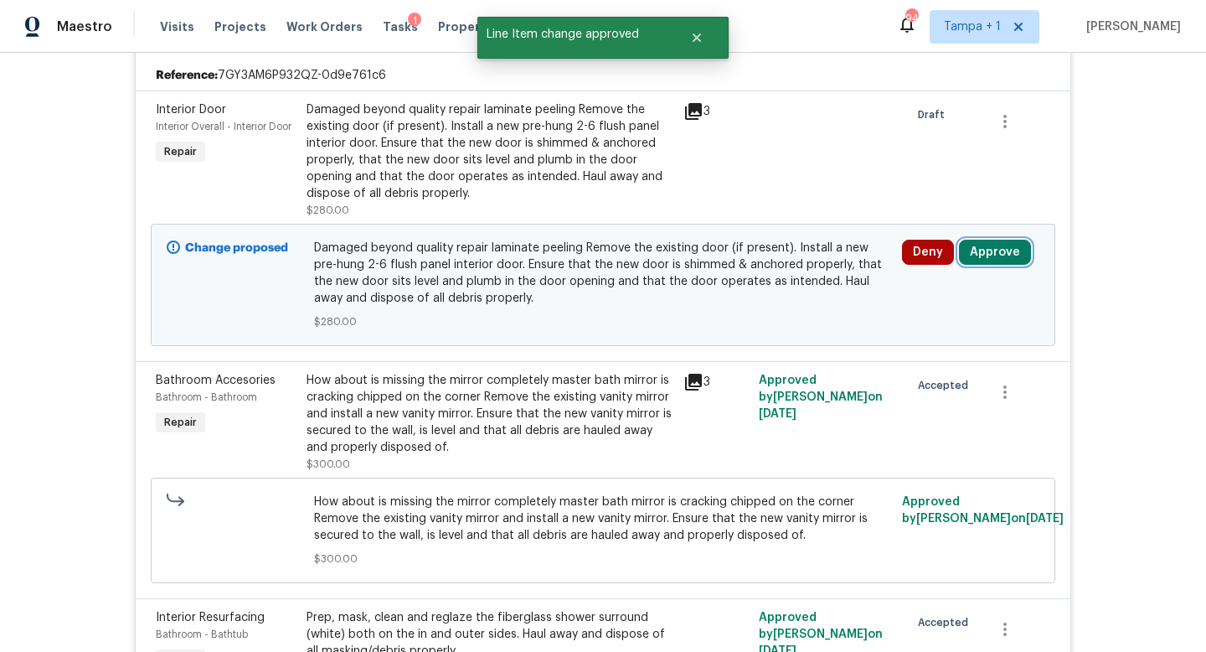
click at [991, 260] on button "Approve" at bounding box center [995, 252] width 72 height 25
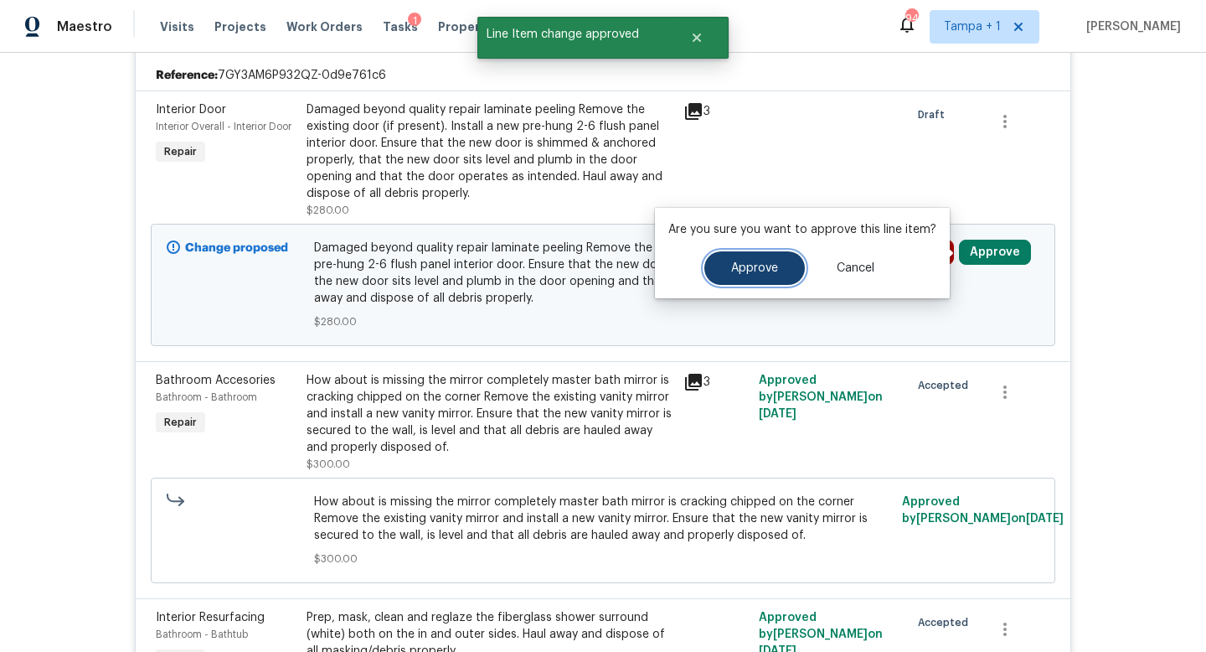
click at [731, 262] on span "Approve" at bounding box center [754, 268] width 47 height 13
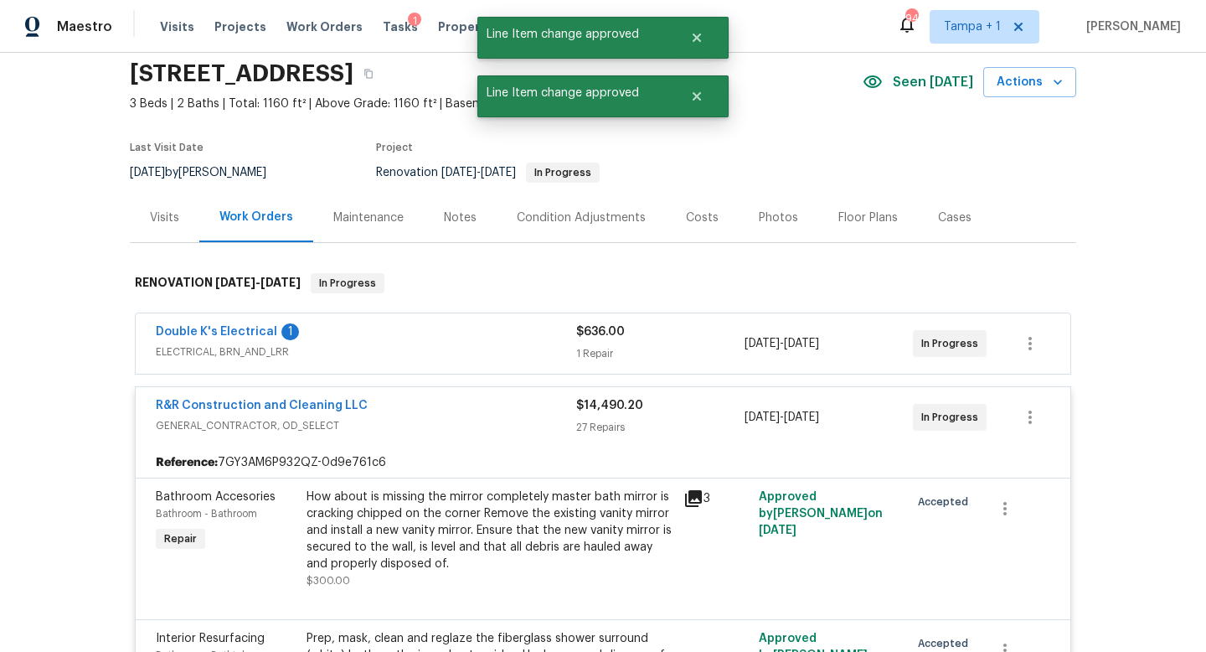
scroll to position [0, 0]
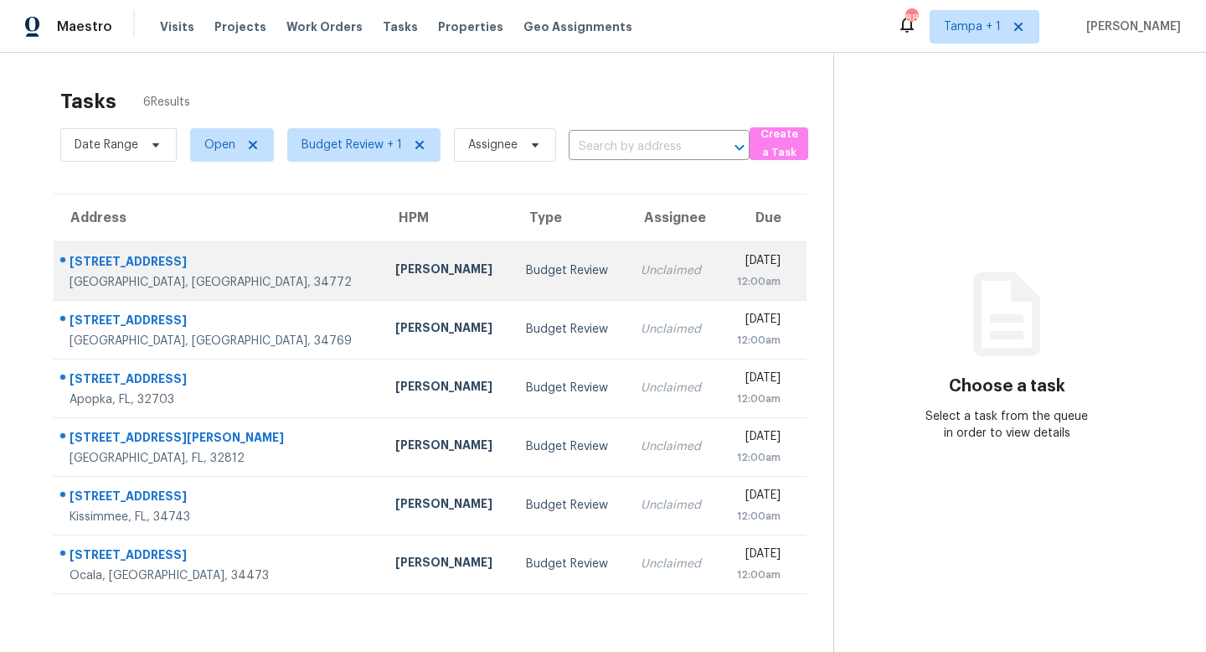
click at [526, 271] on div "Budget Review" at bounding box center [570, 270] width 88 height 17
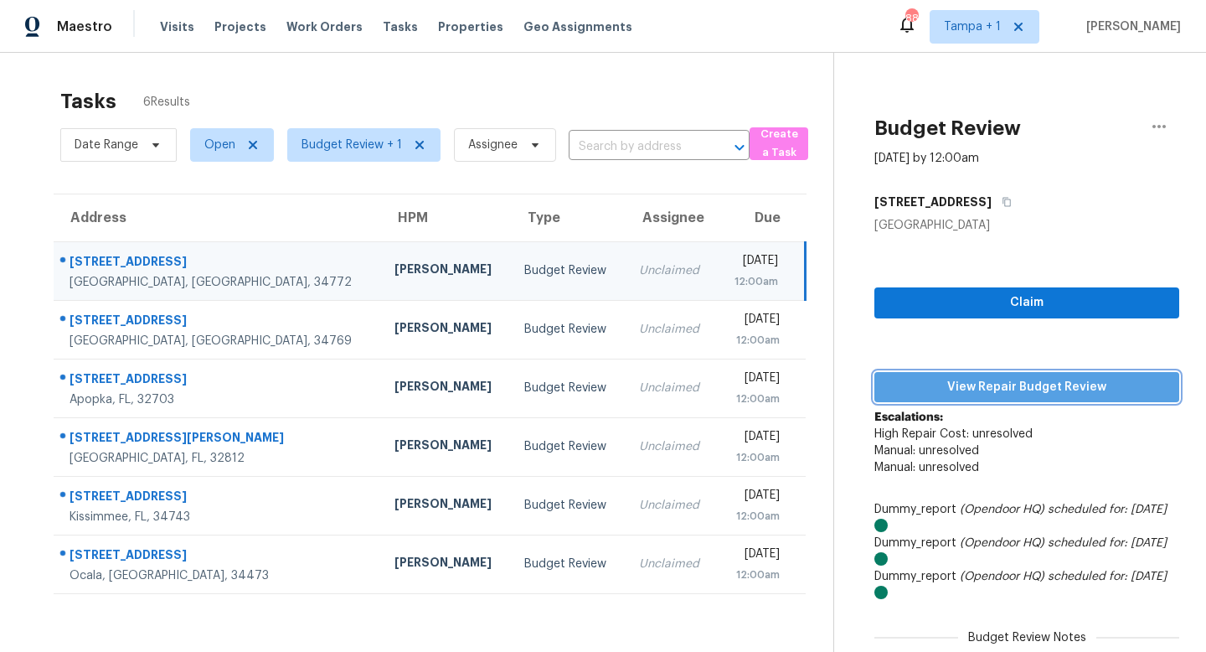
click at [1034, 394] on span "View Repair Budget Review" at bounding box center [1027, 387] width 278 height 21
click at [626, 281] on td "Unclaimed" at bounding box center [671, 270] width 91 height 59
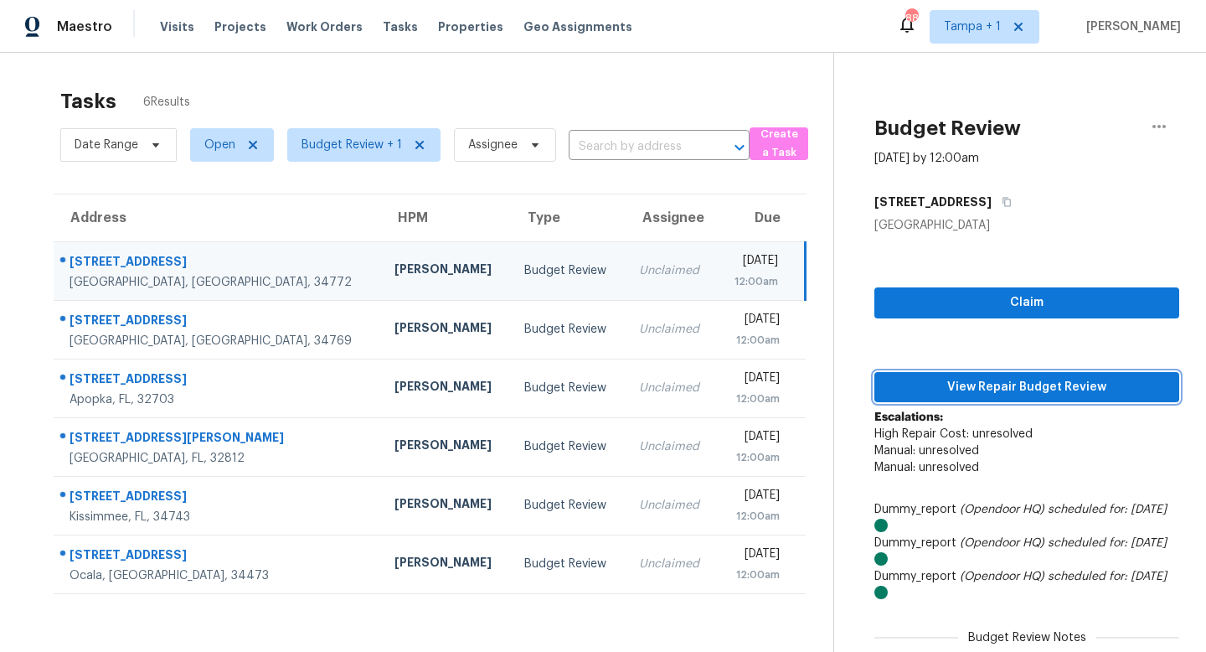
click at [1032, 384] on span "View Repair Budget Review" at bounding box center [1027, 387] width 278 height 21
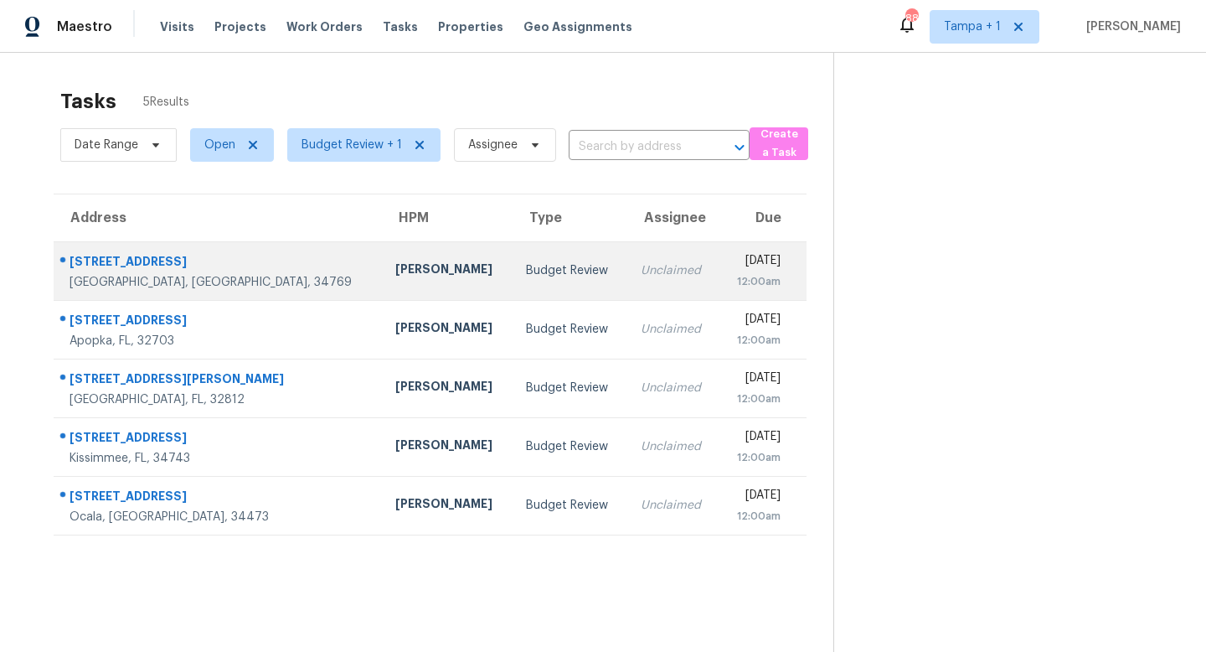
click at [514, 271] on td "Budget Review" at bounding box center [570, 270] width 115 height 59
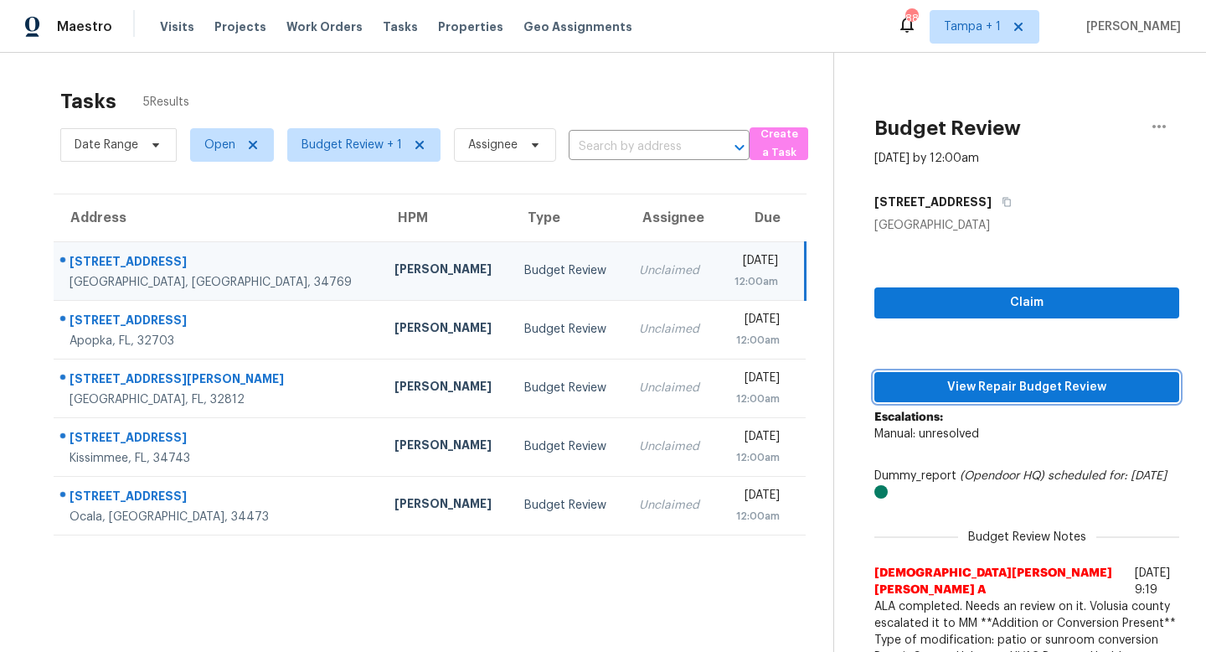
click at [1016, 380] on span "View Repair Budget Review" at bounding box center [1027, 387] width 278 height 21
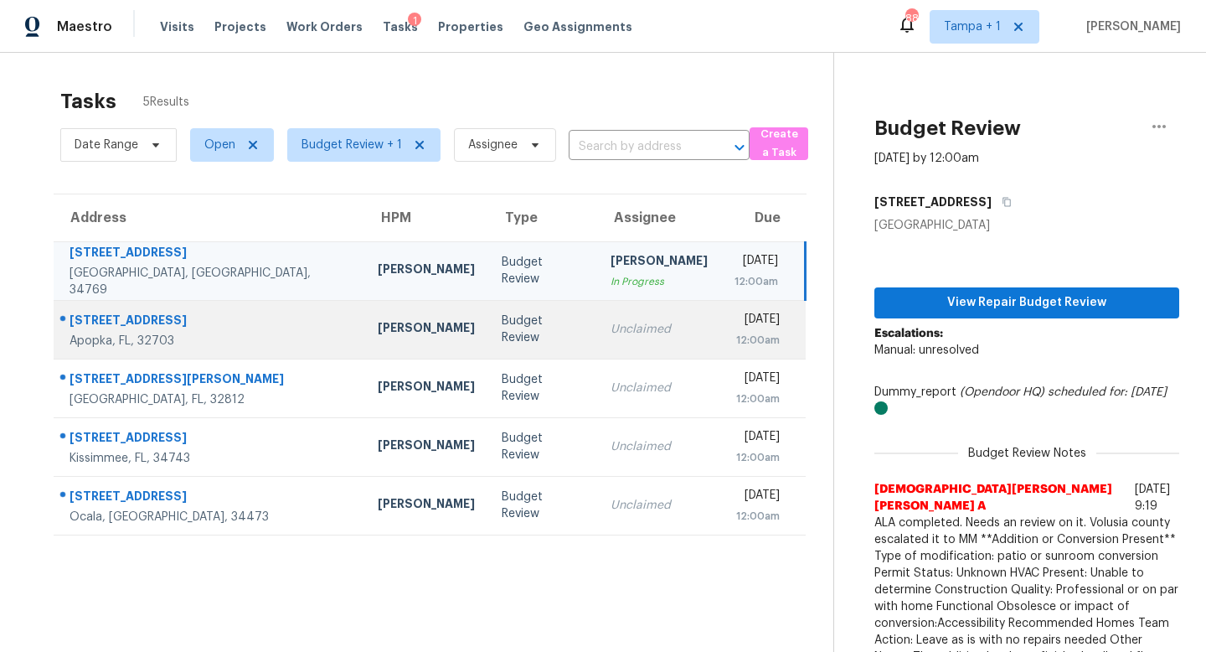
click at [488, 318] on td "Budget Review" at bounding box center [542, 329] width 109 height 59
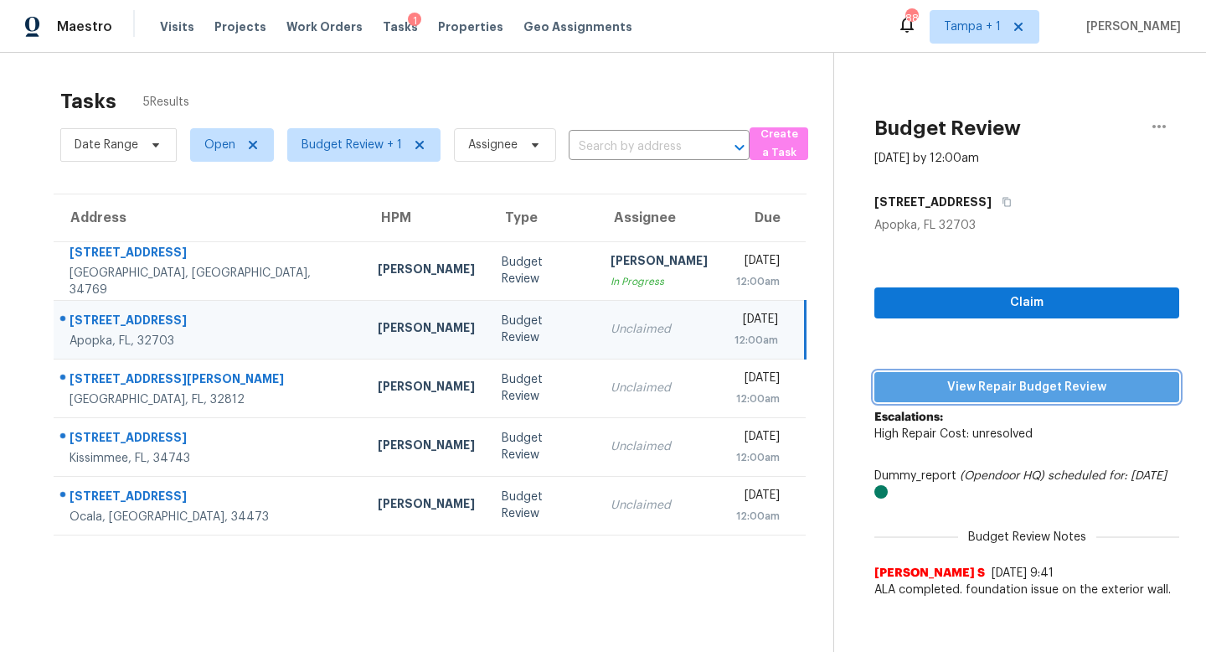
click at [1019, 380] on span "View Repair Budget Review" at bounding box center [1027, 387] width 278 height 21
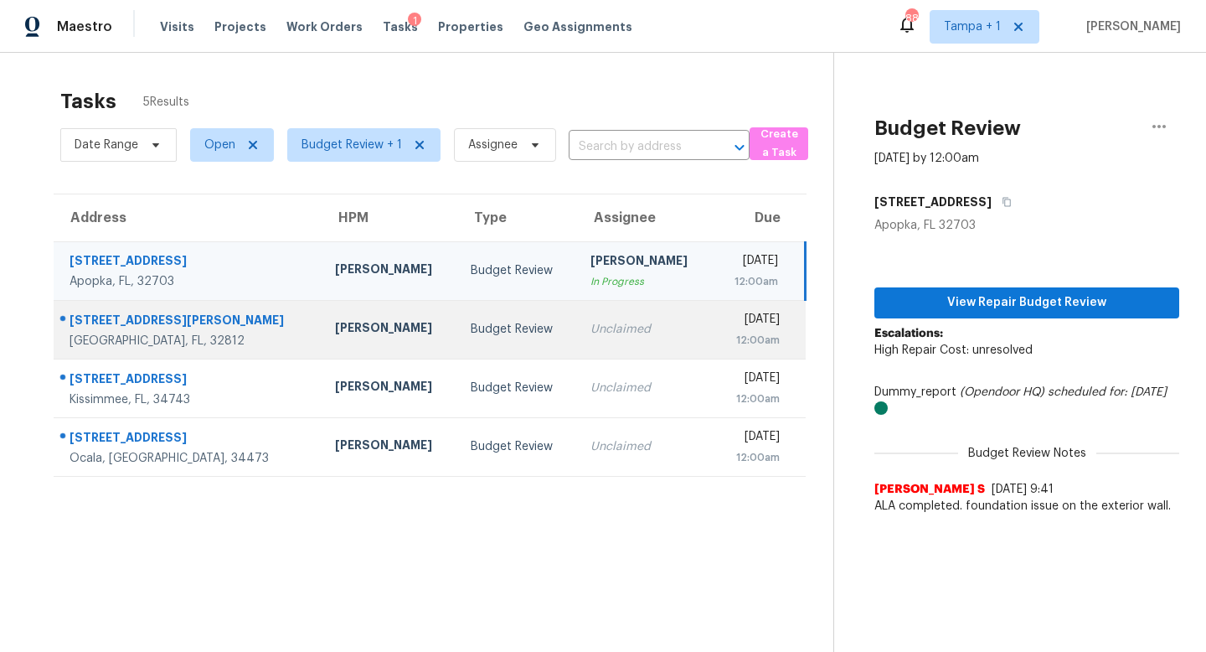
click at [474, 321] on div "Budget Review" at bounding box center [517, 329] width 93 height 17
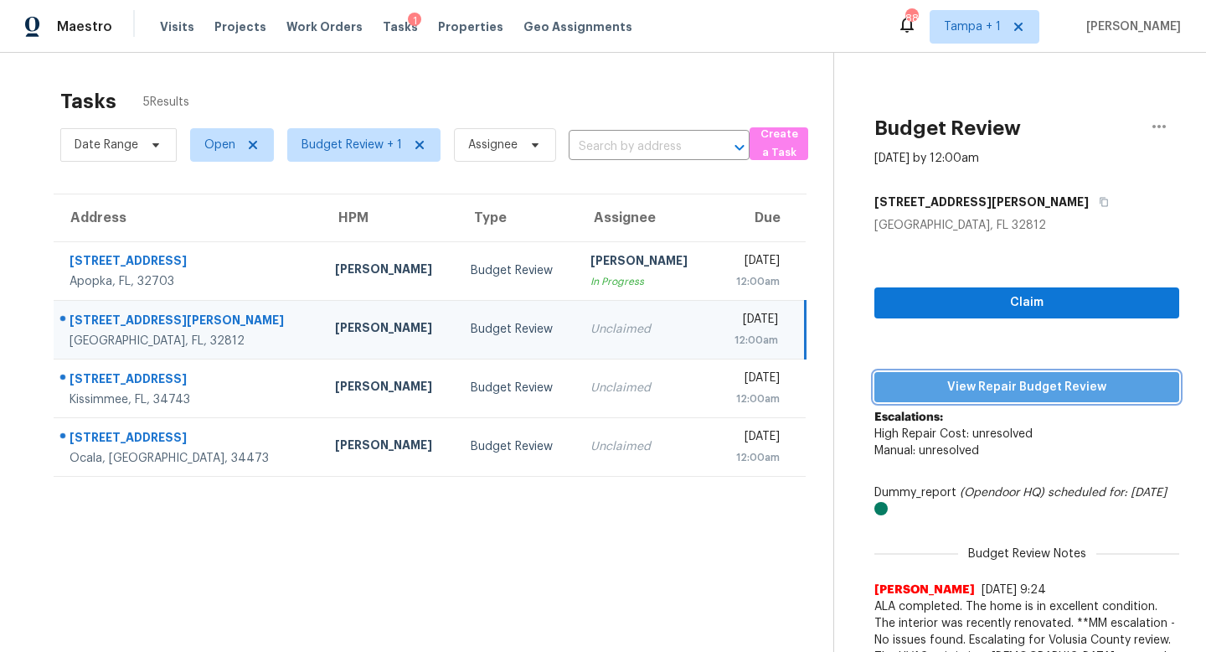
click at [1003, 387] on span "View Repair Budget Review" at bounding box center [1027, 387] width 278 height 21
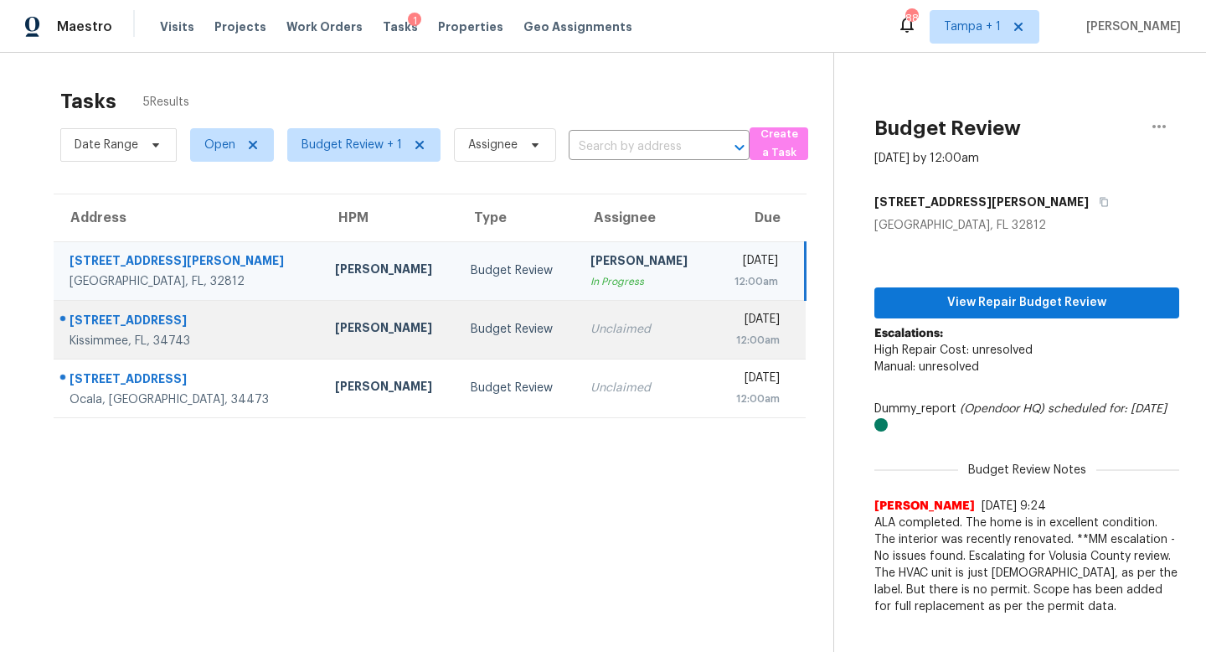
click at [590, 329] on div "Unclaimed" at bounding box center [645, 329] width 110 height 17
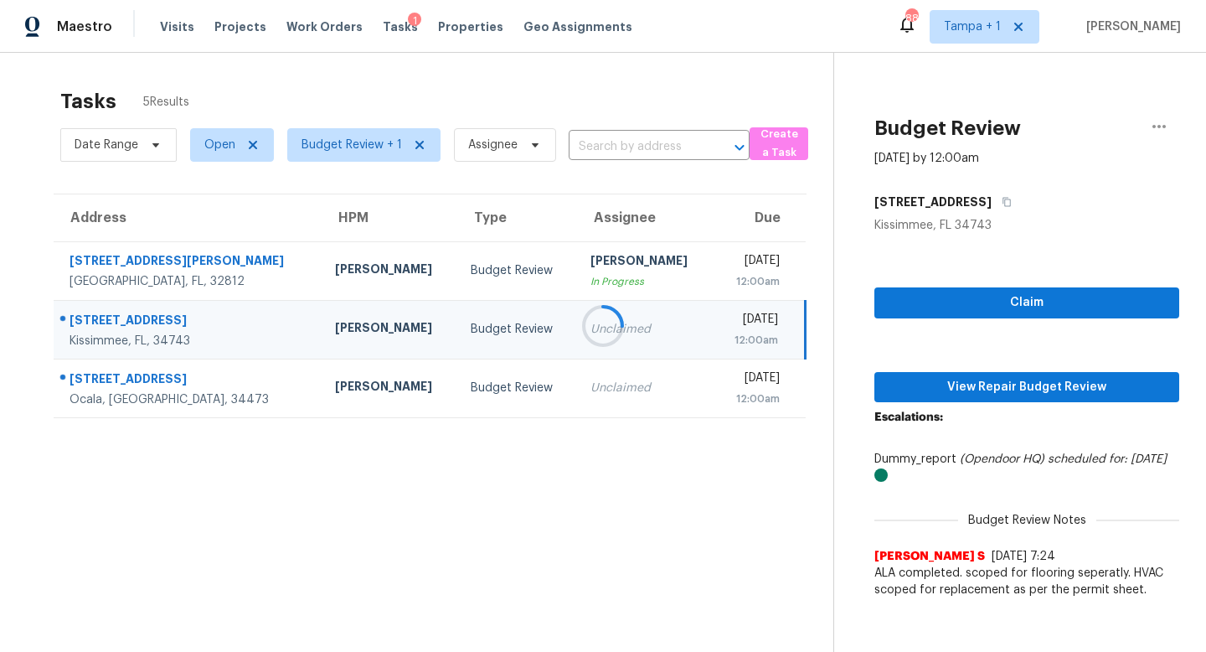
click at [1034, 389] on div at bounding box center [603, 326] width 1206 height 652
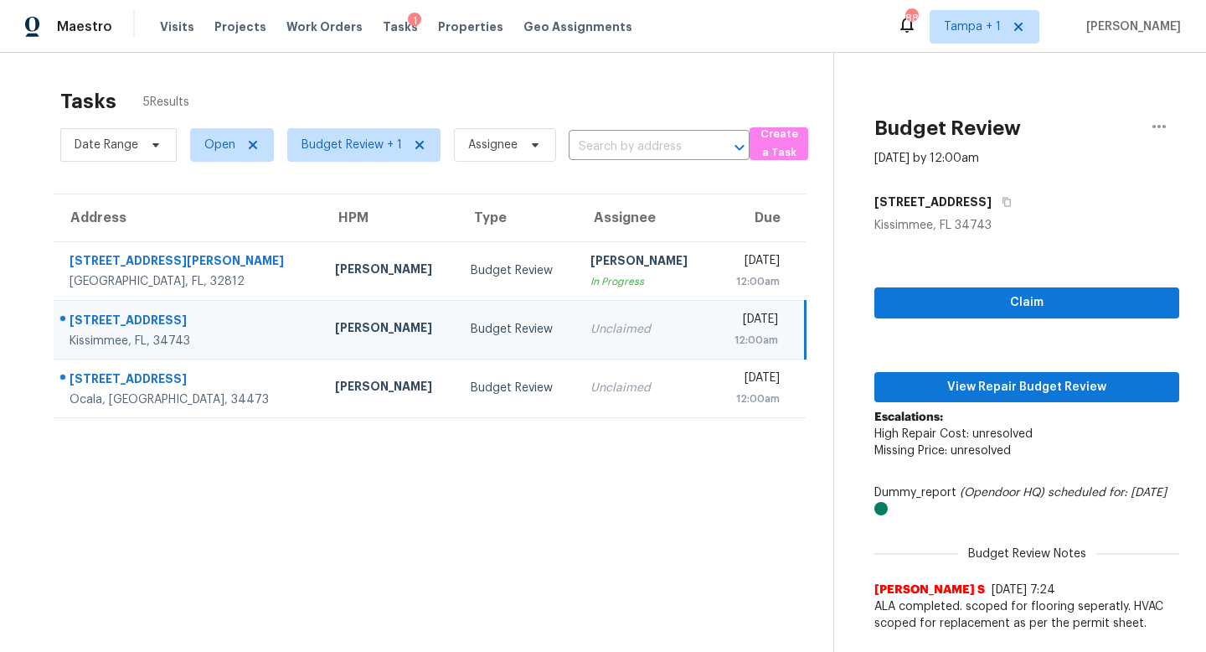
click at [631, 326] on td "Unclaimed" at bounding box center [645, 329] width 137 height 59
click at [1013, 382] on span "View Repair Budget Review" at bounding box center [1027, 387] width 278 height 21
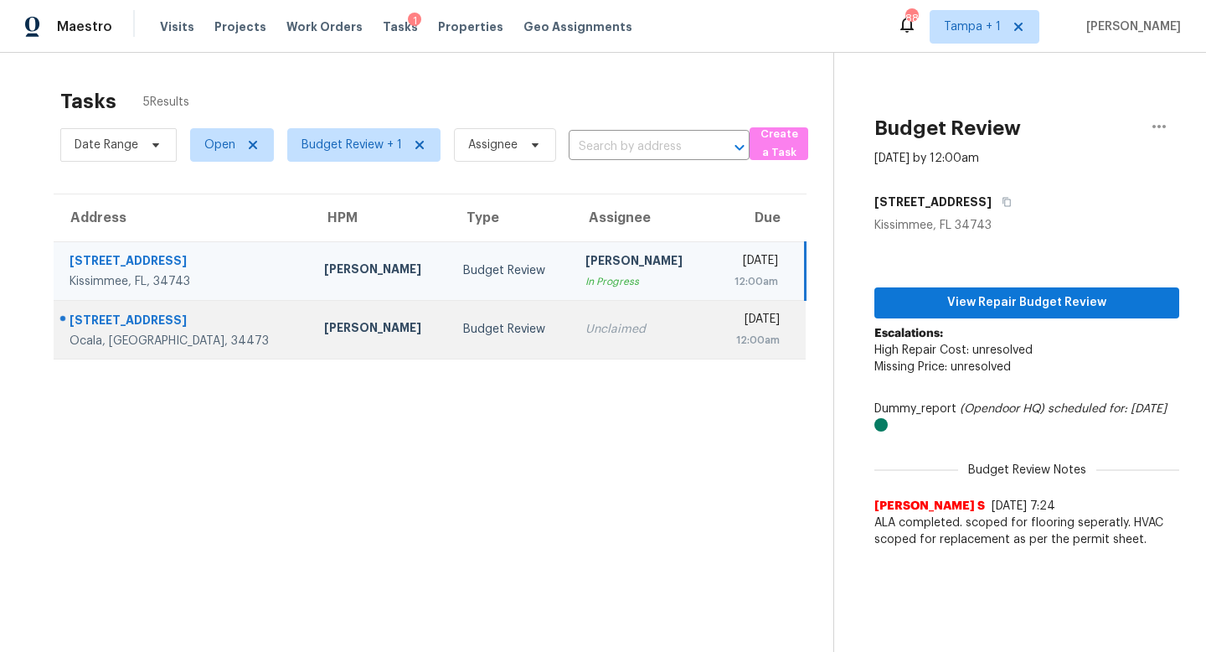
click at [572, 338] on td "Unclaimed" at bounding box center [641, 329] width 139 height 59
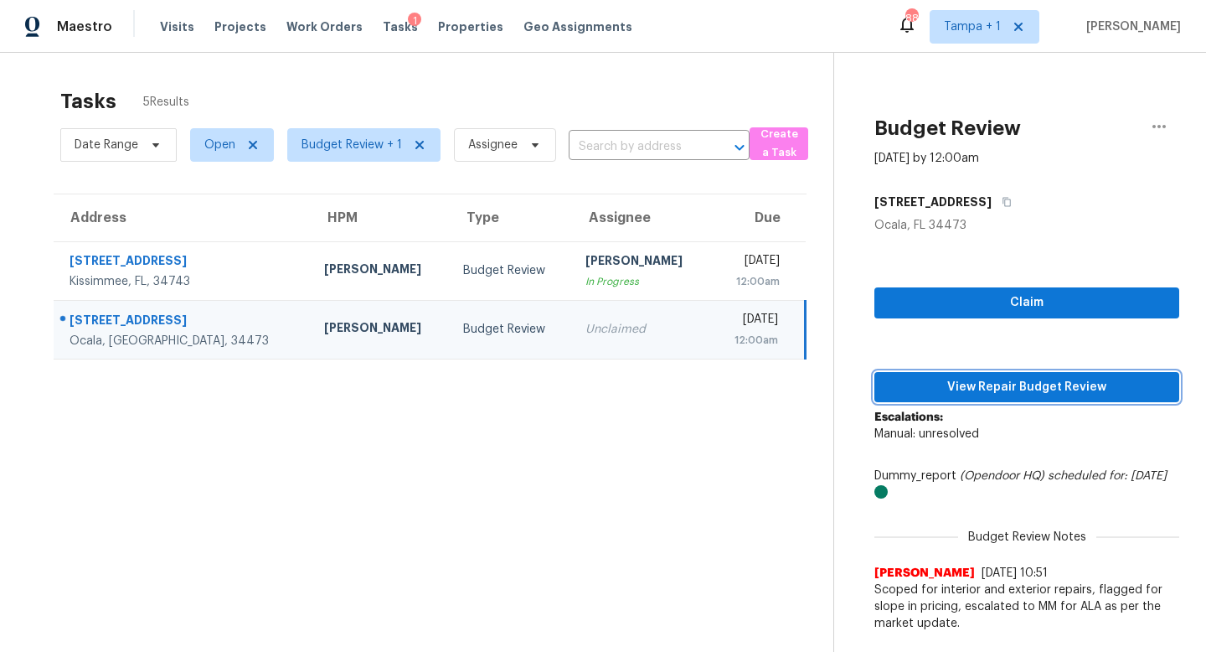
click at [1021, 384] on span "View Repair Budget Review" at bounding box center [1027, 387] width 278 height 21
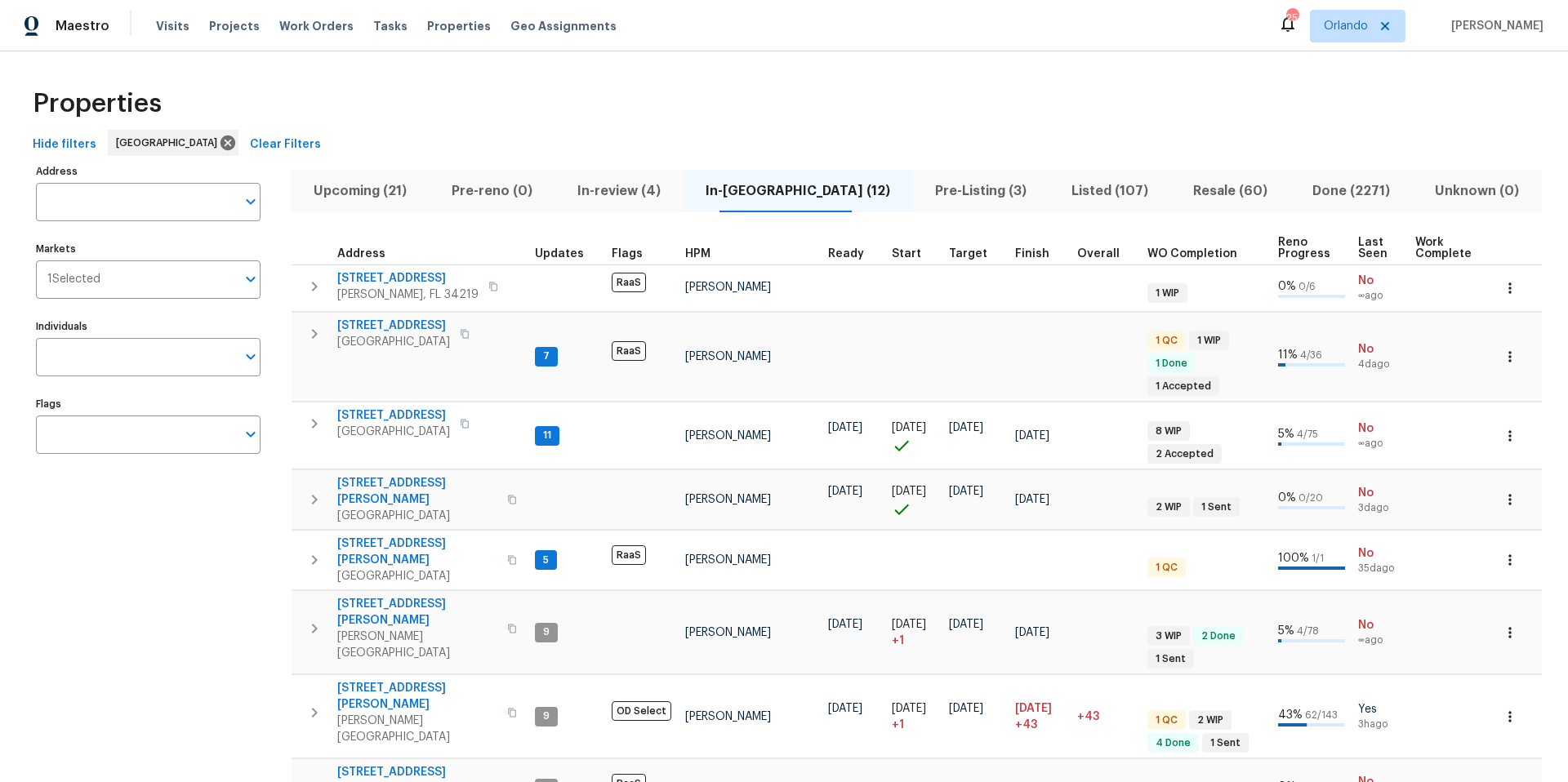
scroll to position [641, 0]
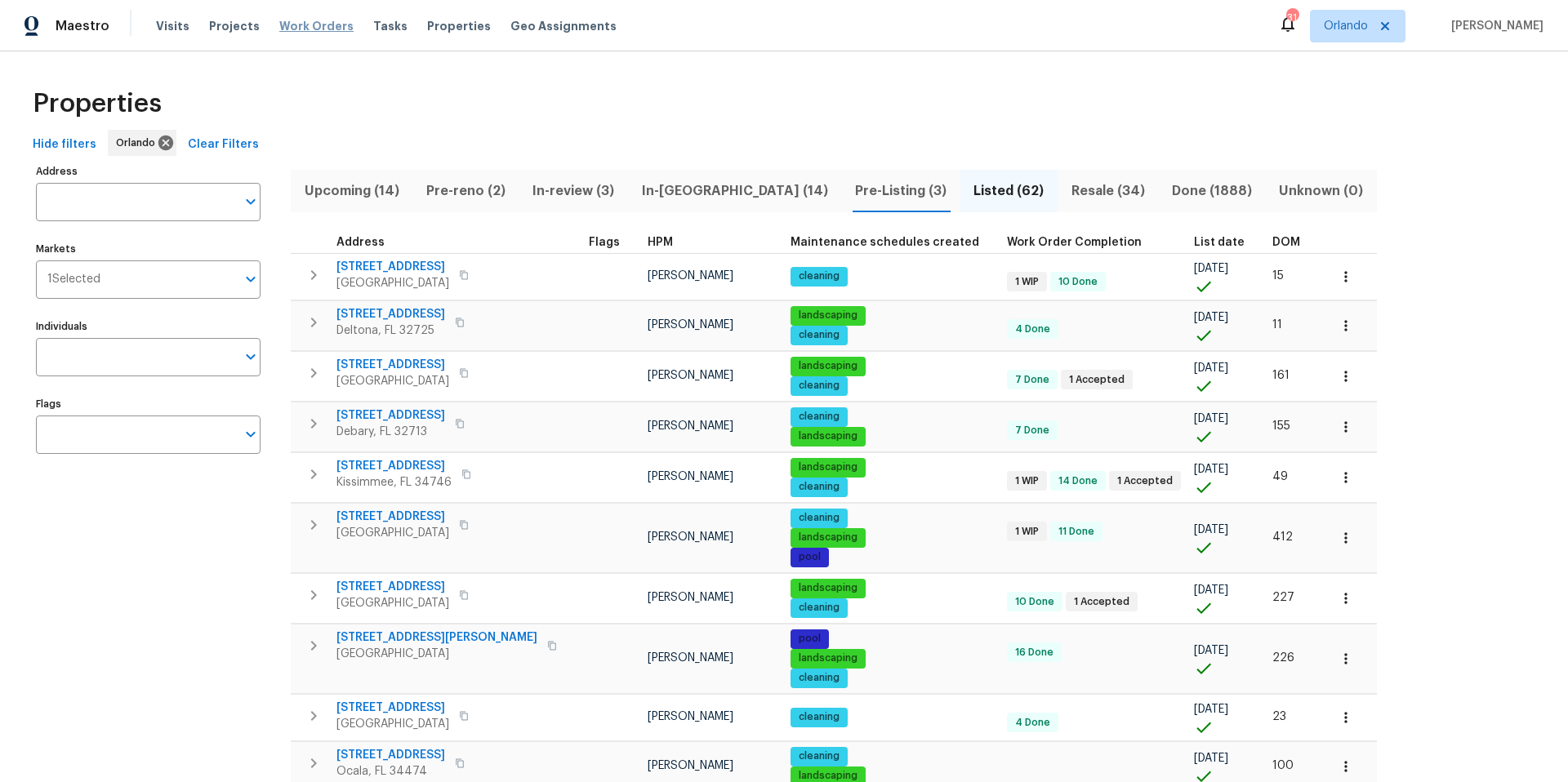
click at [314, 22] on span "Work Orders" at bounding box center [316, 25] width 74 height 17
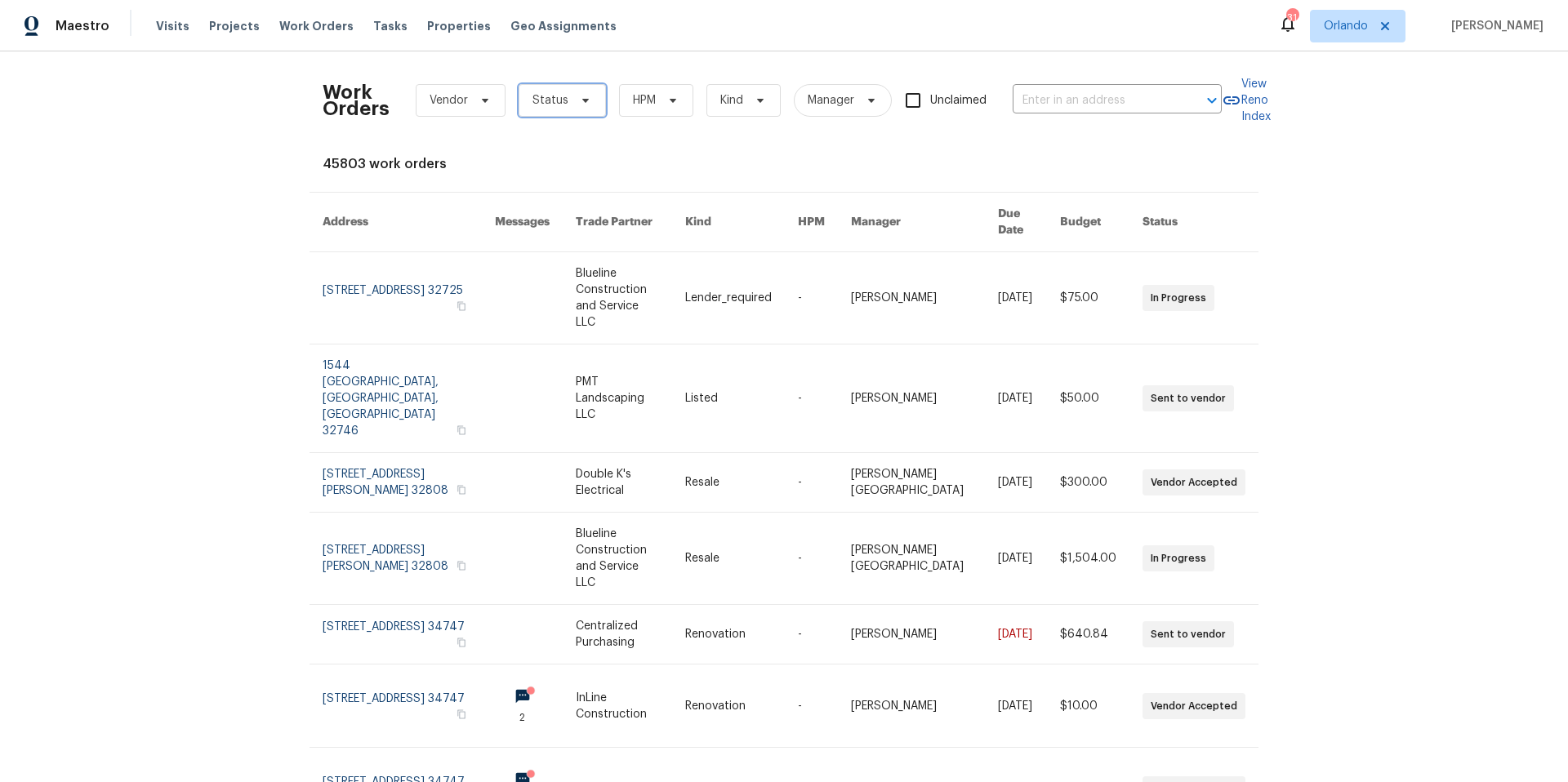
click at [588, 99] on icon at bounding box center [585, 99] width 13 height 13
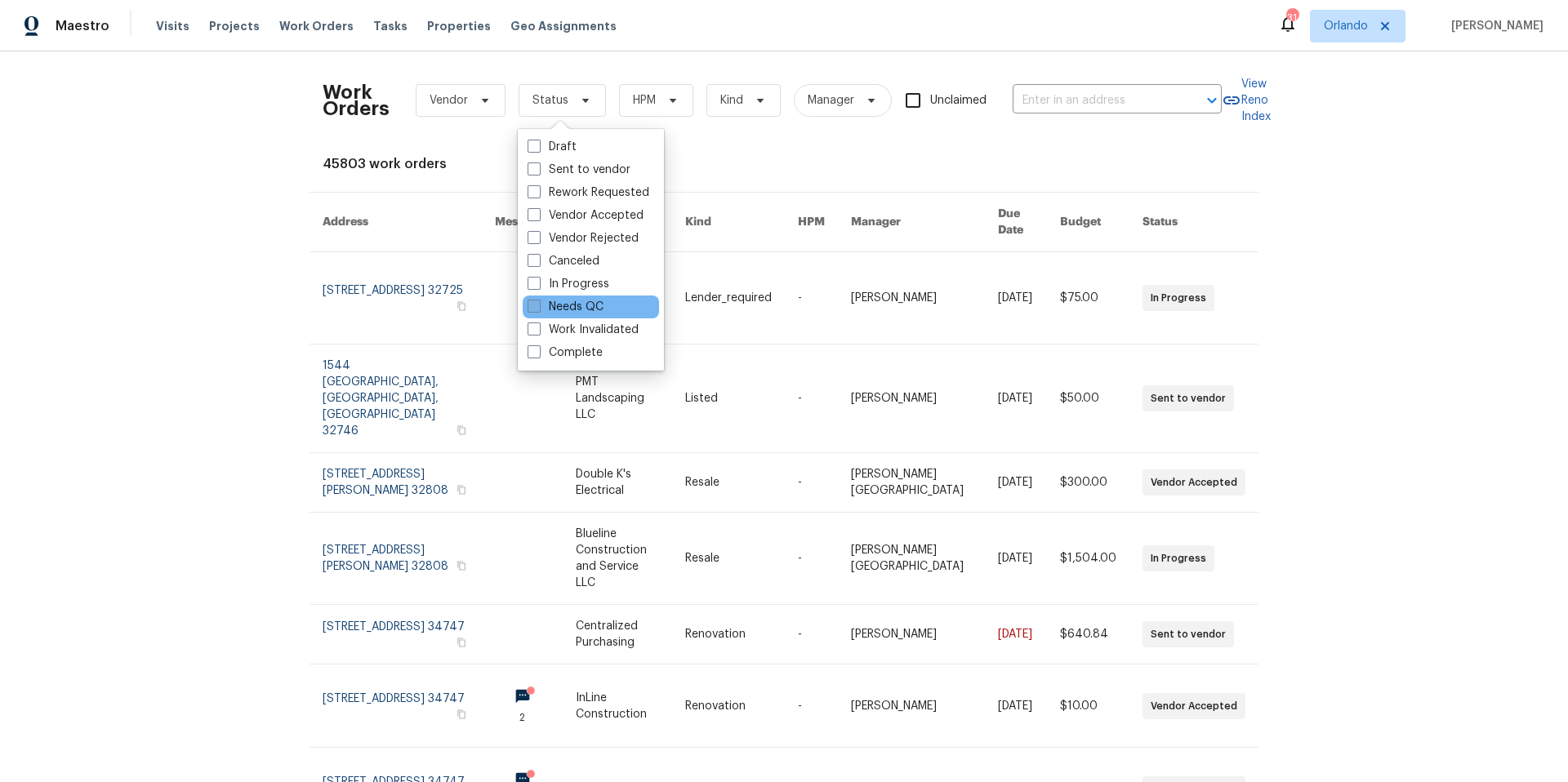
click at [533, 302] on span at bounding box center [533, 305] width 13 height 13
click at [533, 302] on input "Needs QC" at bounding box center [532, 304] width 11 height 11
checkbox input "true"
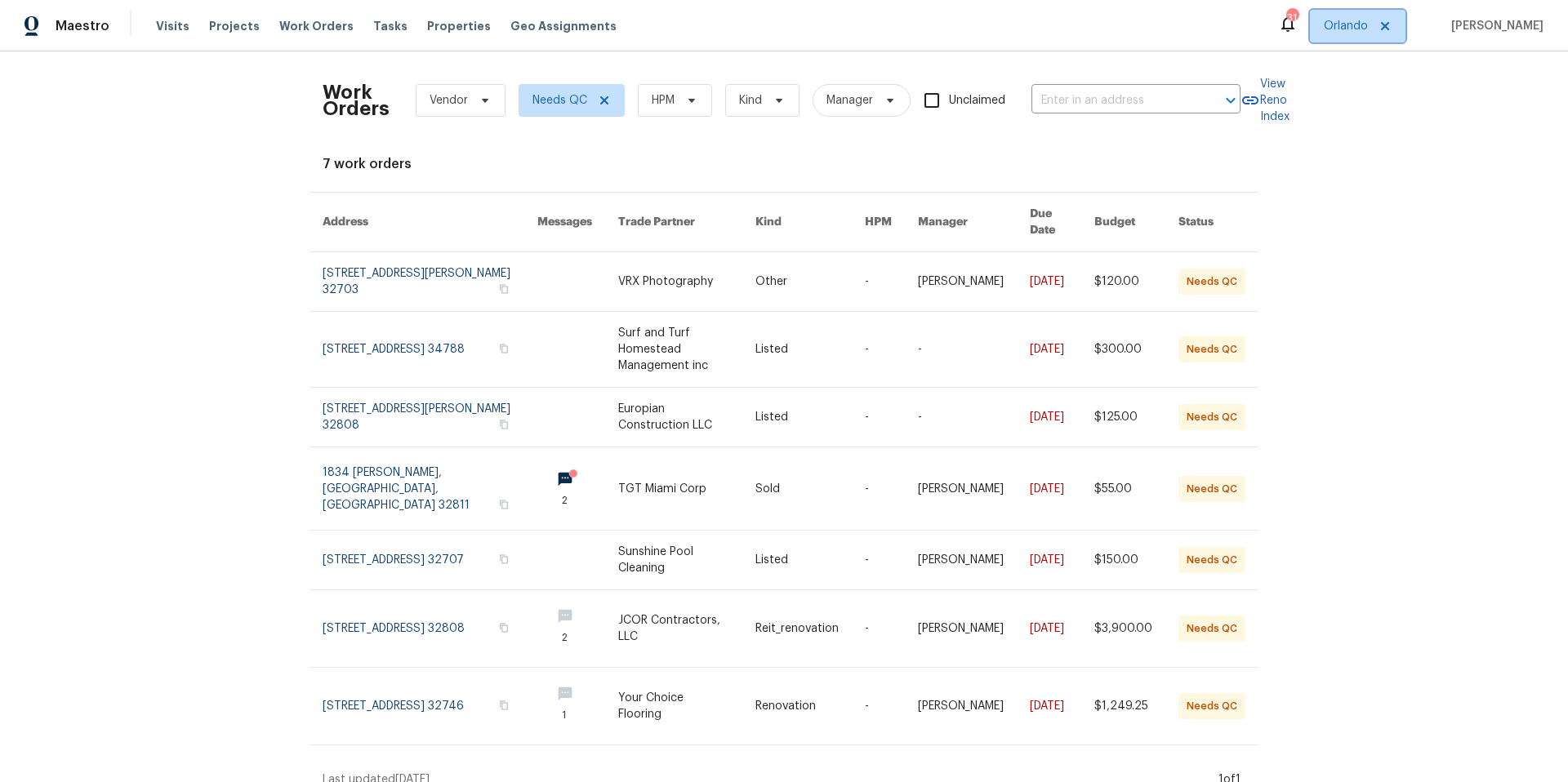
click at [1368, 22] on span "Orlando" at bounding box center [1346, 25] width 44 height 17
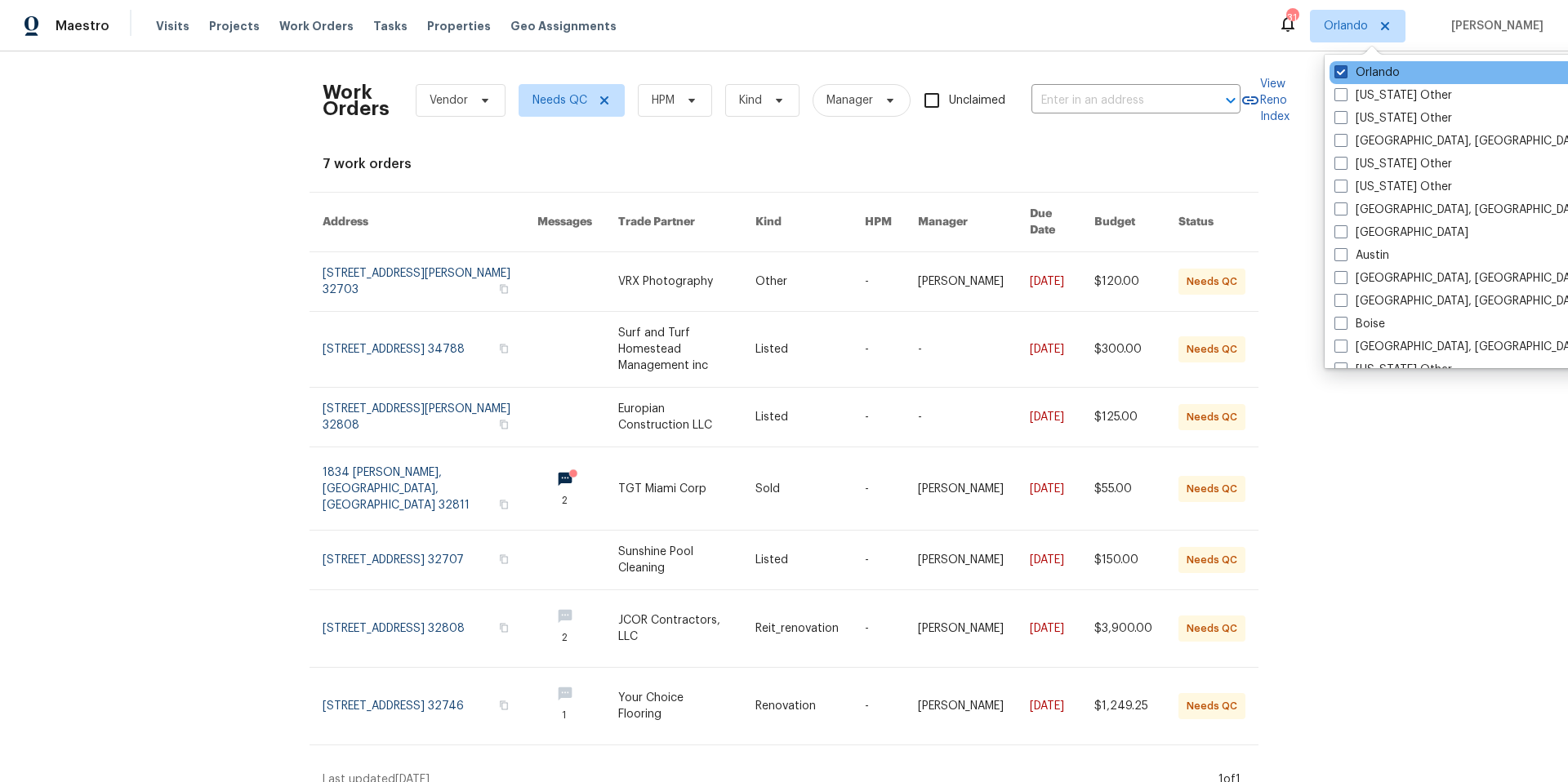
click at [1345, 69] on span at bounding box center [1341, 71] width 13 height 13
click at [1345, 69] on input "Orlando" at bounding box center [1340, 69] width 11 height 11
checkbox input "false"
checkbox input "true"
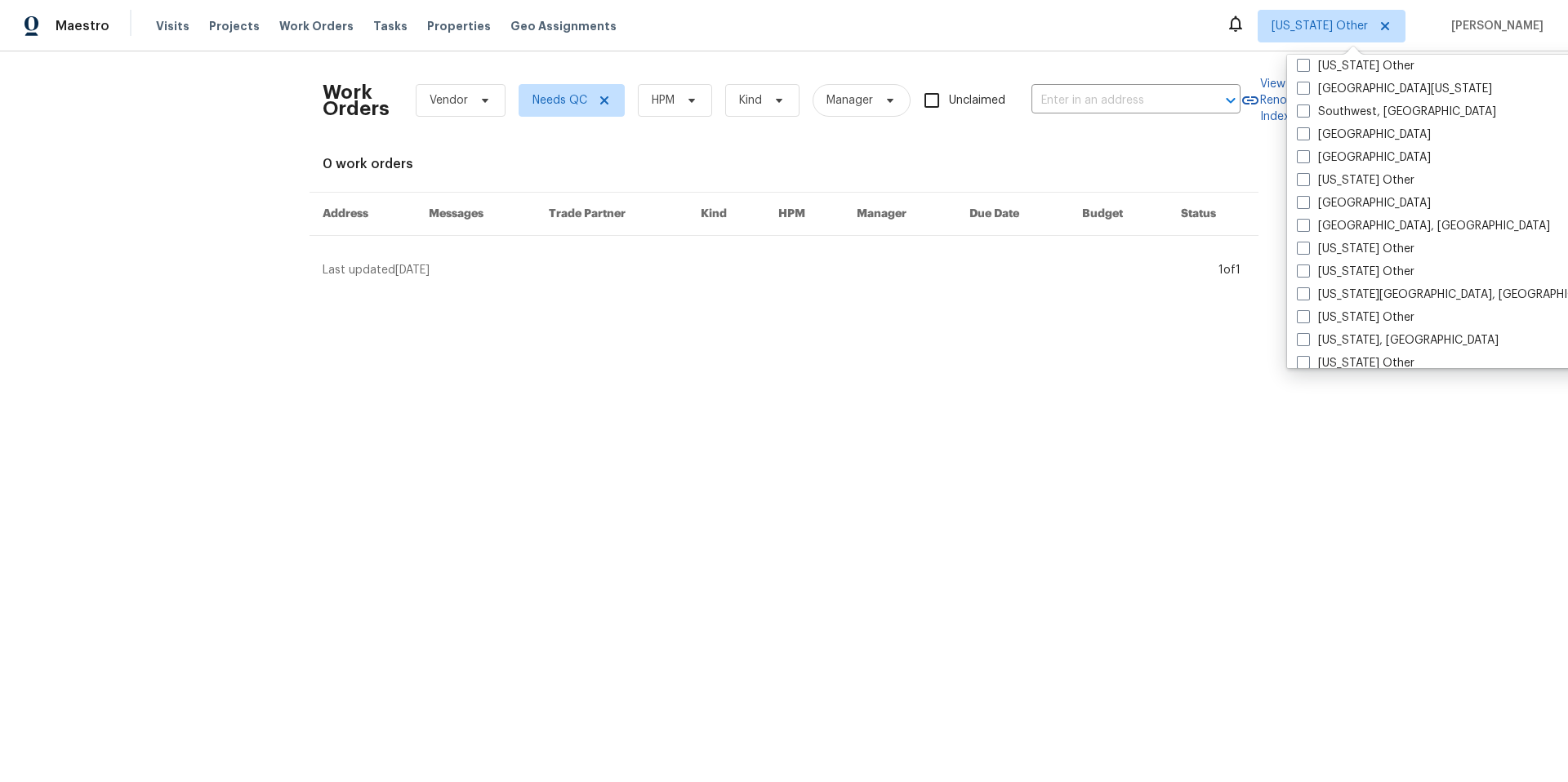
scroll to position [2322, 0]
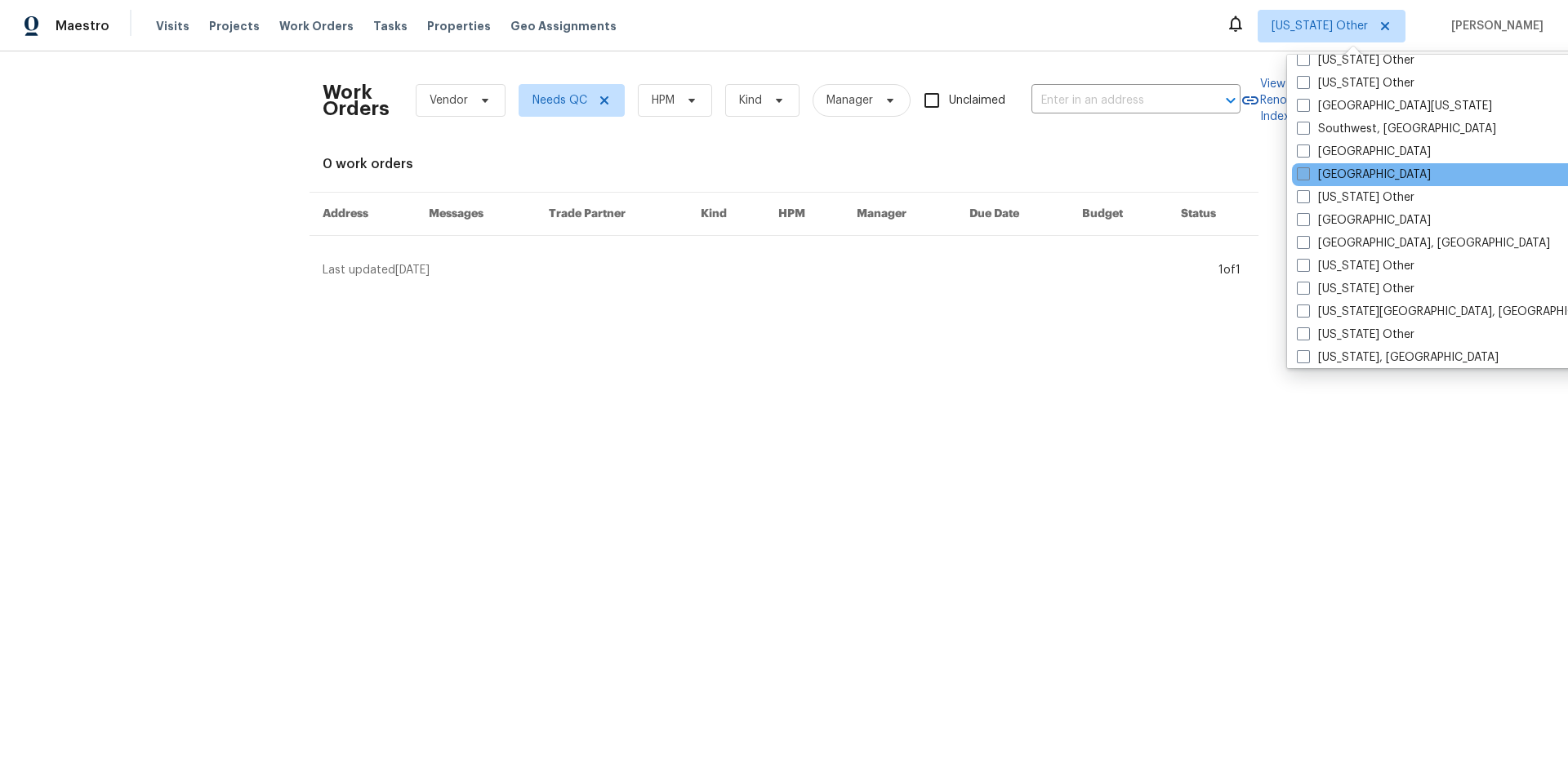
click at [1310, 176] on span at bounding box center [1303, 174] width 13 height 13
click at [1308, 176] on input "Tampa" at bounding box center [1302, 172] width 11 height 11
checkbox input "true"
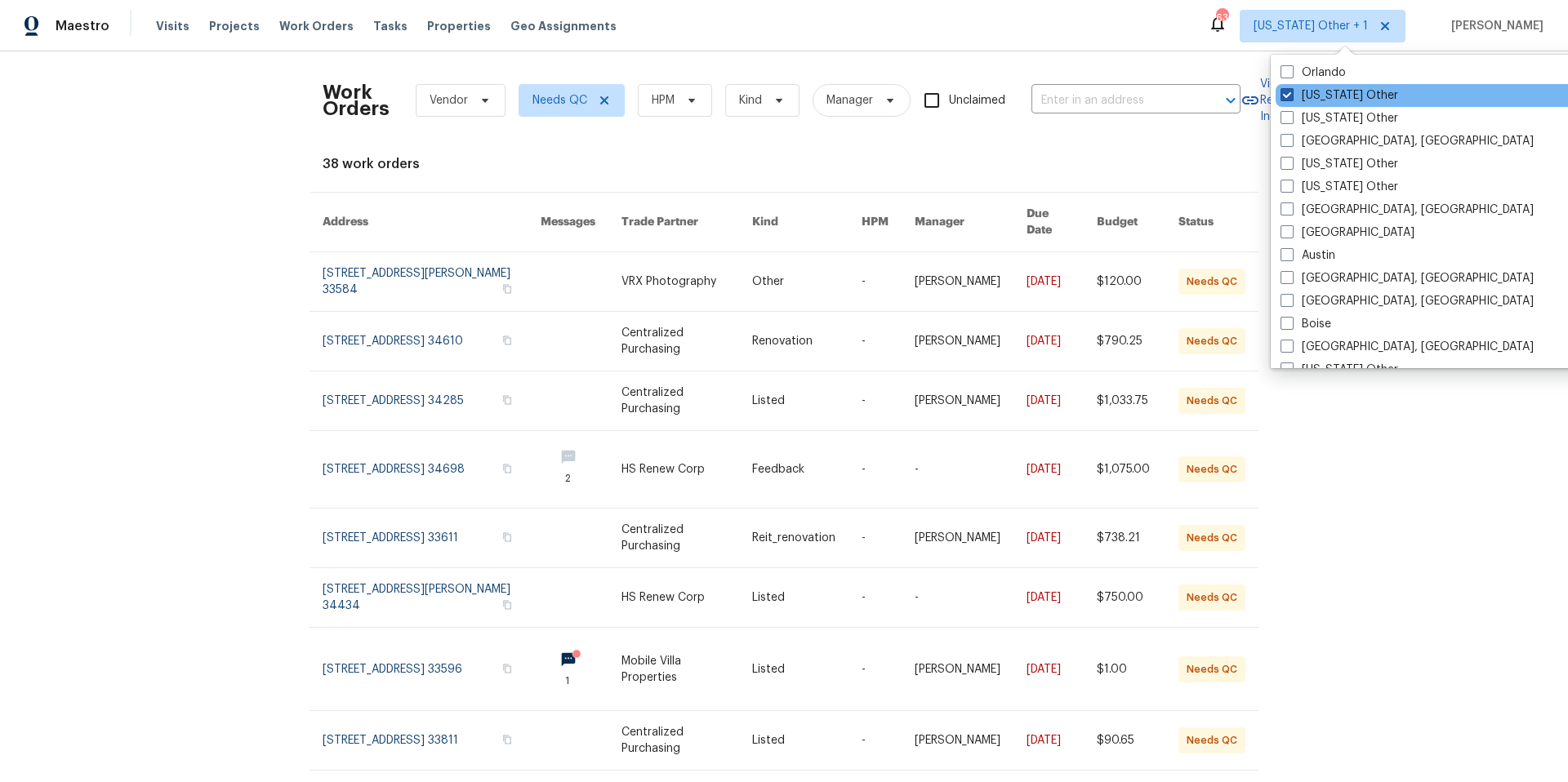
click at [1290, 96] on span at bounding box center [1286, 94] width 13 height 13
click at [1290, 96] on input "Alabama Other" at bounding box center [1285, 93] width 11 height 11
checkbox input "false"
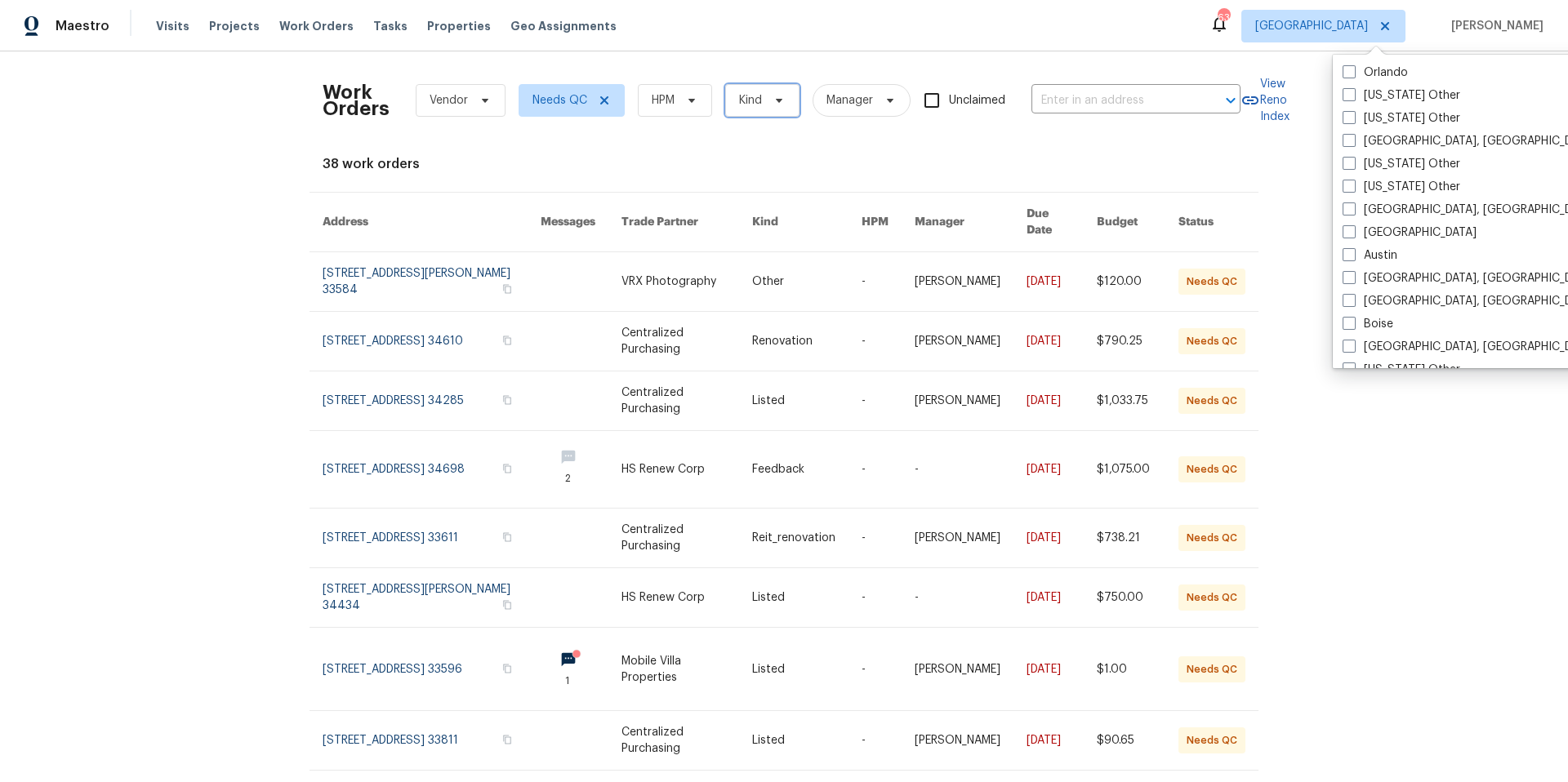
click at [762, 104] on span "Kind" at bounding box center [750, 100] width 22 height 17
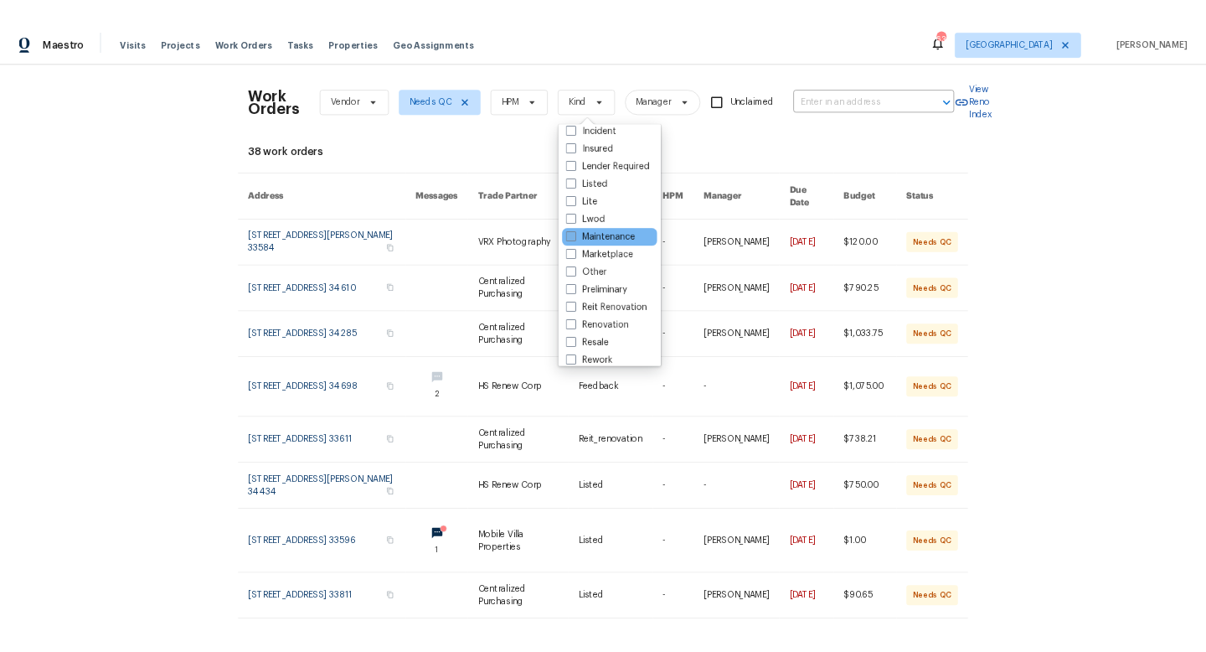
scroll to position [79, 0]
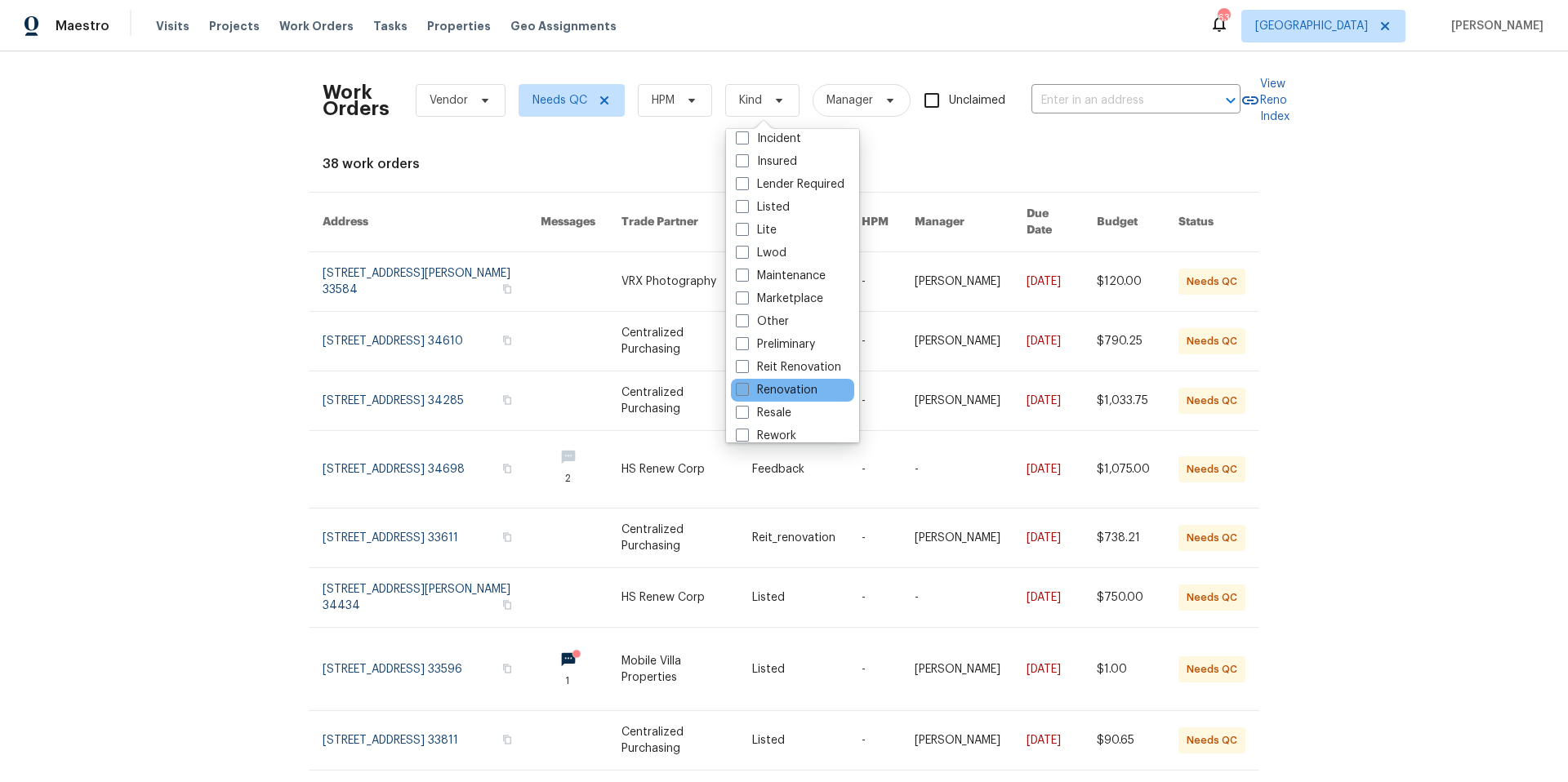
click at [747, 387] on span at bounding box center [742, 389] width 13 height 13
click at [747, 387] on input "Renovation" at bounding box center [741, 387] width 11 height 11
checkbox input "true"
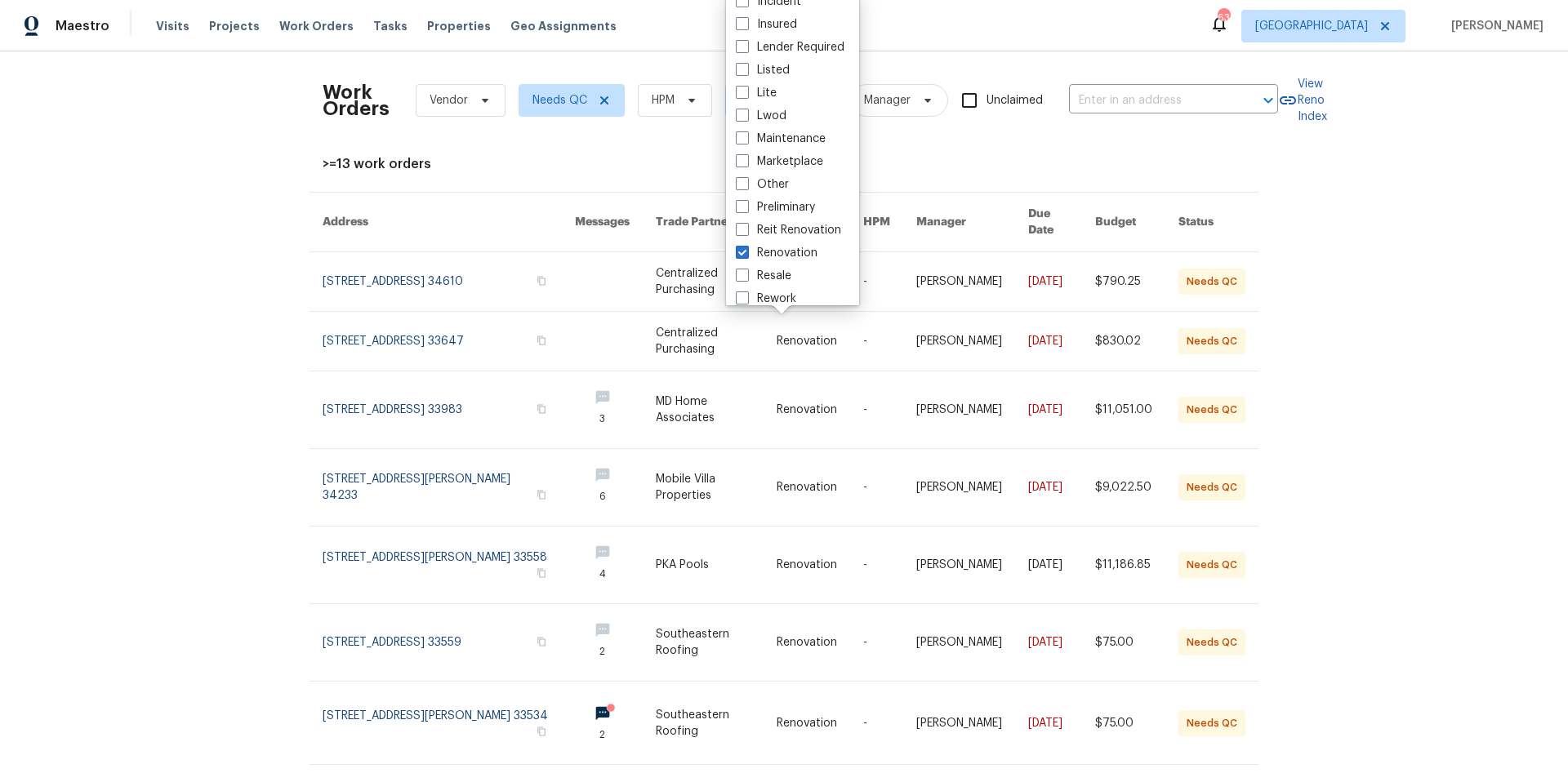
click at [1385, 265] on div "Work Orders Vendor Needs QC HPM Renovation Manager Unclaimed ​ View Reno Index …" at bounding box center [784, 417] width 1568 height 731
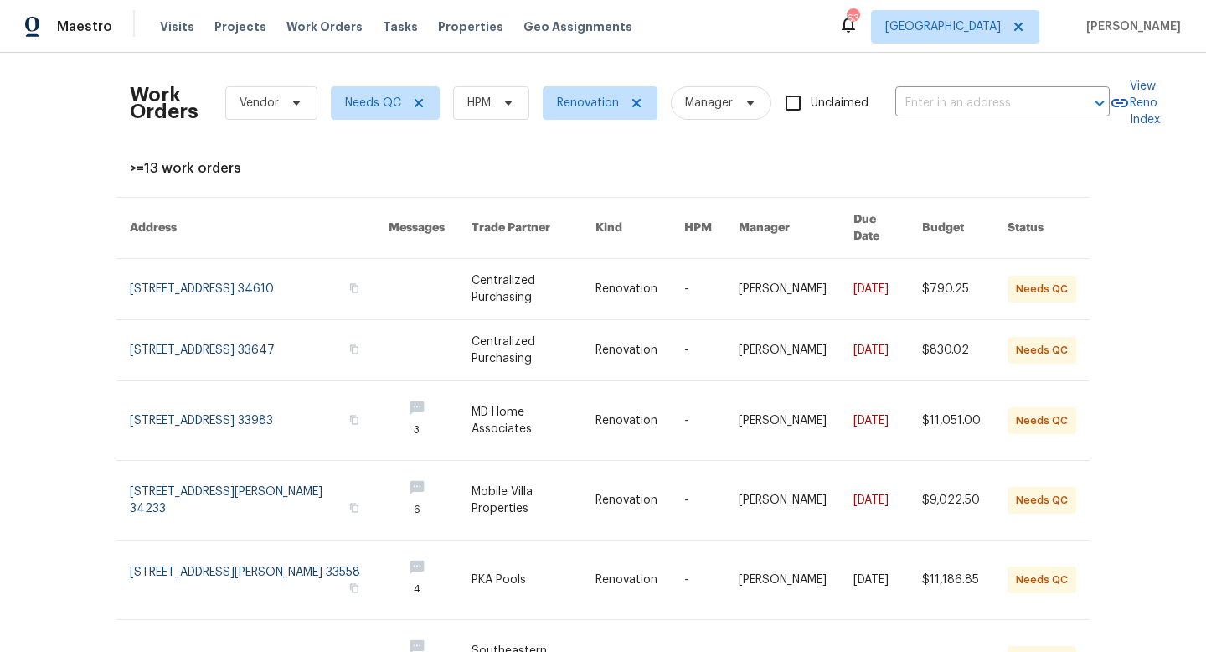
scroll to position [409, 0]
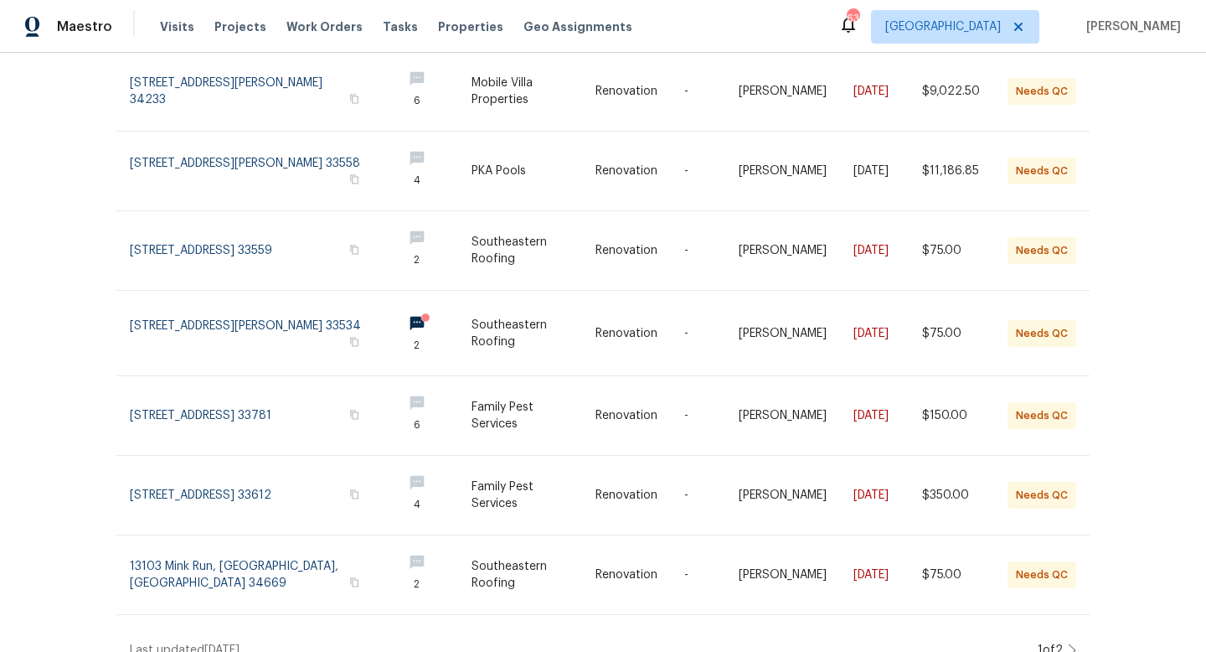
click at [1071, 643] on icon at bounding box center [1072, 649] width 8 height 13
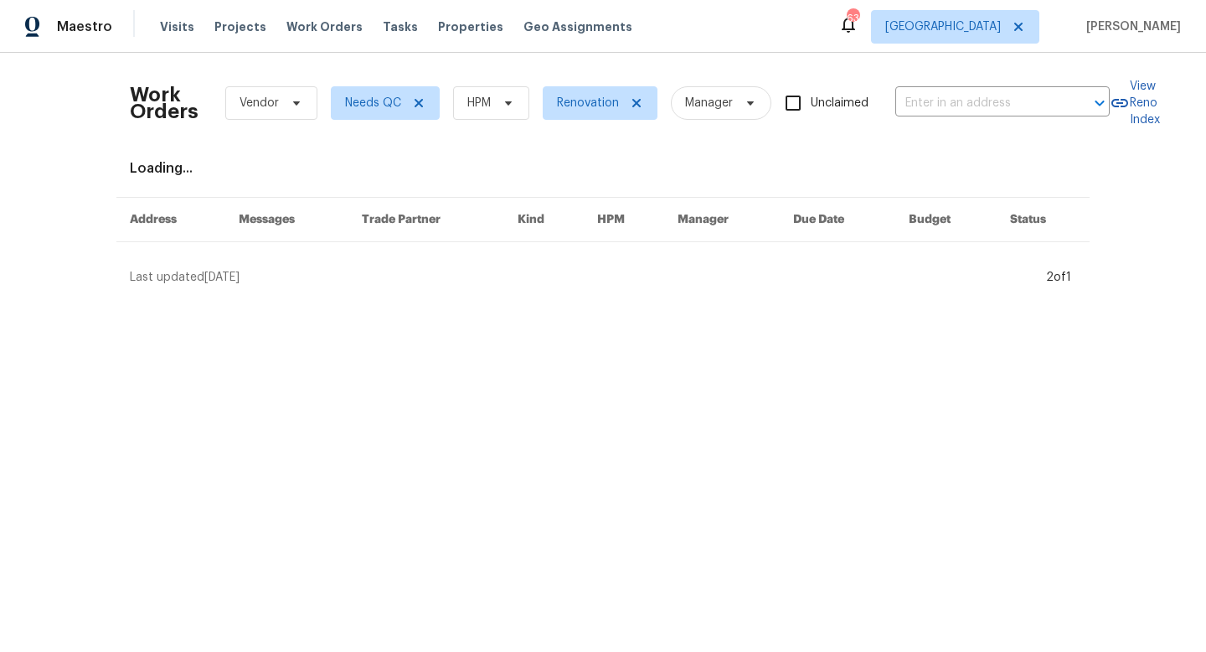
scroll to position [0, 0]
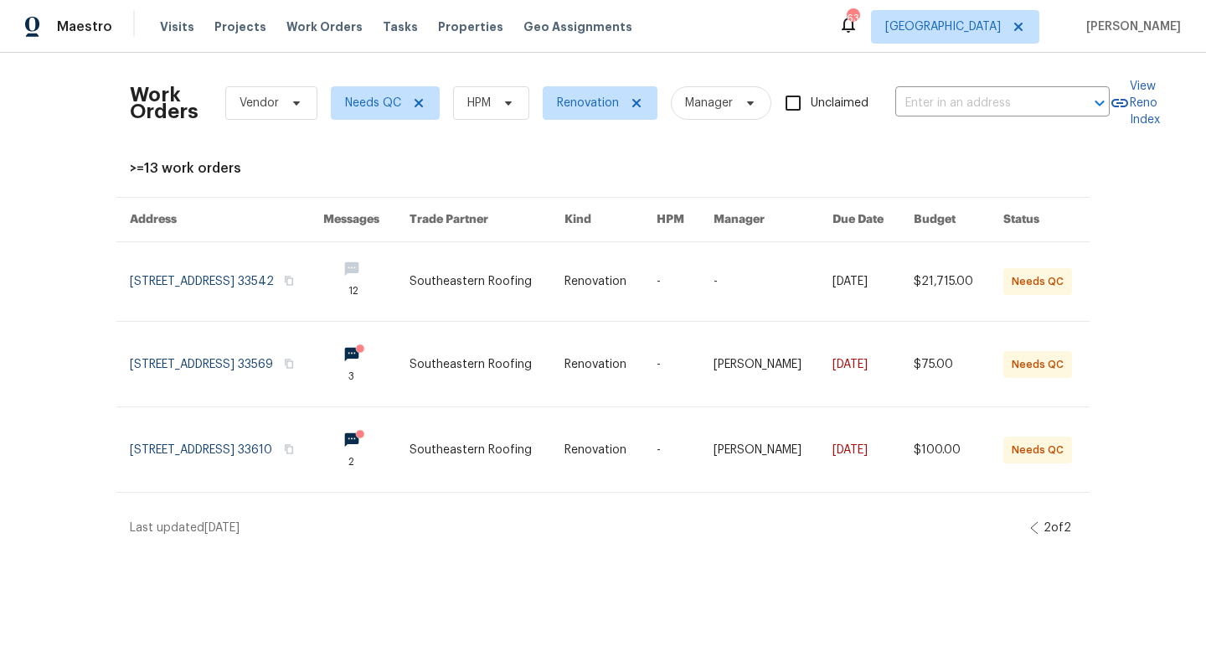
click at [1030, 523] on icon at bounding box center [1034, 527] width 8 height 13
